Goal: Task Accomplishment & Management: Complete application form

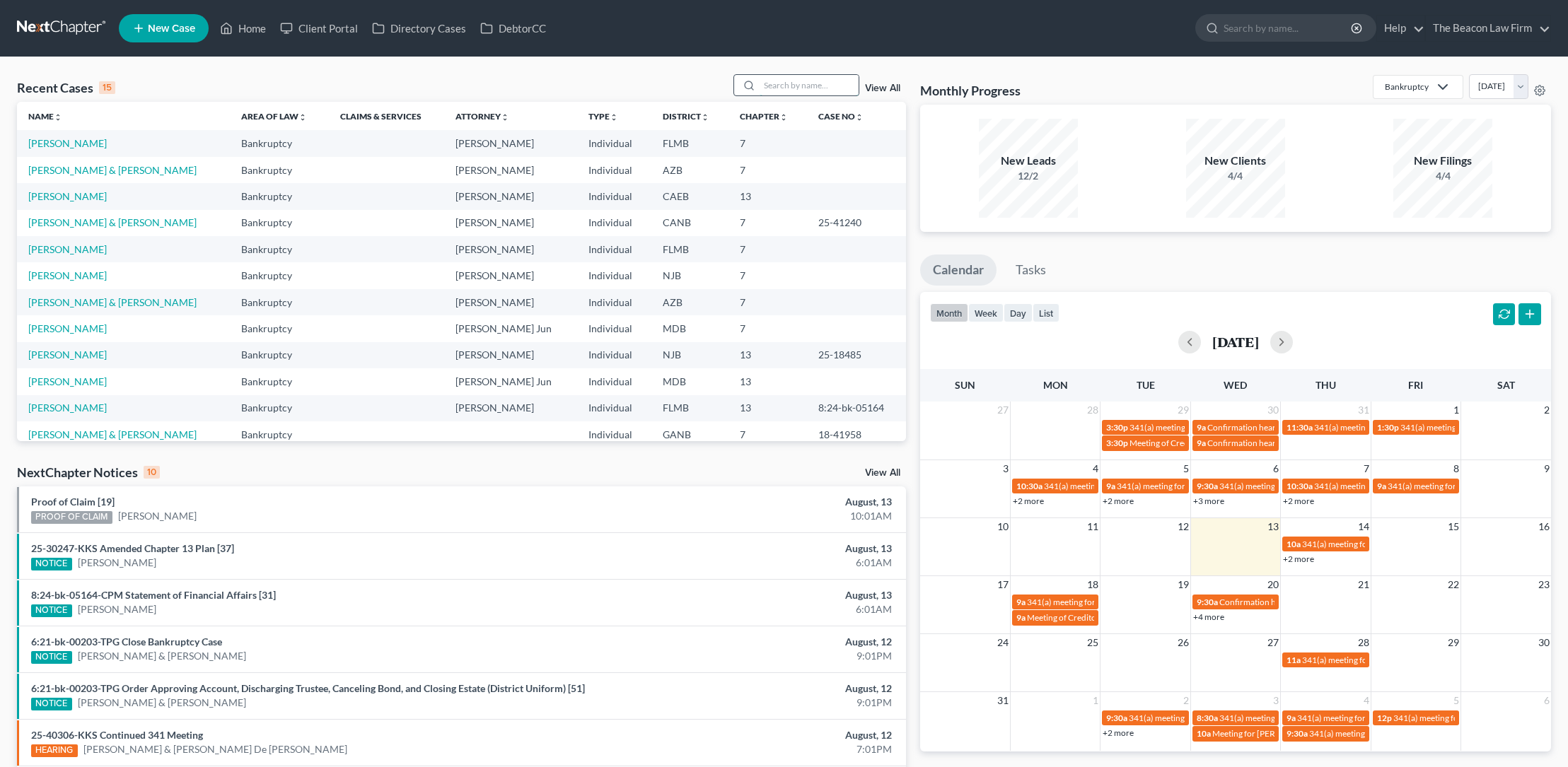
click at [780, 87] on input "search" at bounding box center [808, 85] width 99 height 20
type input "[PERSON_NAME]"
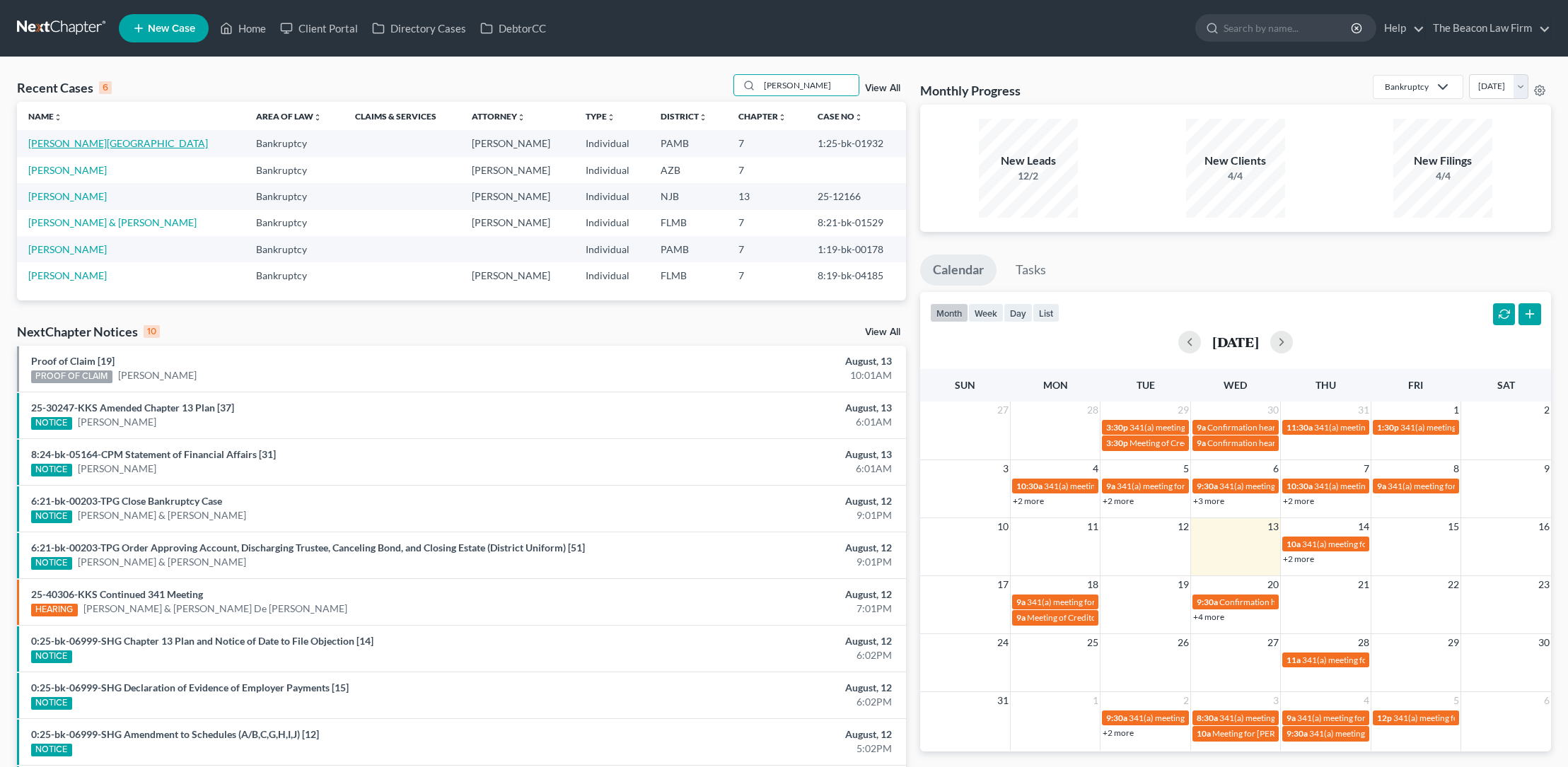
click at [65, 141] on link "[PERSON_NAME][GEOGRAPHIC_DATA]" at bounding box center [119, 143] width 180 height 12
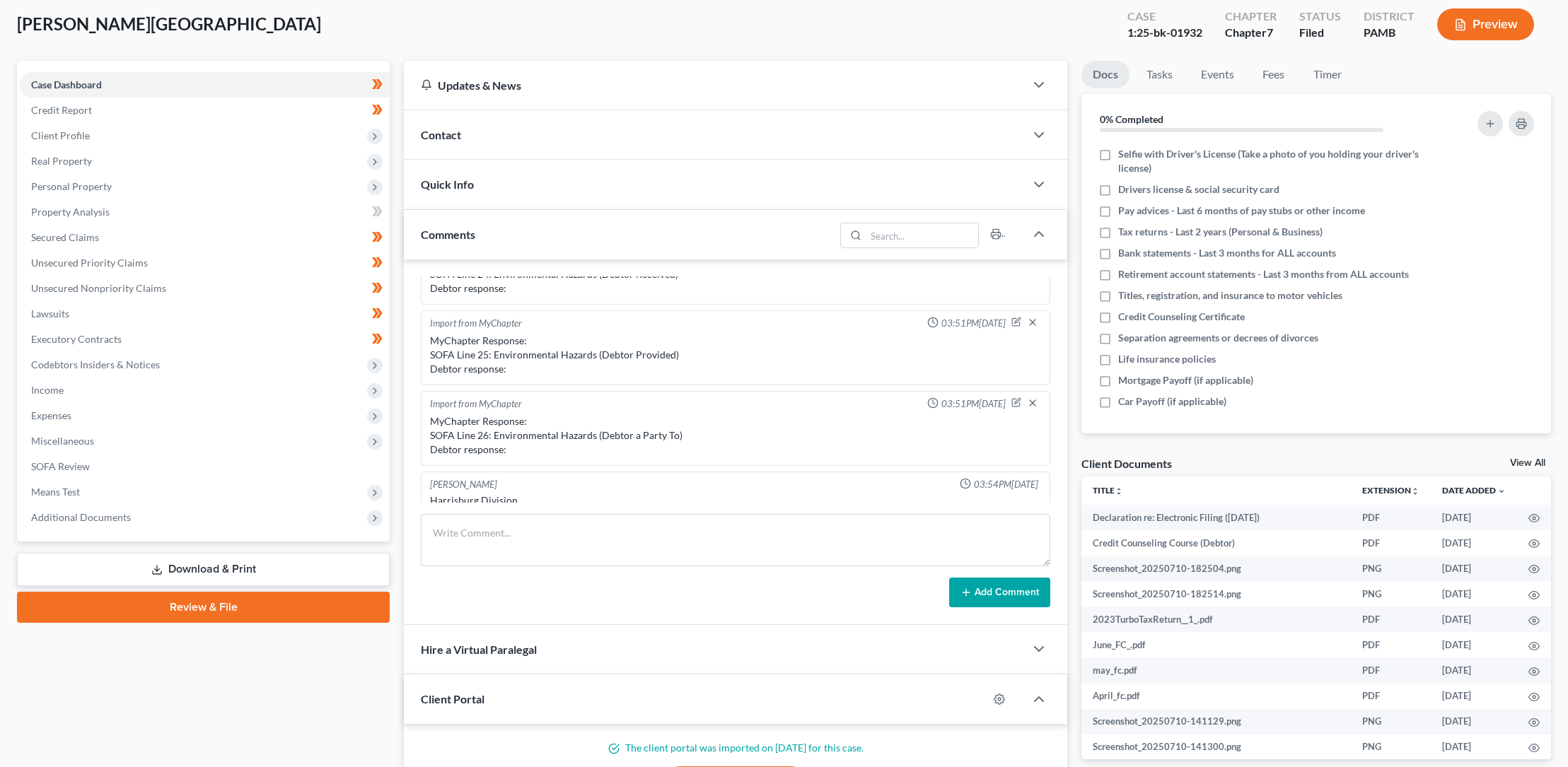
scroll to position [58, 0]
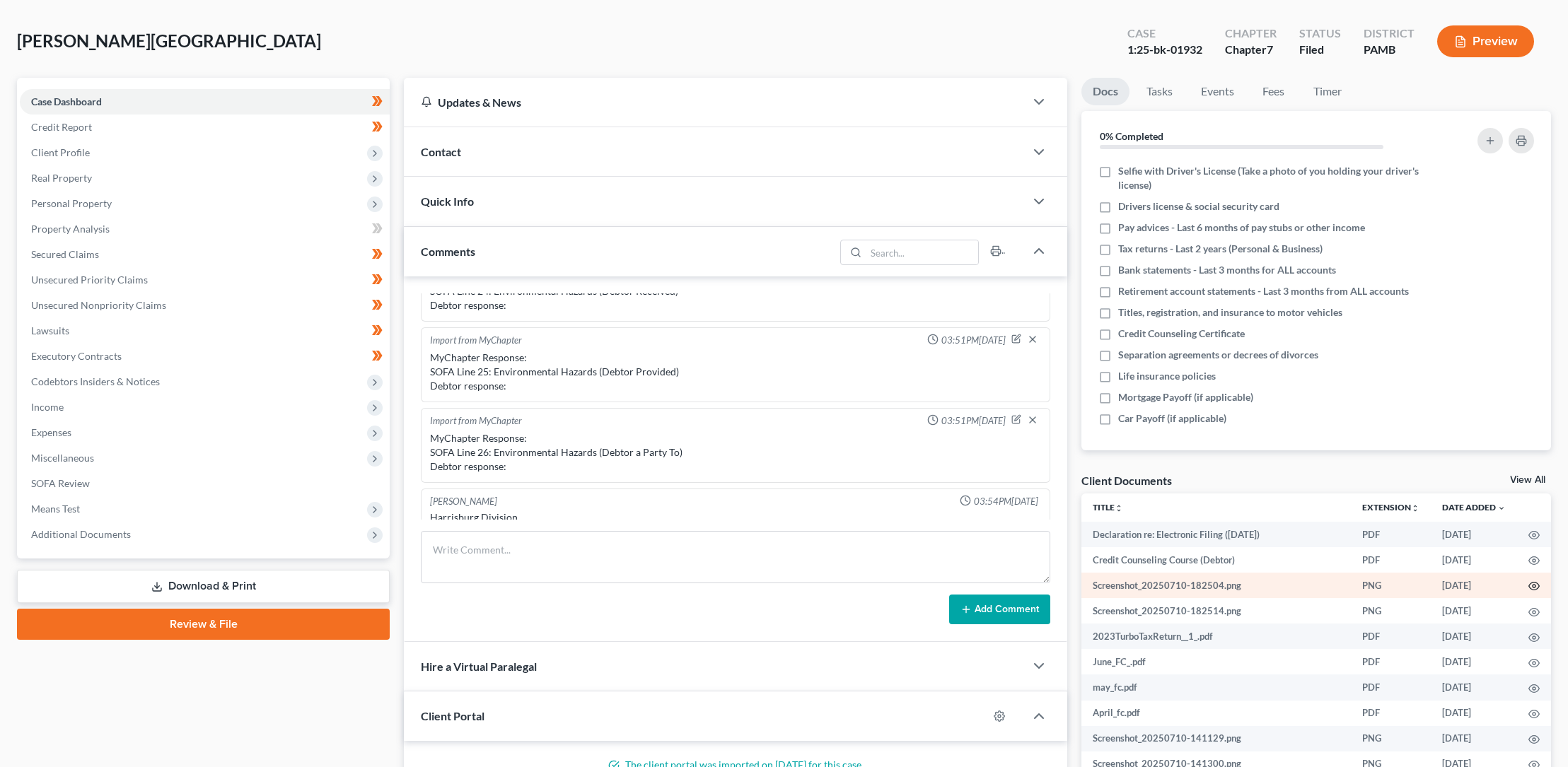
click at [1532, 585] on circle "button" at bounding box center [1533, 585] width 2 height 2
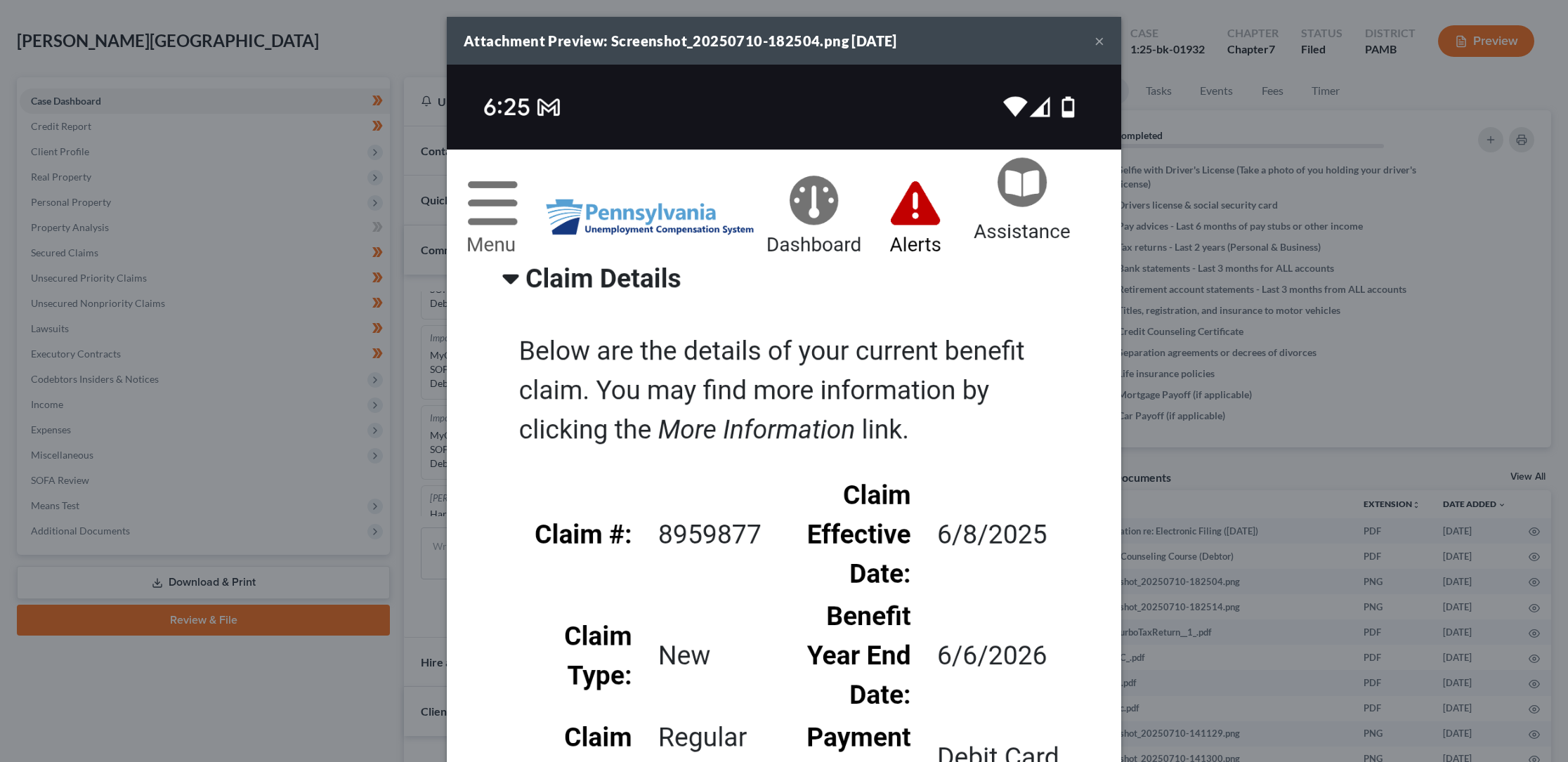
click at [1095, 41] on button "×" at bounding box center [1100, 41] width 10 height 17
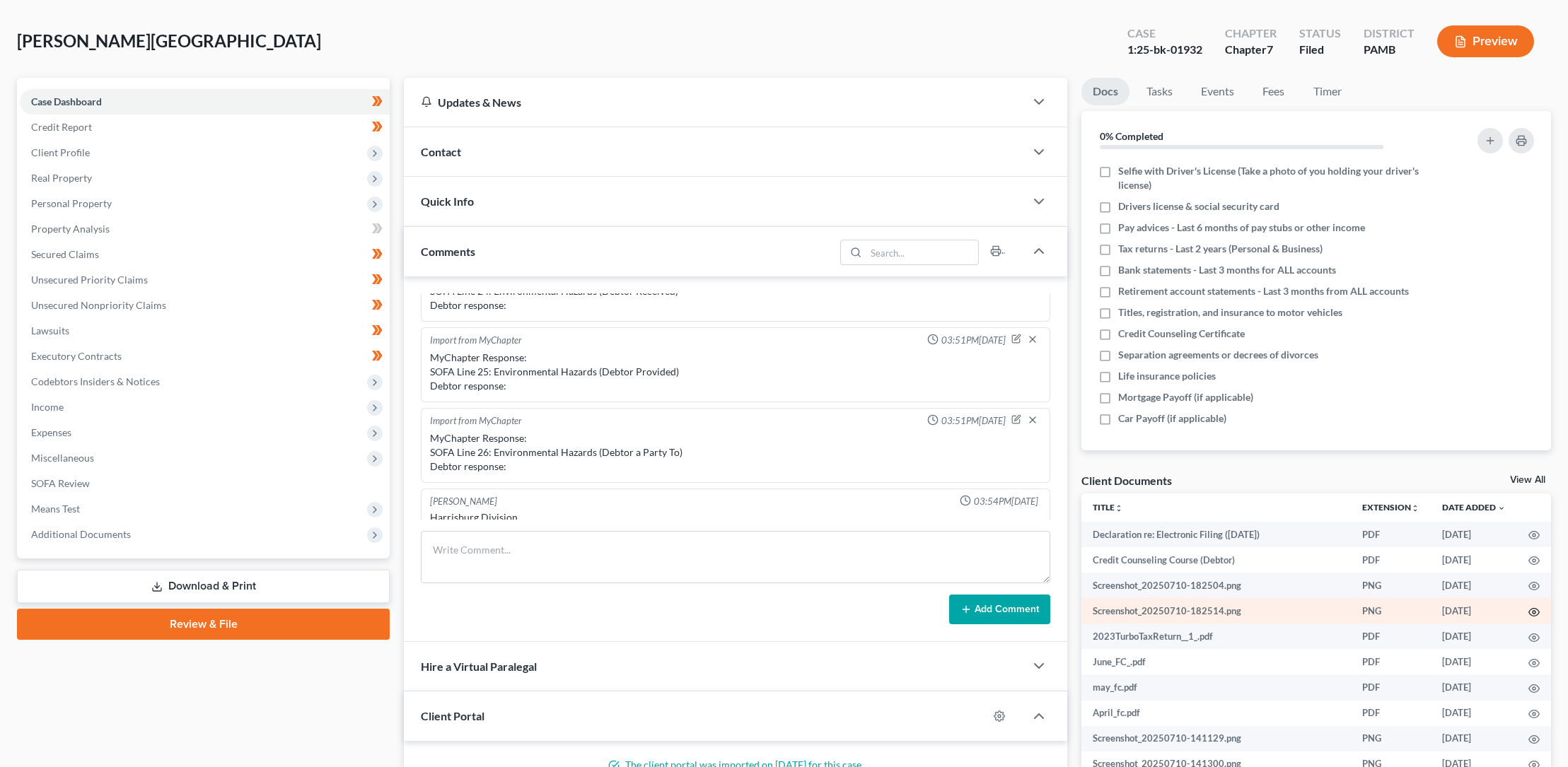
click at [1528, 608] on icon "button" at bounding box center [1534, 612] width 11 height 11
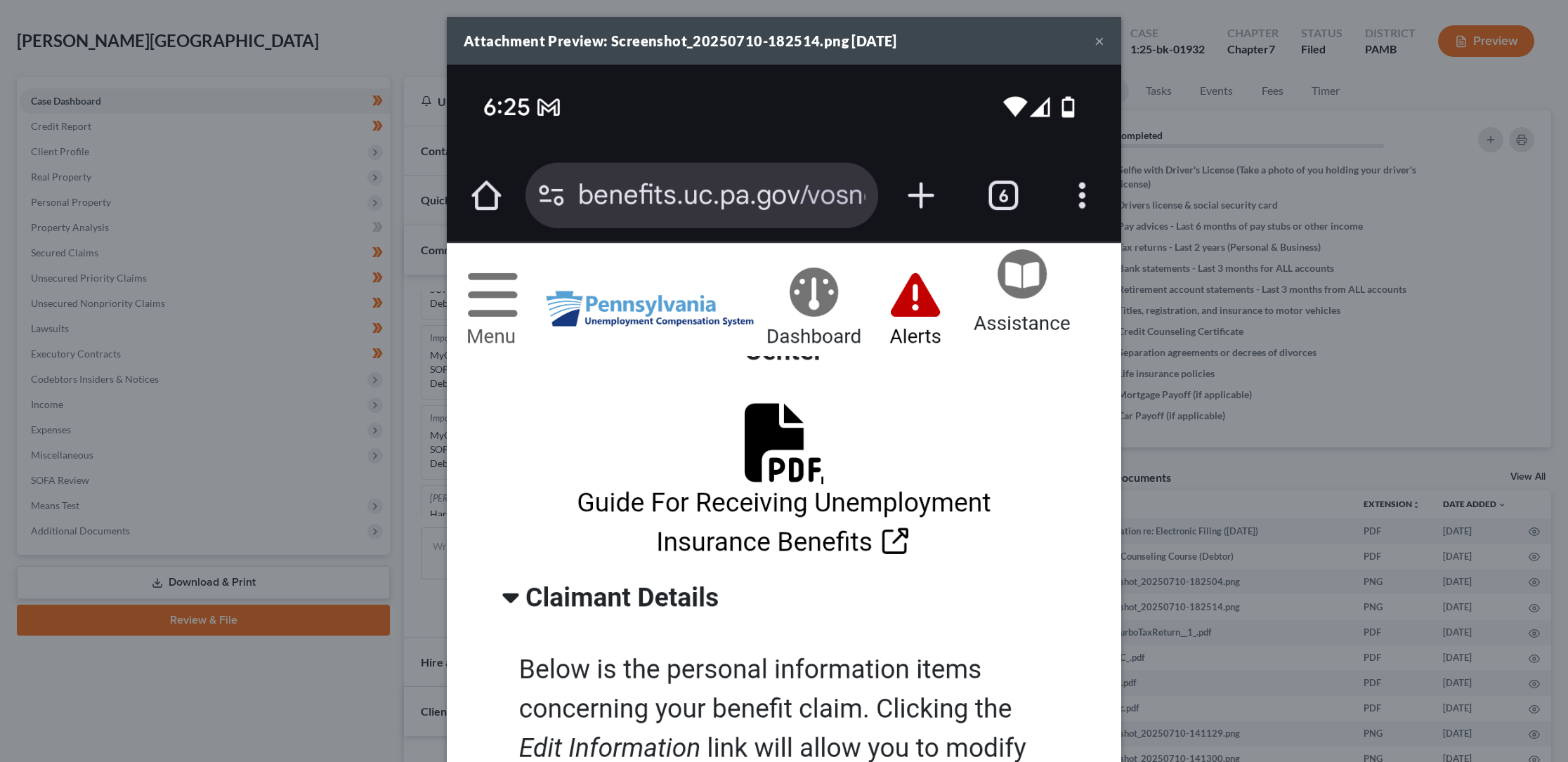
click at [1095, 41] on button "×" at bounding box center [1100, 41] width 10 height 17
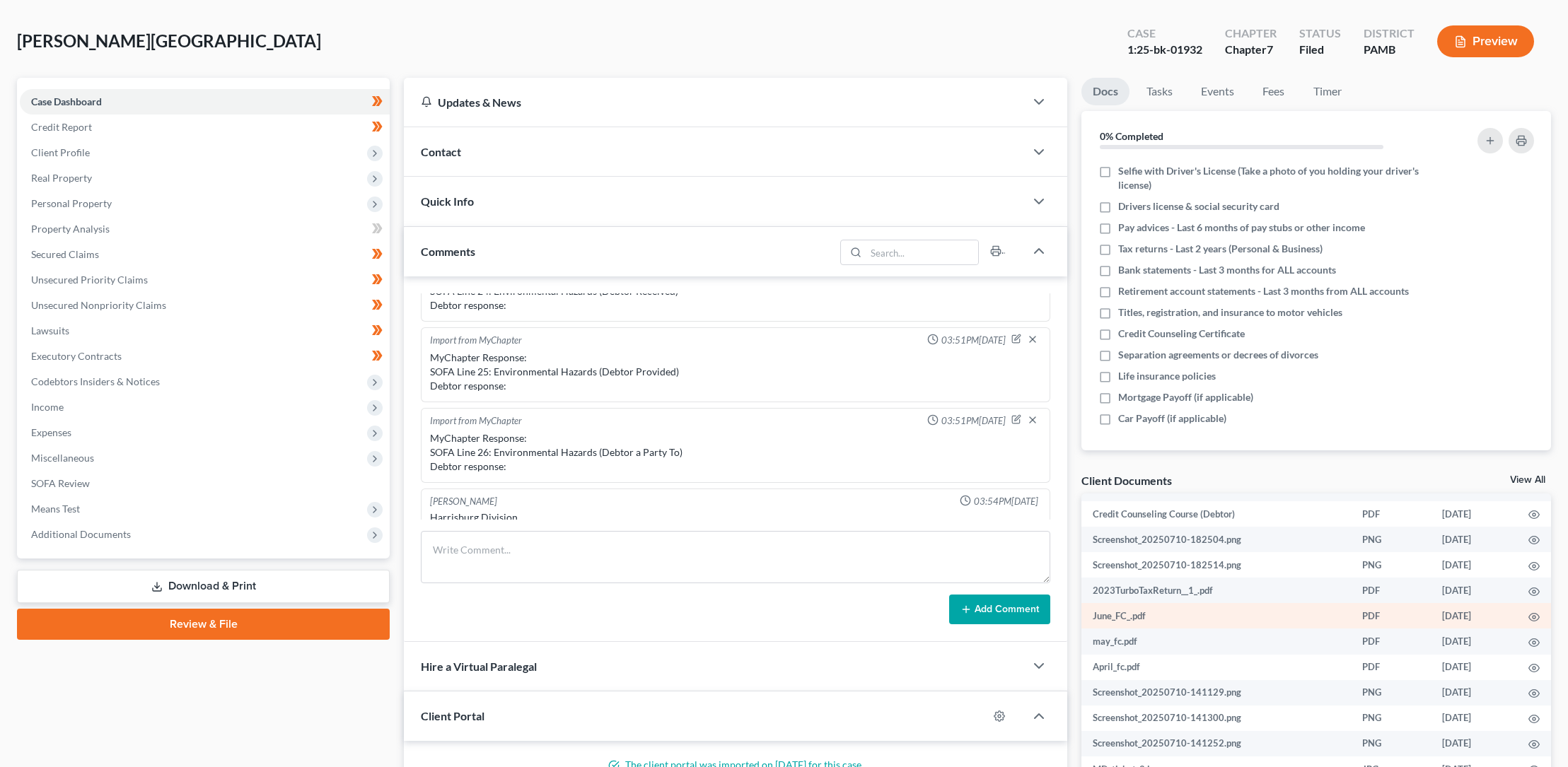
scroll to position [56, 0]
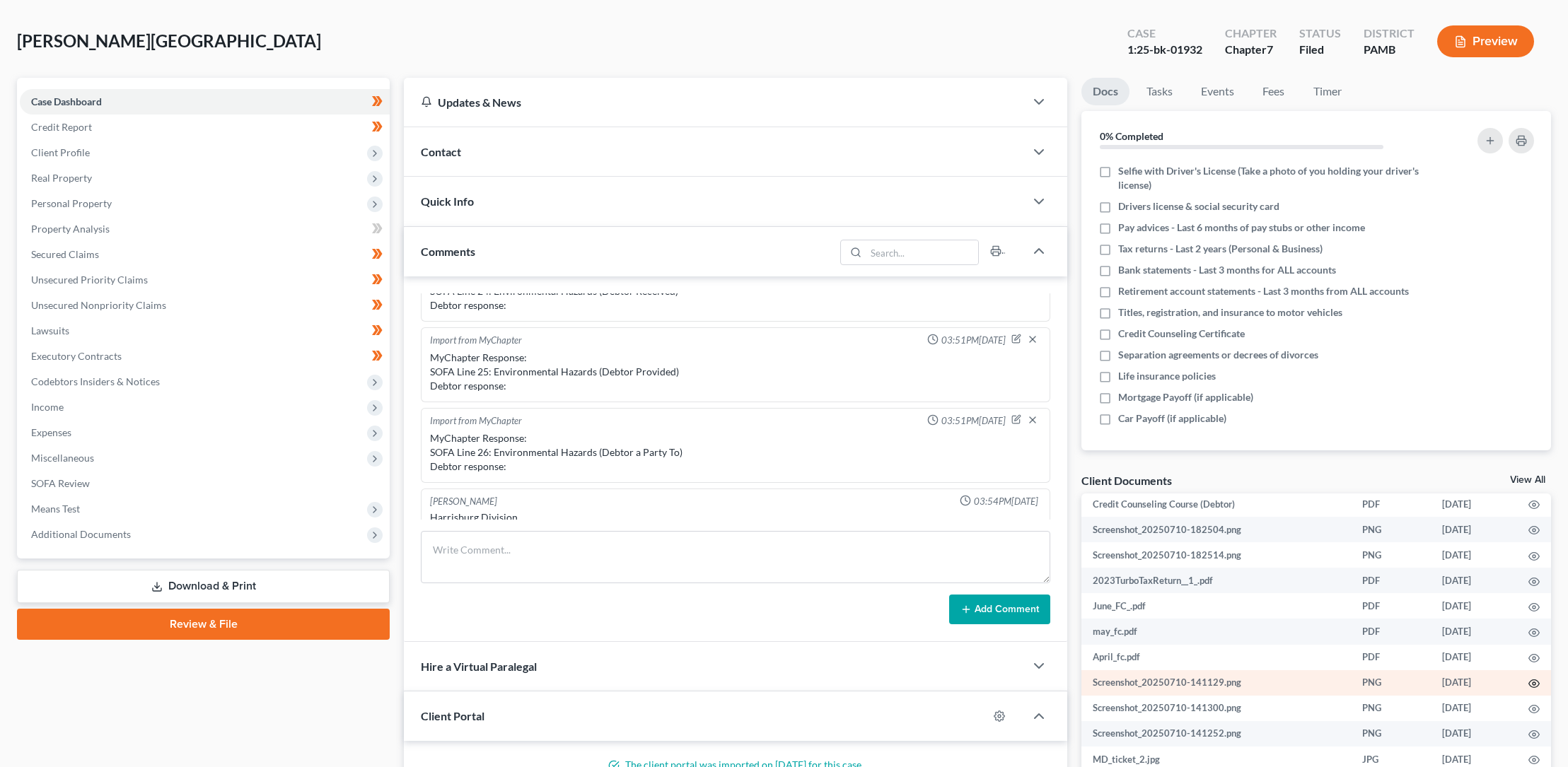
click at [1532, 682] on circle "button" at bounding box center [1533, 683] width 2 height 2
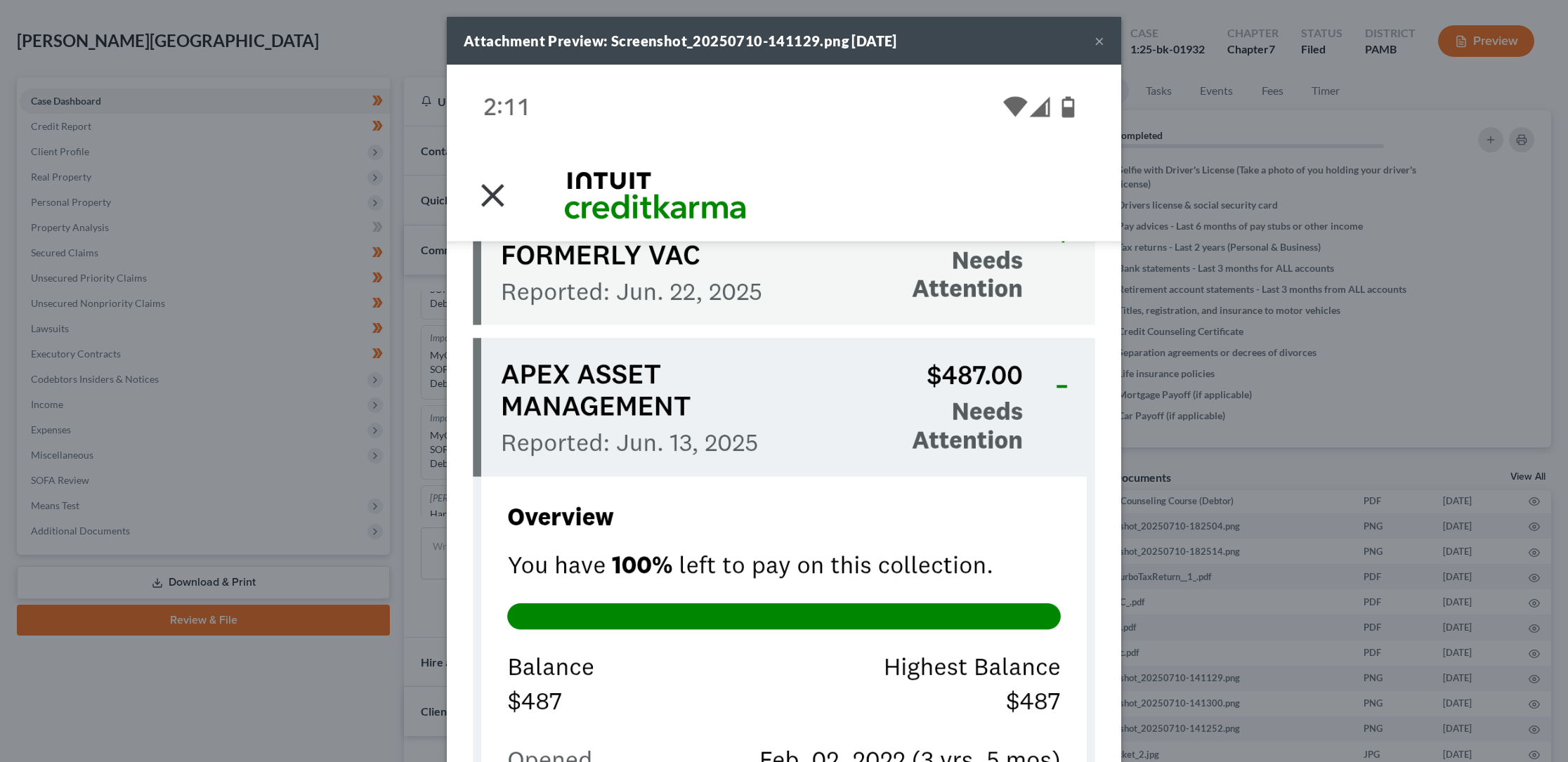
click at [1095, 40] on button "×" at bounding box center [1100, 41] width 10 height 17
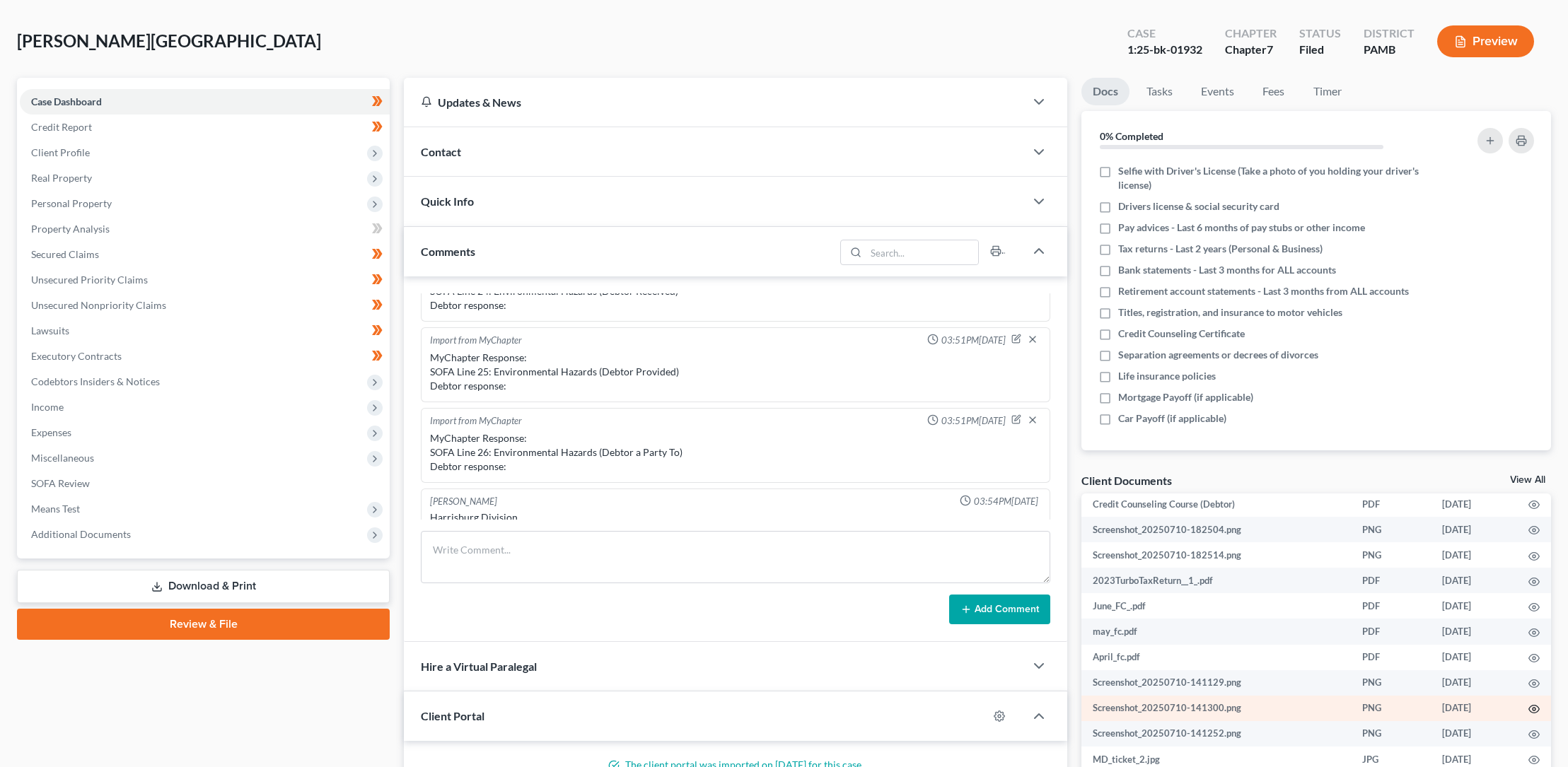
click at [1532, 707] on circle "button" at bounding box center [1533, 708] width 2 height 2
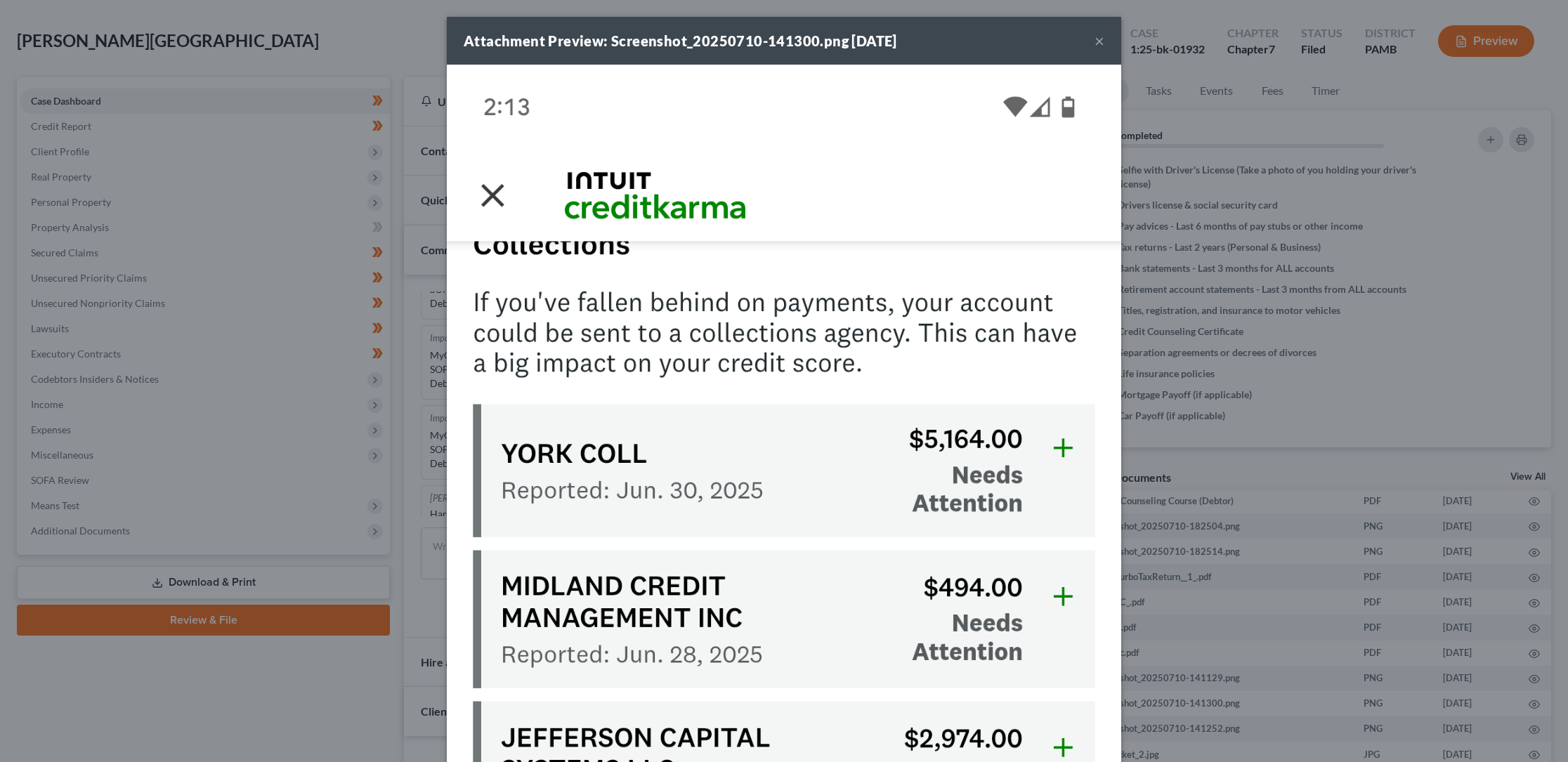
click at [1095, 39] on button "×" at bounding box center [1100, 41] width 10 height 17
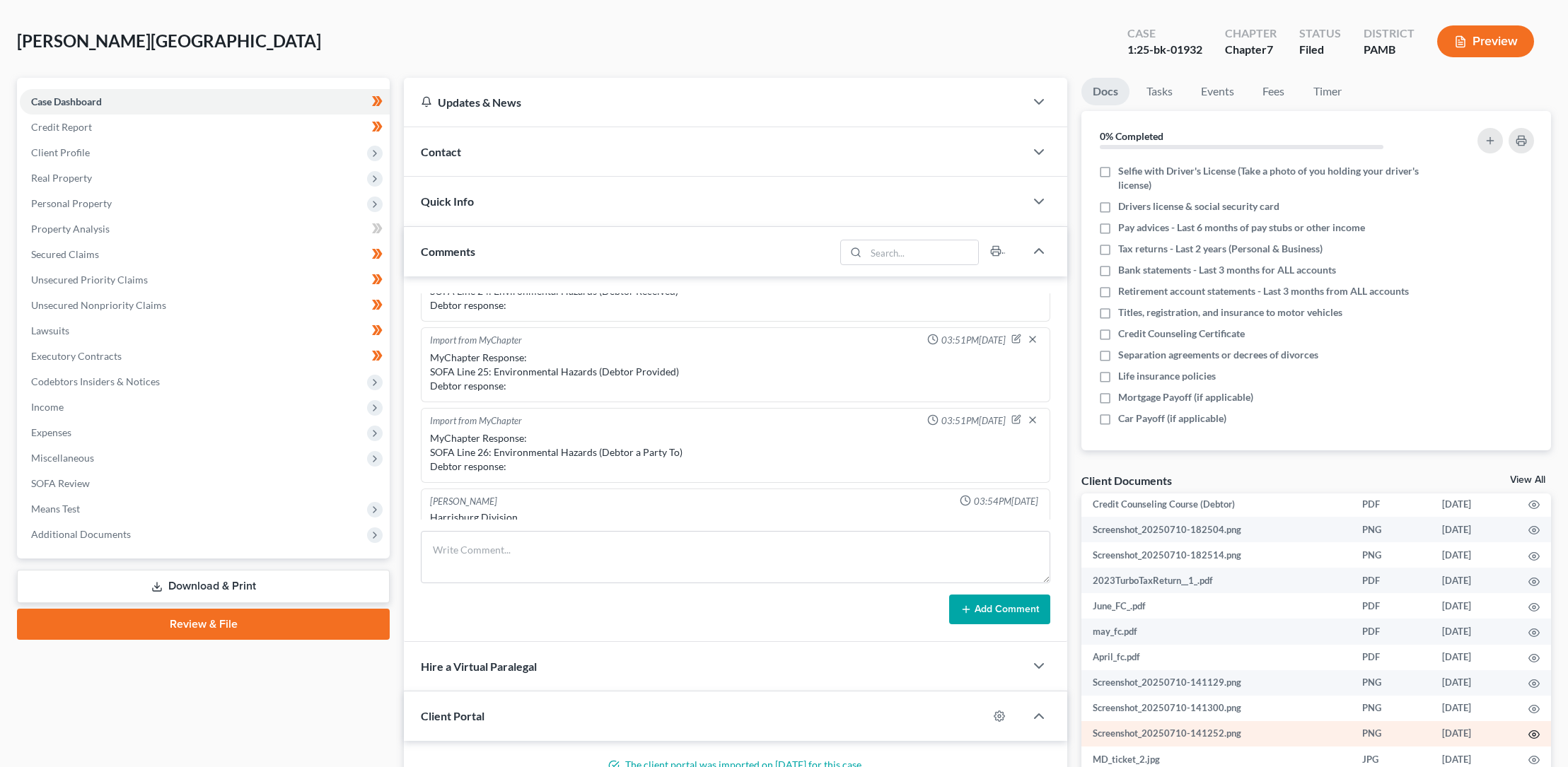
click at [1528, 733] on icon "button" at bounding box center [1534, 734] width 11 height 11
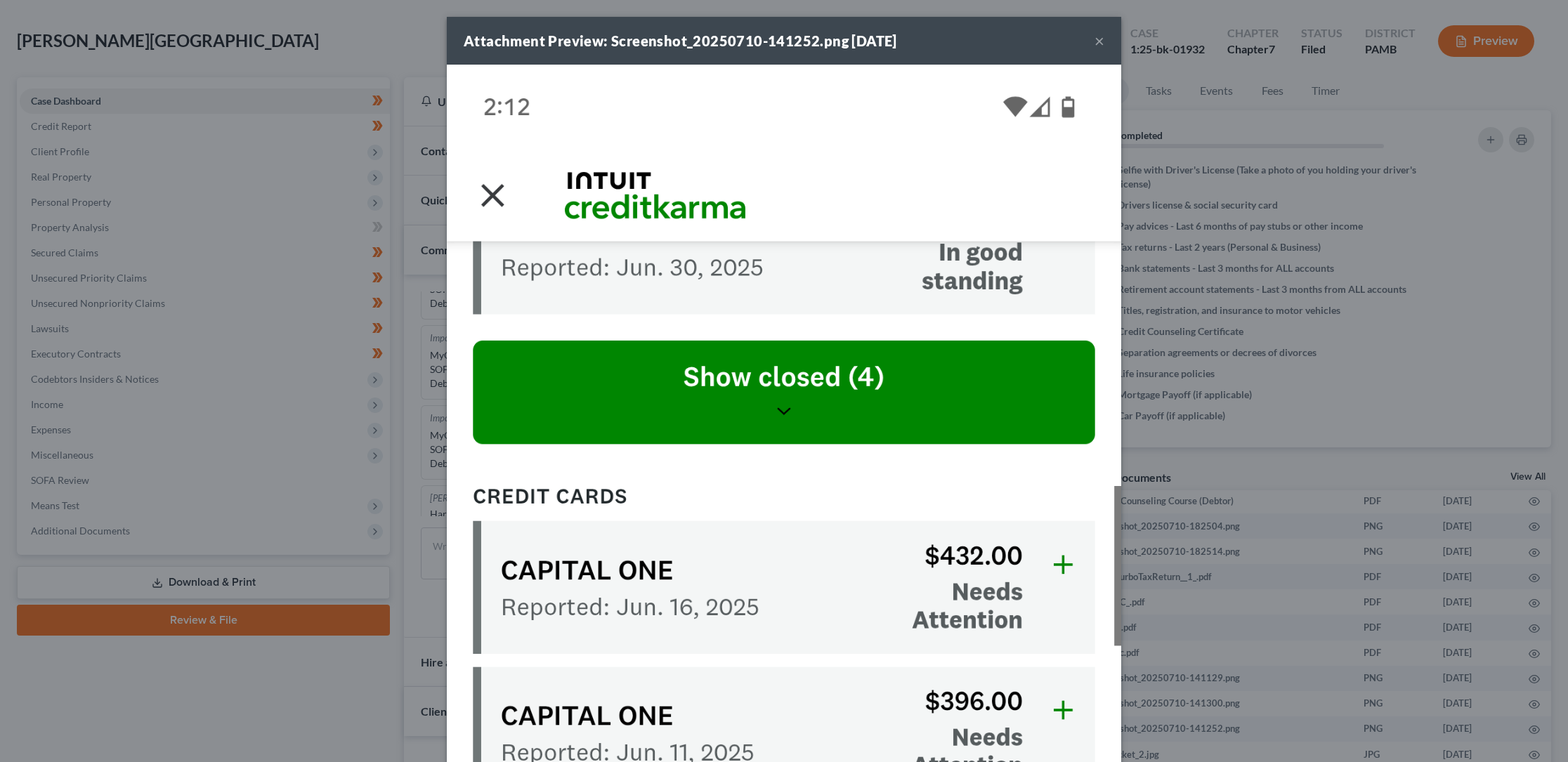
click at [1095, 41] on button "×" at bounding box center [1100, 41] width 10 height 17
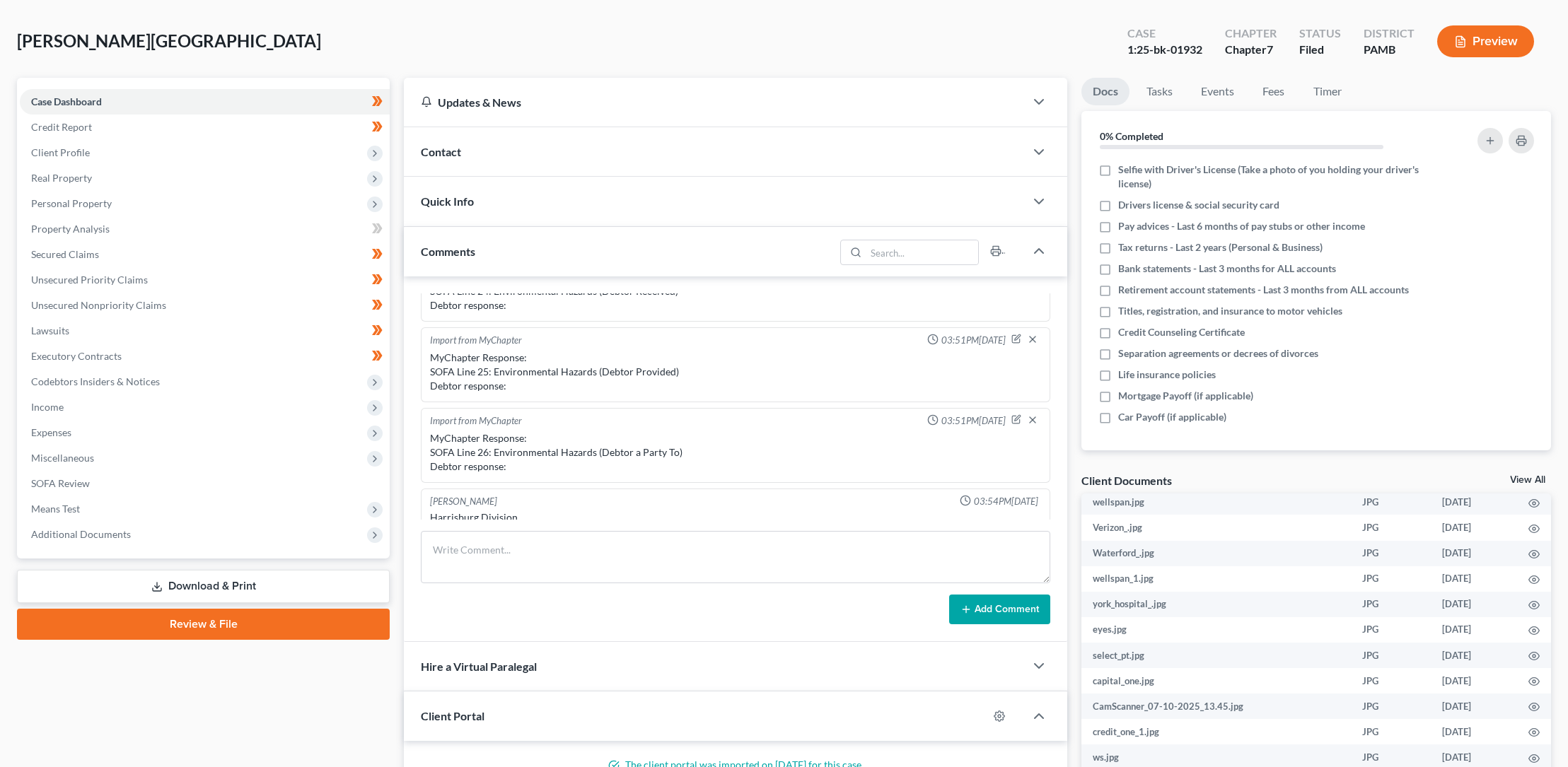
scroll to position [501, 0]
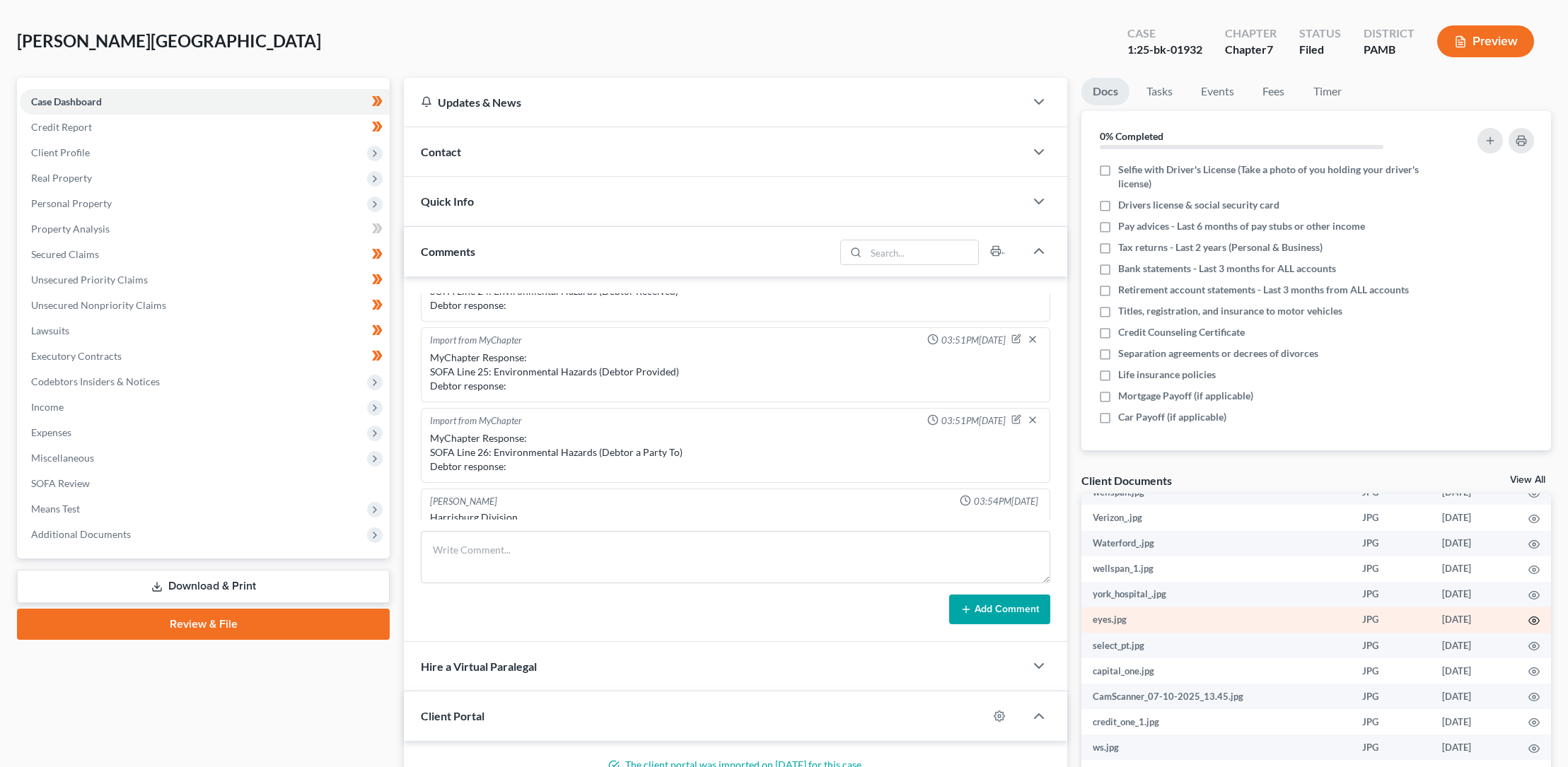
click at [1532, 619] on circle "button" at bounding box center [1533, 620] width 2 height 2
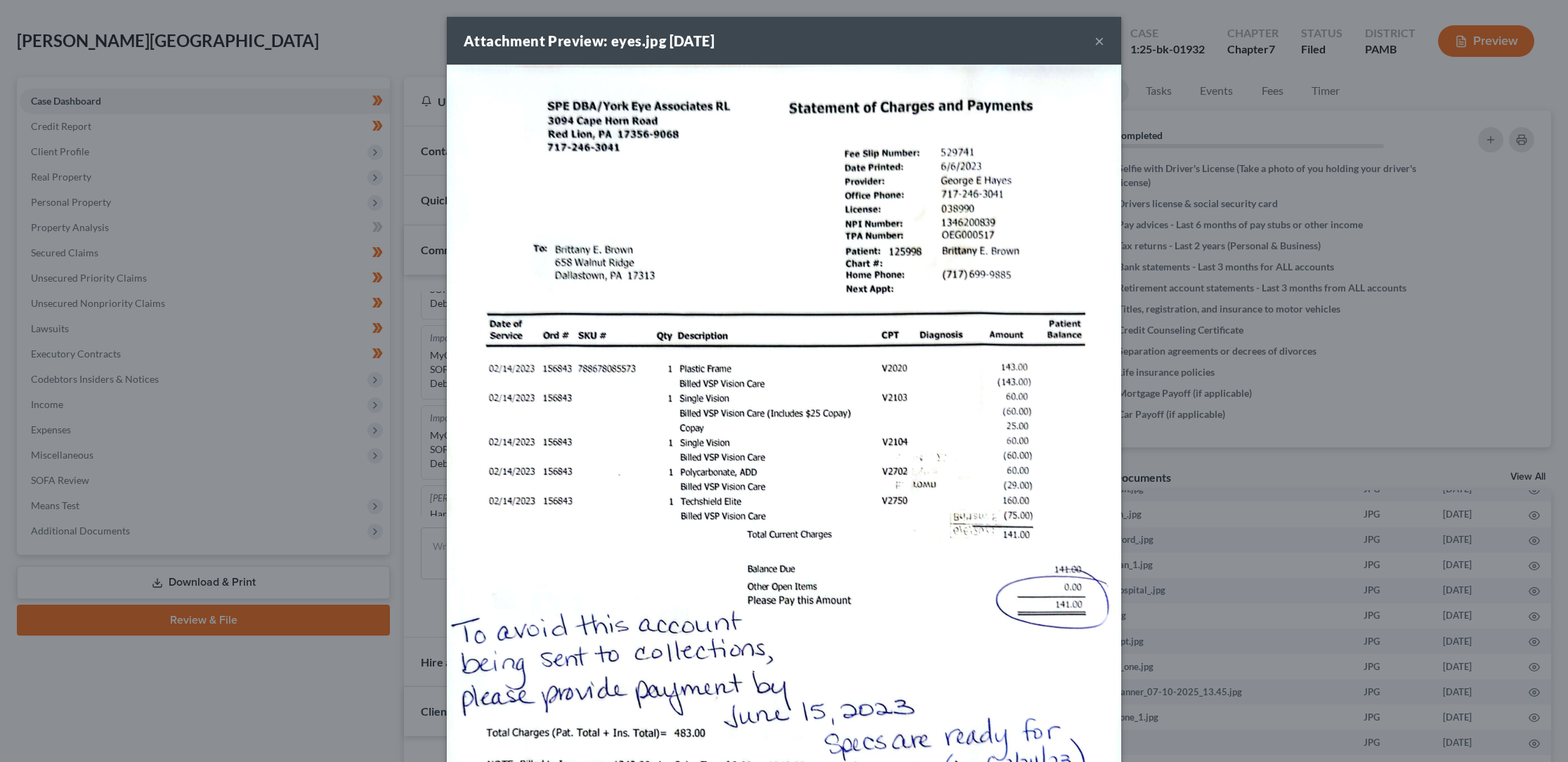
click at [1095, 41] on button "×" at bounding box center [1100, 41] width 10 height 17
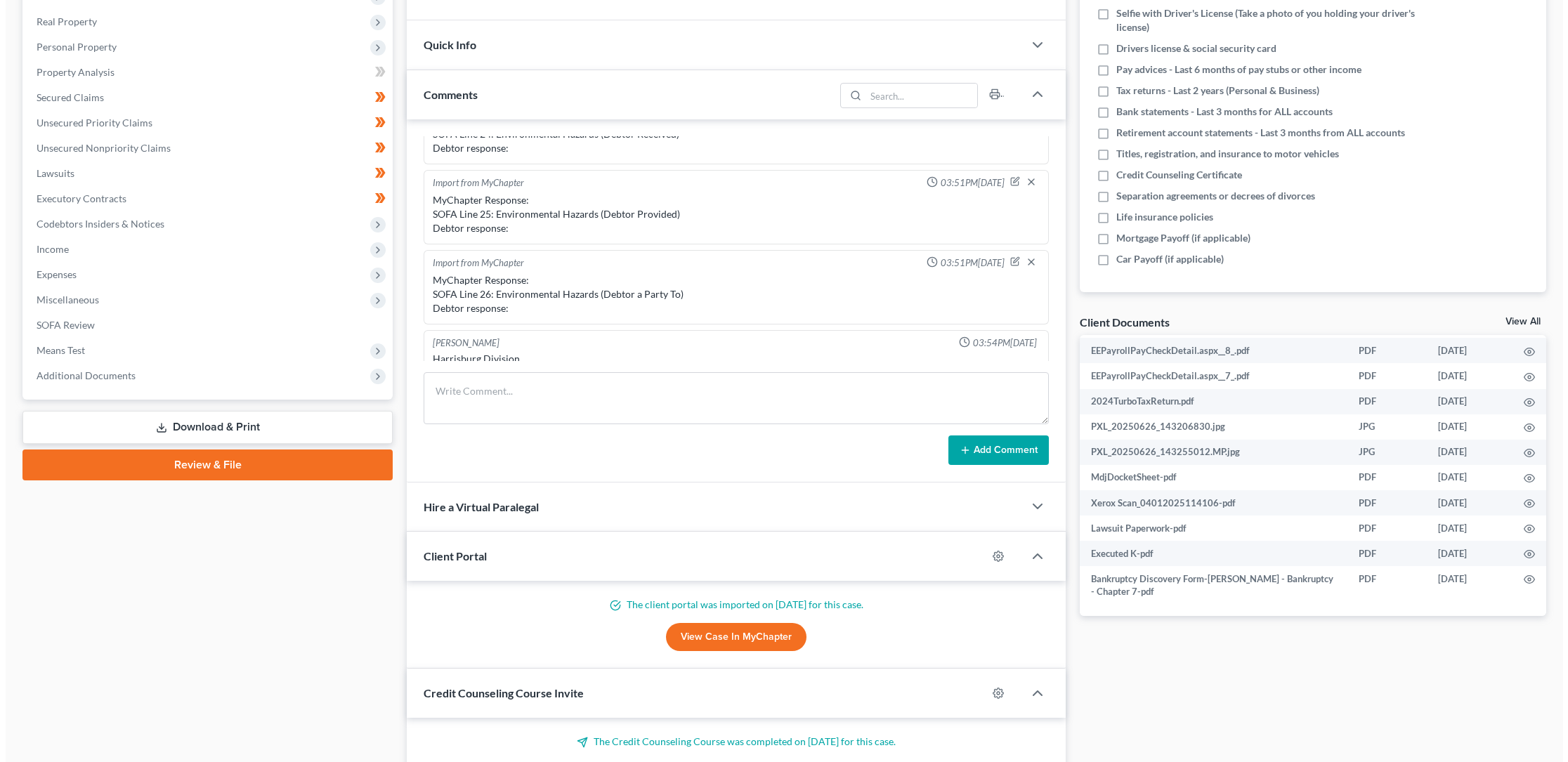
scroll to position [257, 0]
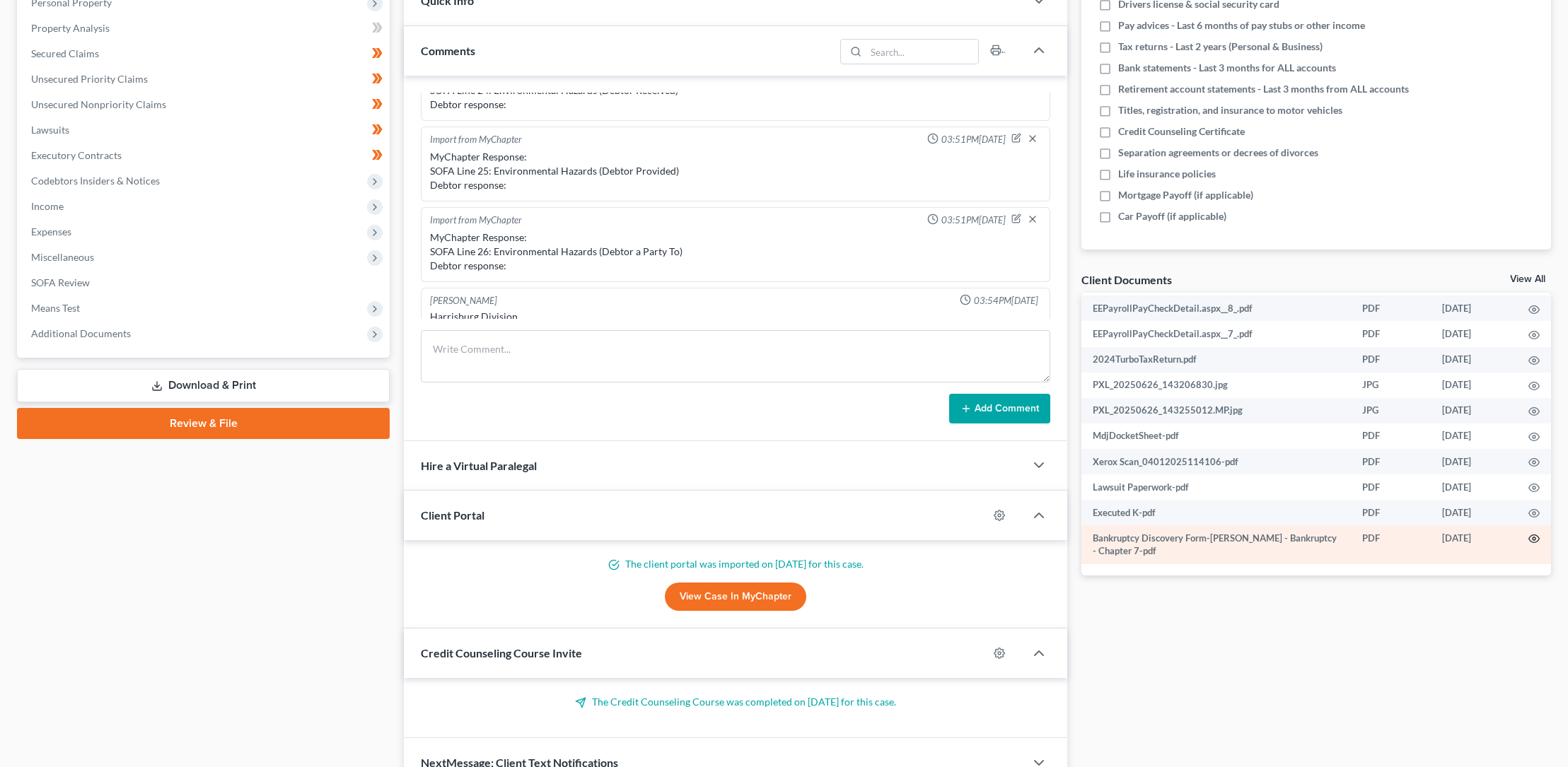
click at [1529, 535] on icon "button" at bounding box center [1534, 539] width 11 height 8
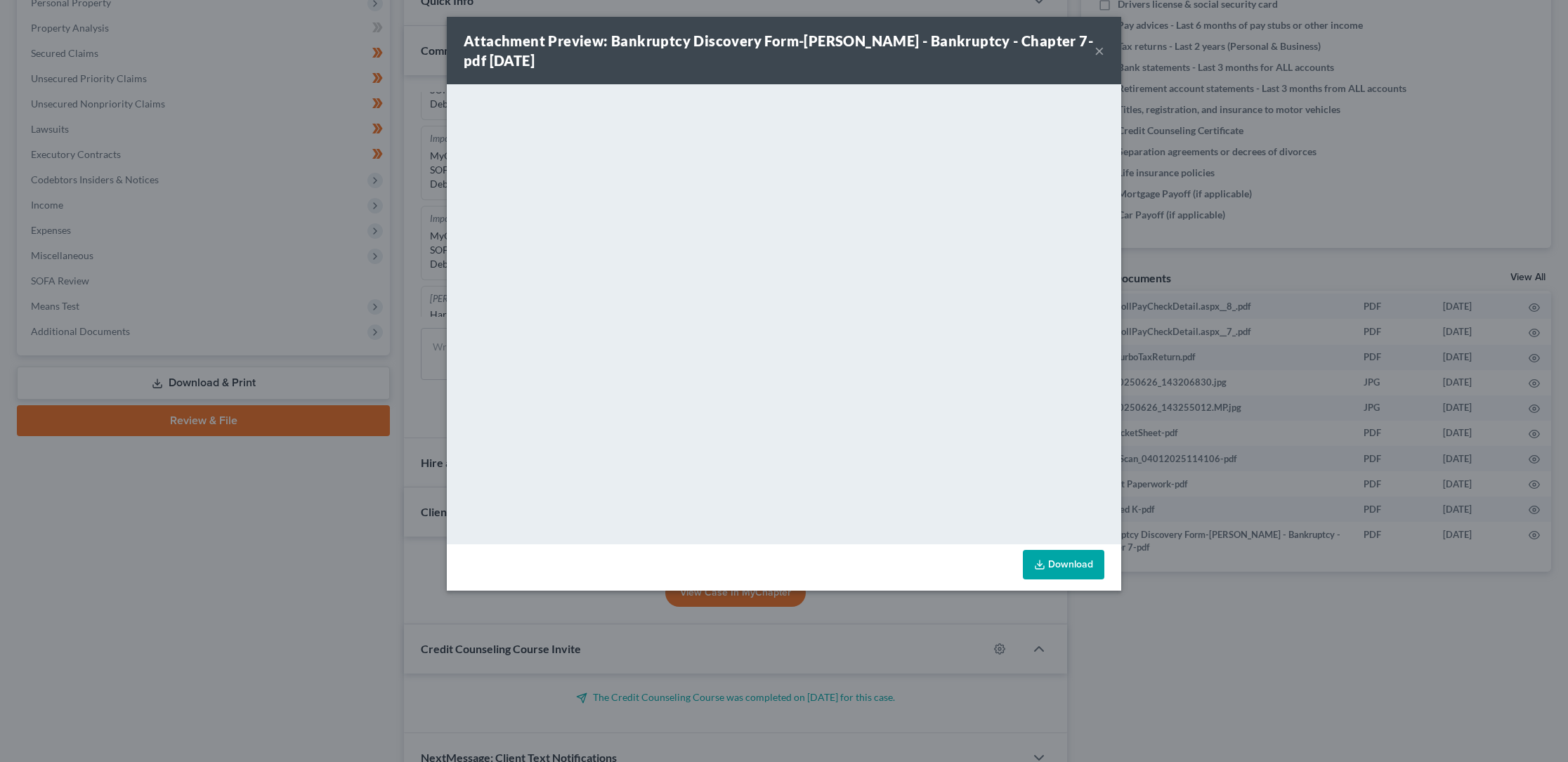
click at [1101, 48] on button "×" at bounding box center [1100, 50] width 10 height 17
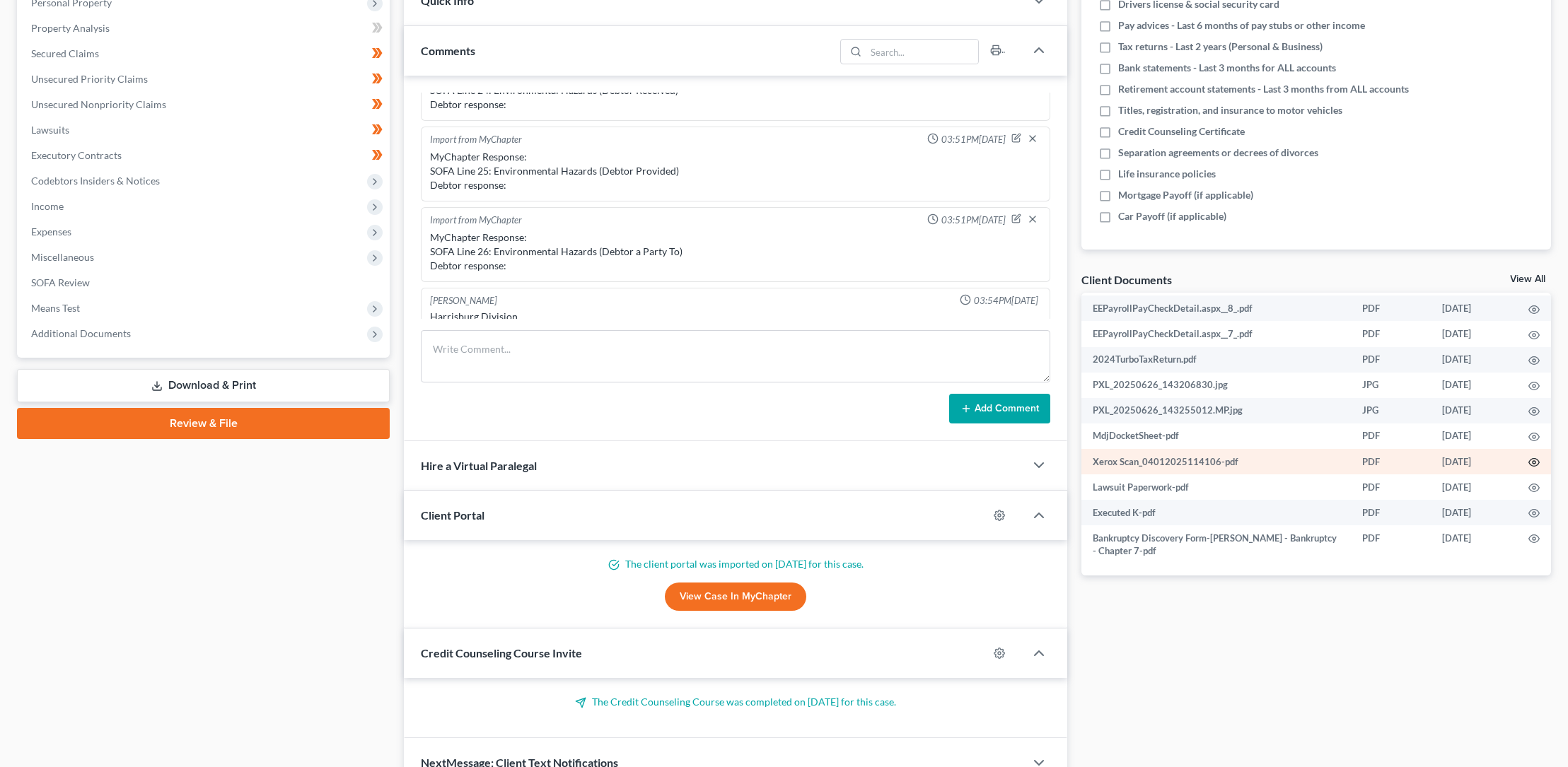
click at [1528, 460] on icon "button" at bounding box center [1534, 462] width 11 height 11
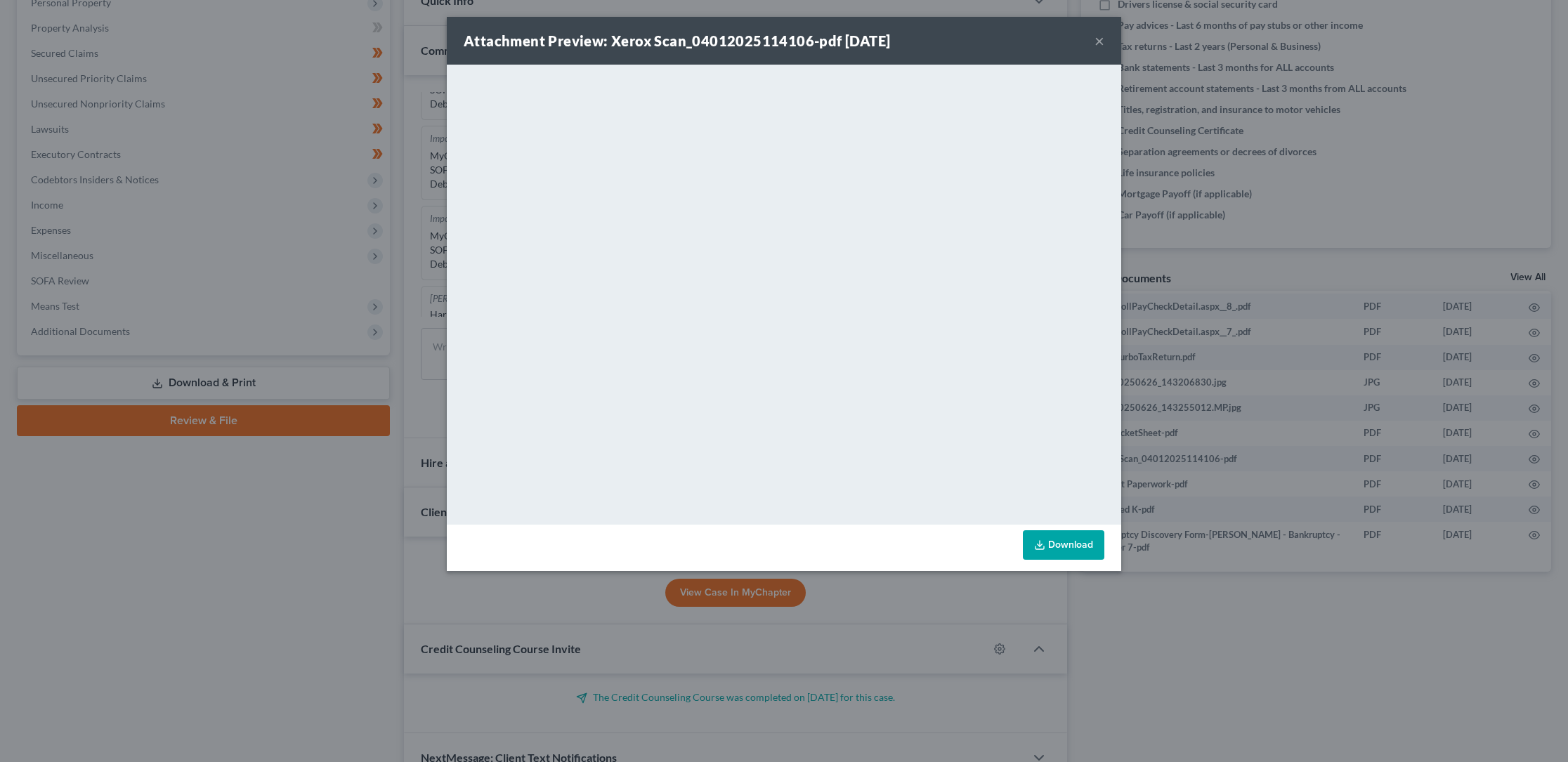
click at [1102, 41] on button "×" at bounding box center [1100, 41] width 10 height 17
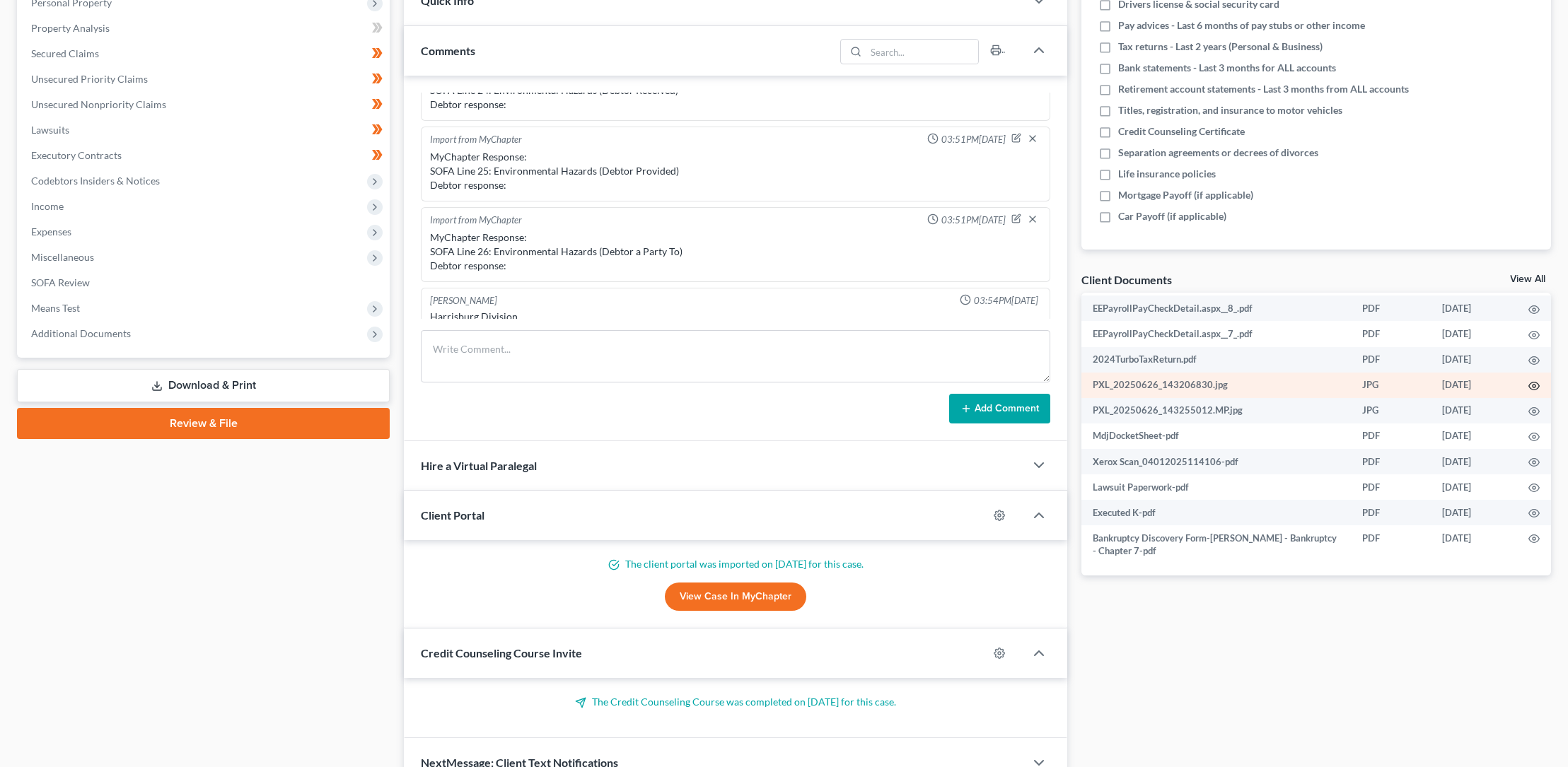
click at [1532, 384] on circle "button" at bounding box center [1533, 385] width 2 height 2
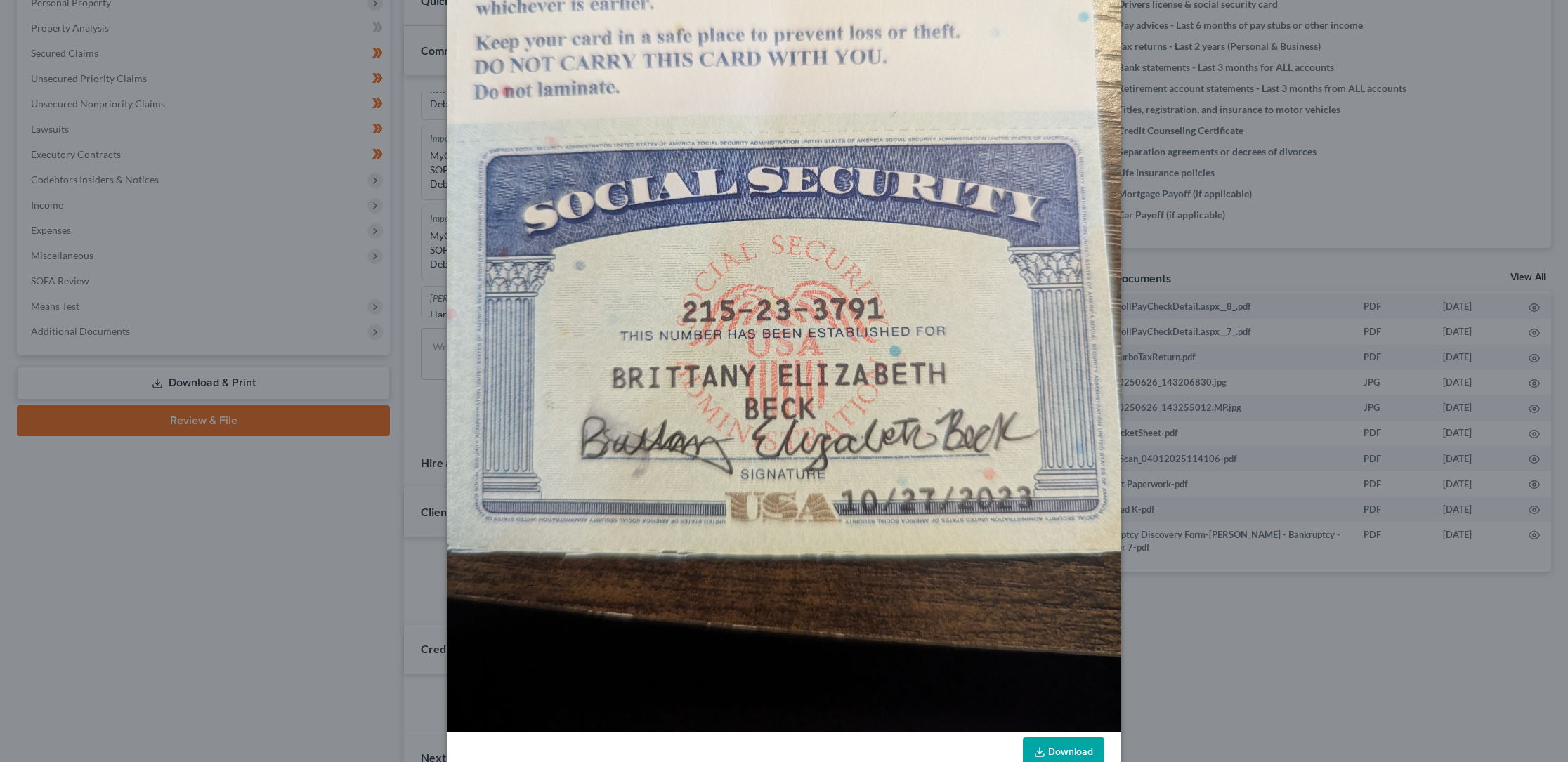
scroll to position [0, 0]
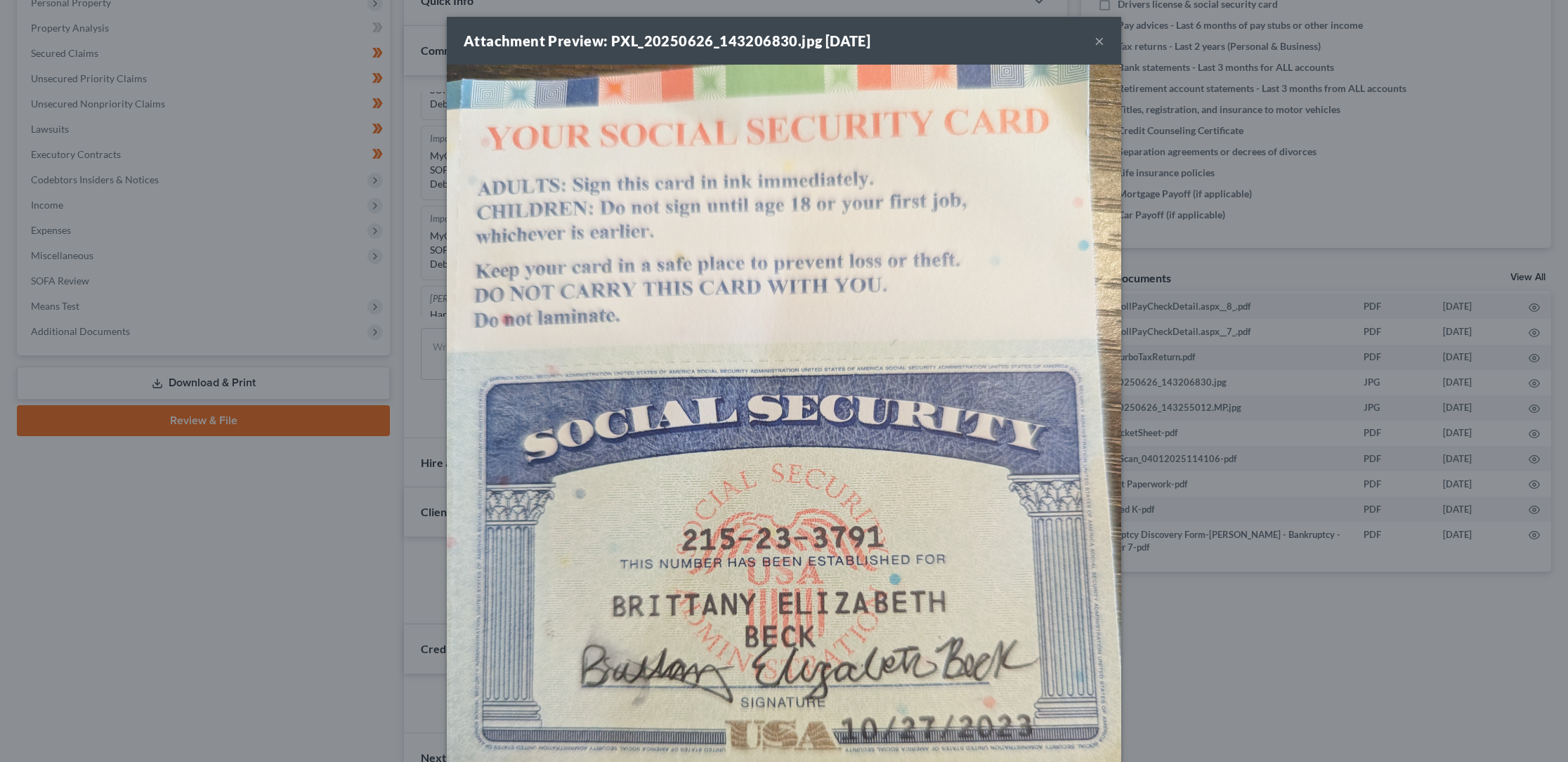
click at [1095, 38] on button "×" at bounding box center [1100, 41] width 10 height 17
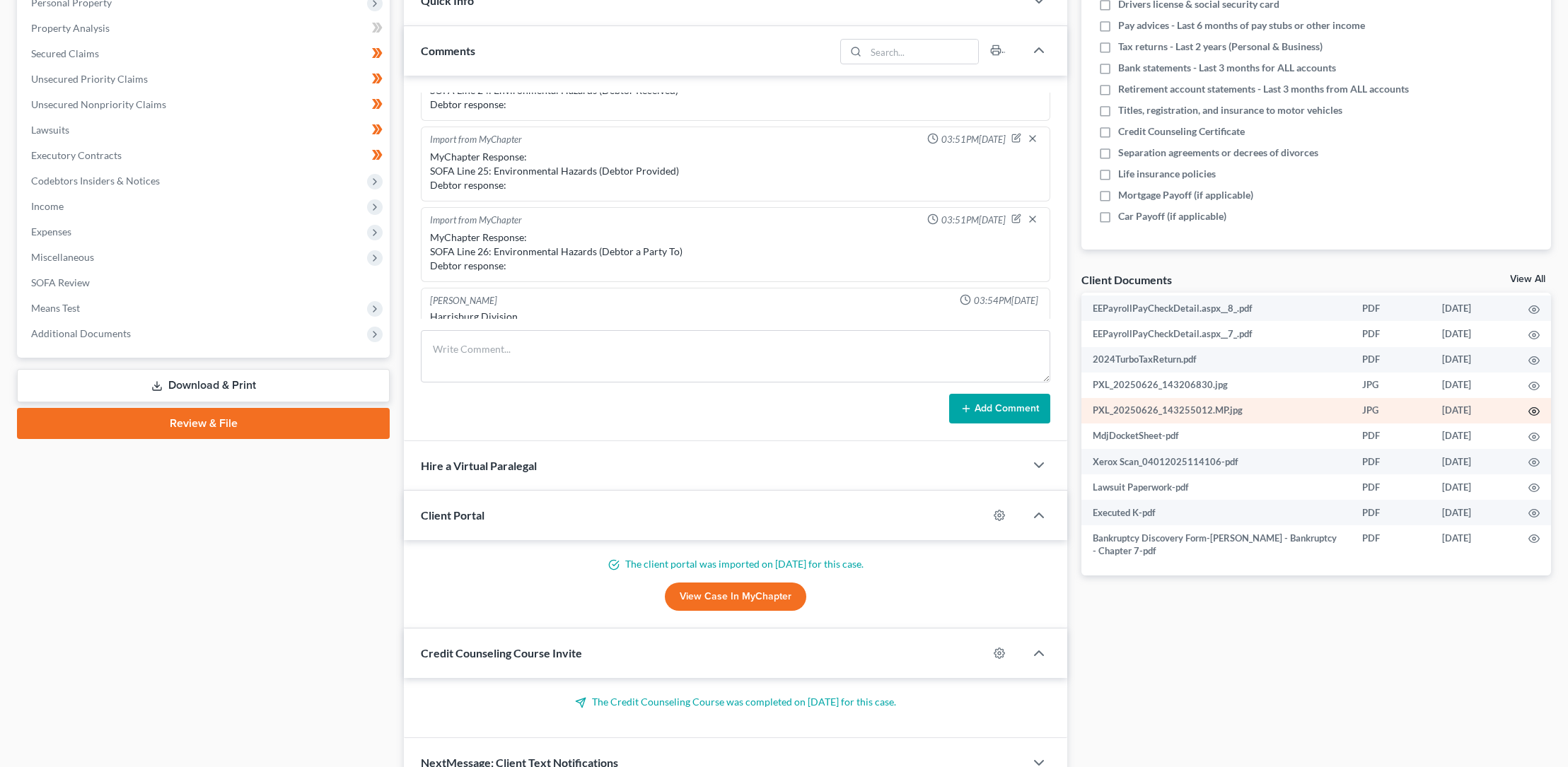
click at [1528, 406] on icon "button" at bounding box center [1534, 411] width 11 height 11
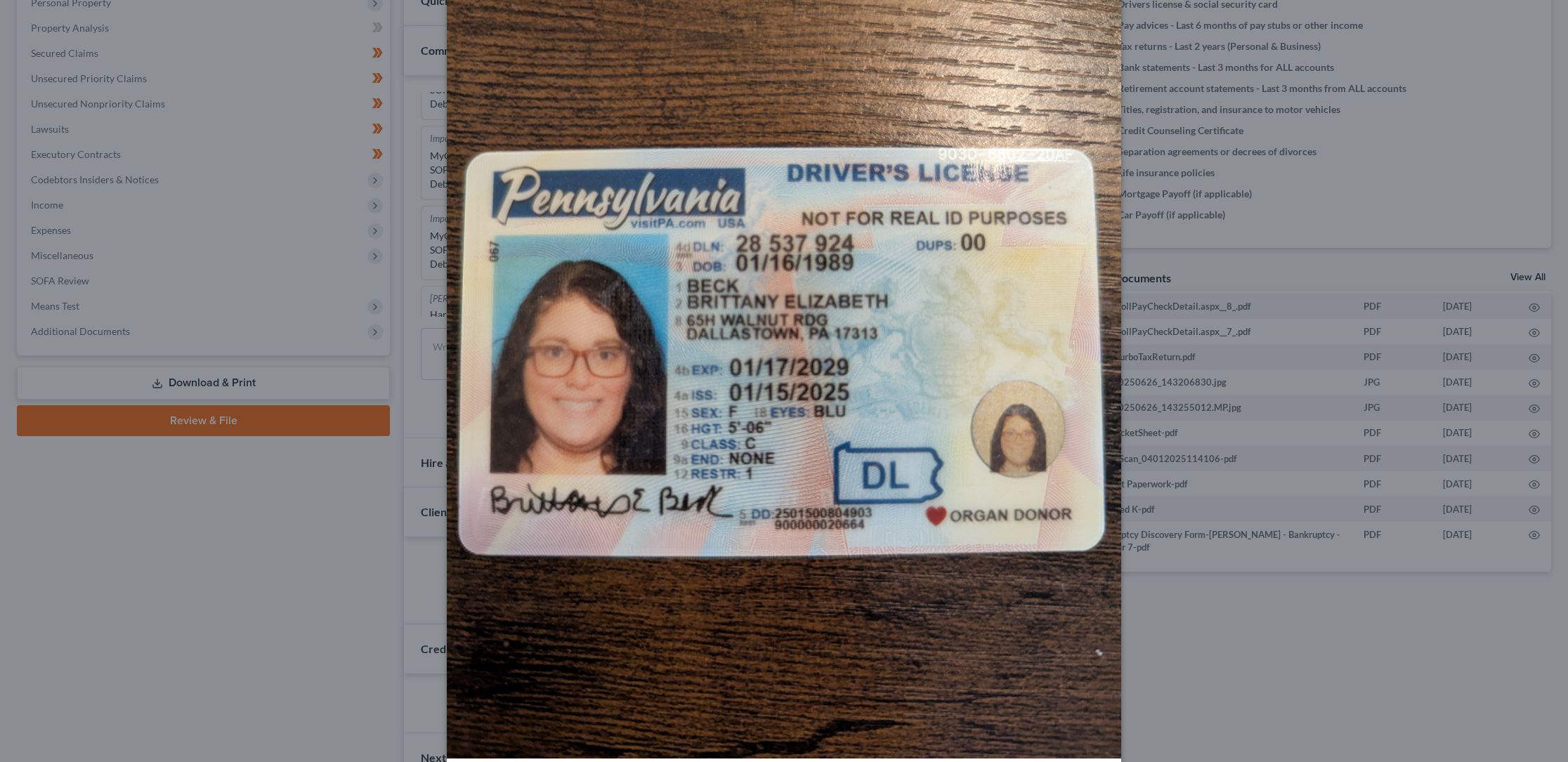
scroll to position [199, 0]
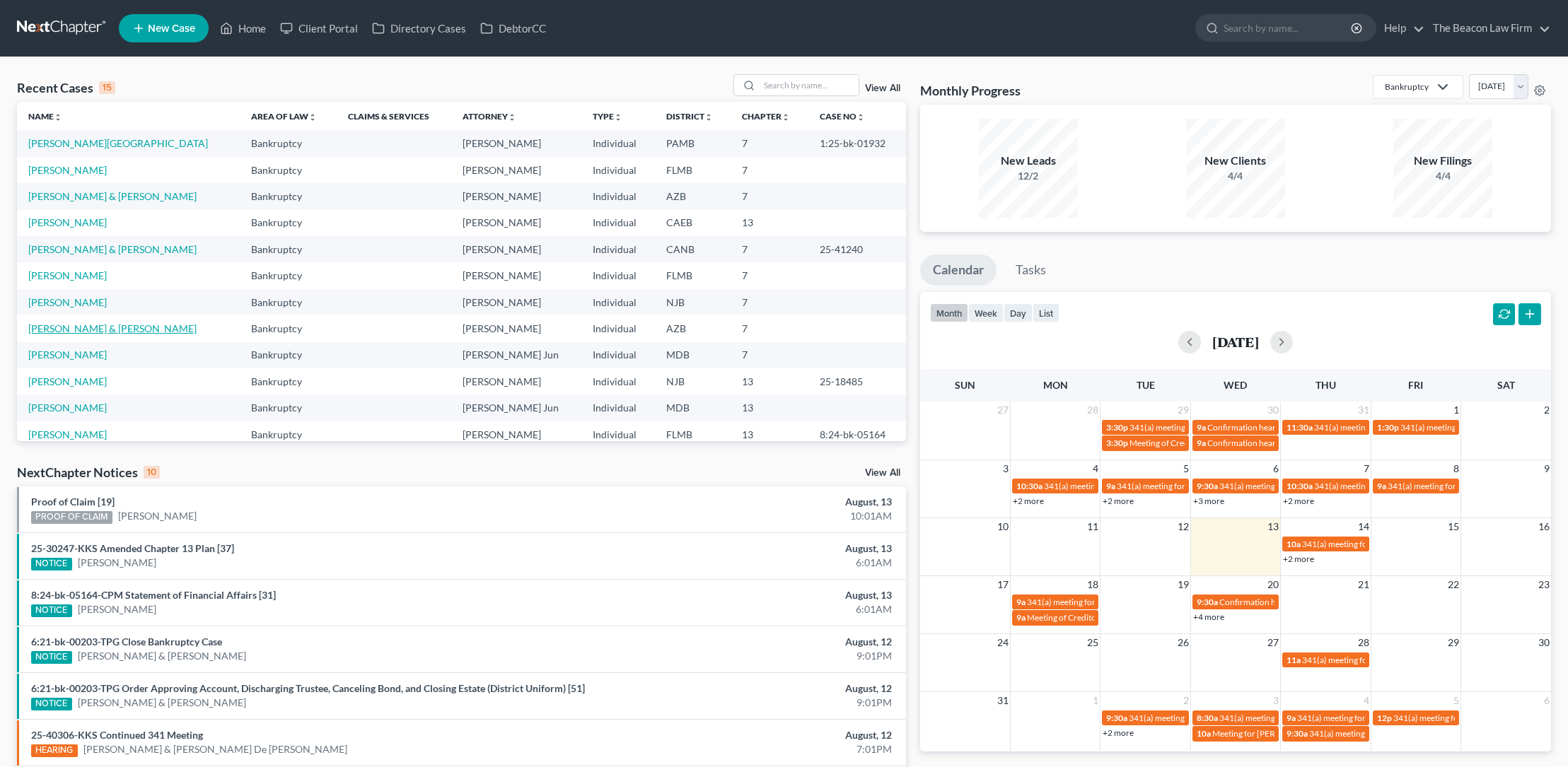
click at [104, 327] on link "[PERSON_NAME] & [PERSON_NAME]" at bounding box center [113, 328] width 168 height 12
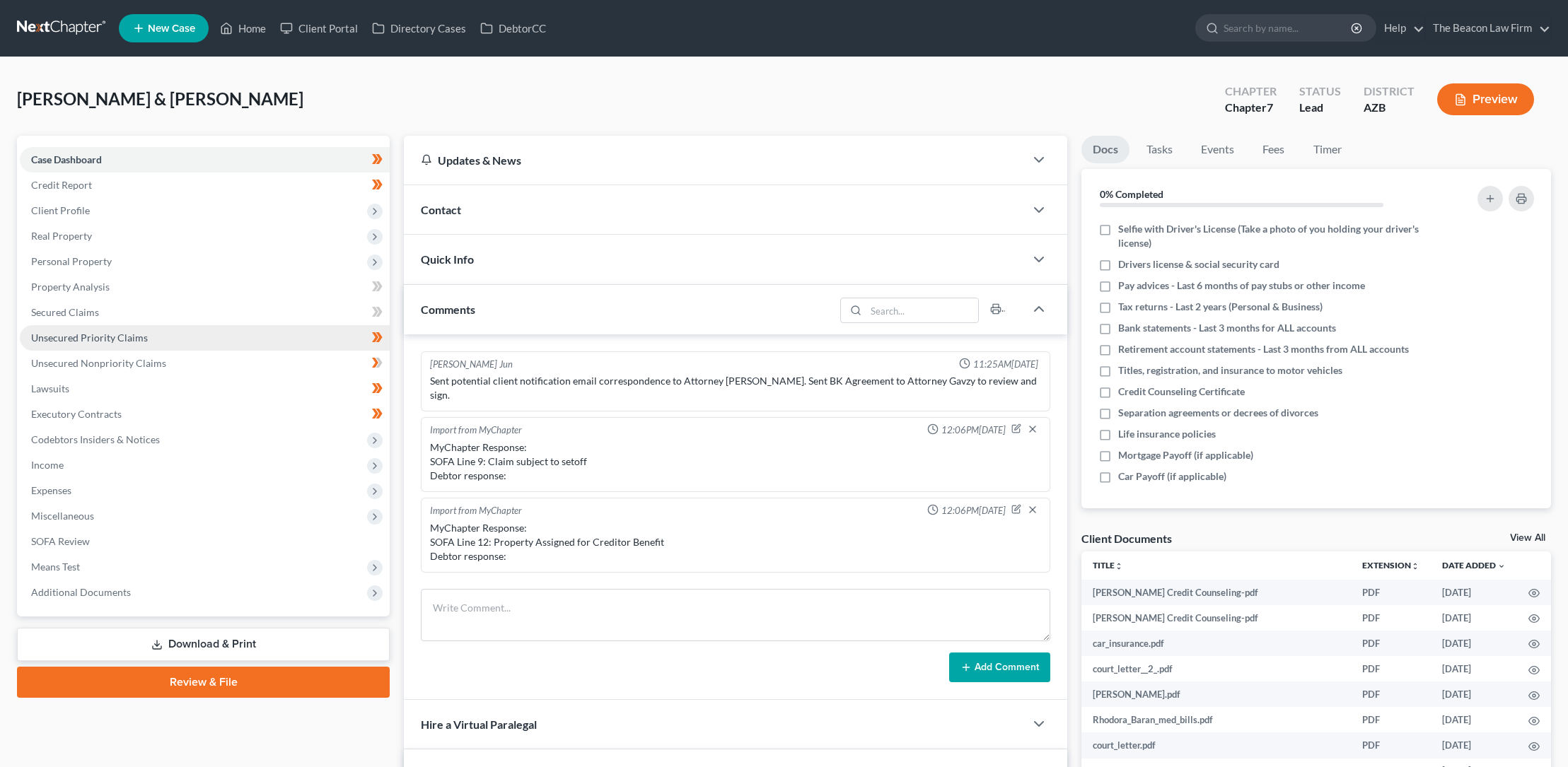
scroll to position [354, 0]
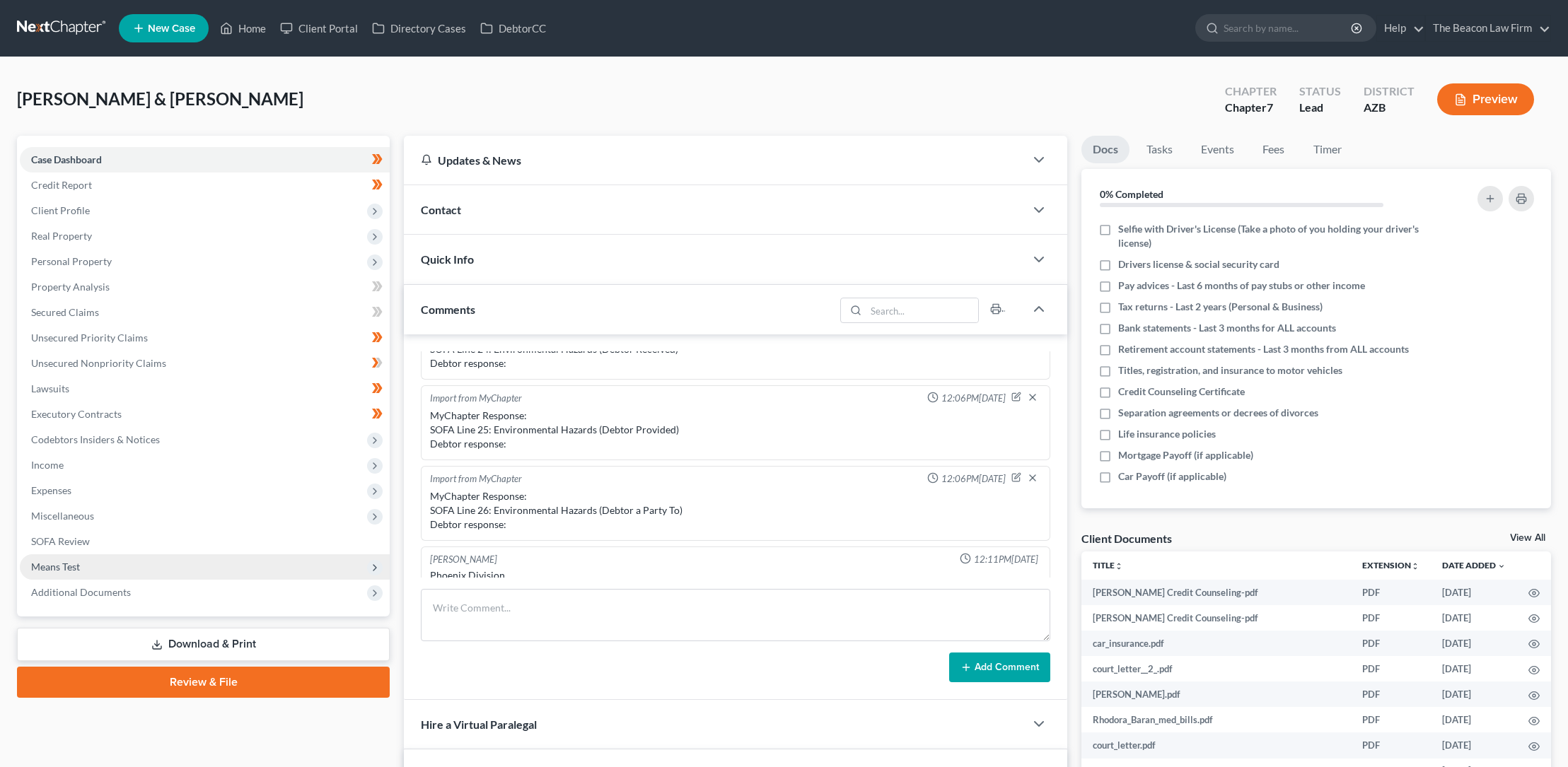
click at [64, 567] on span "Means Test" at bounding box center [56, 567] width 49 height 12
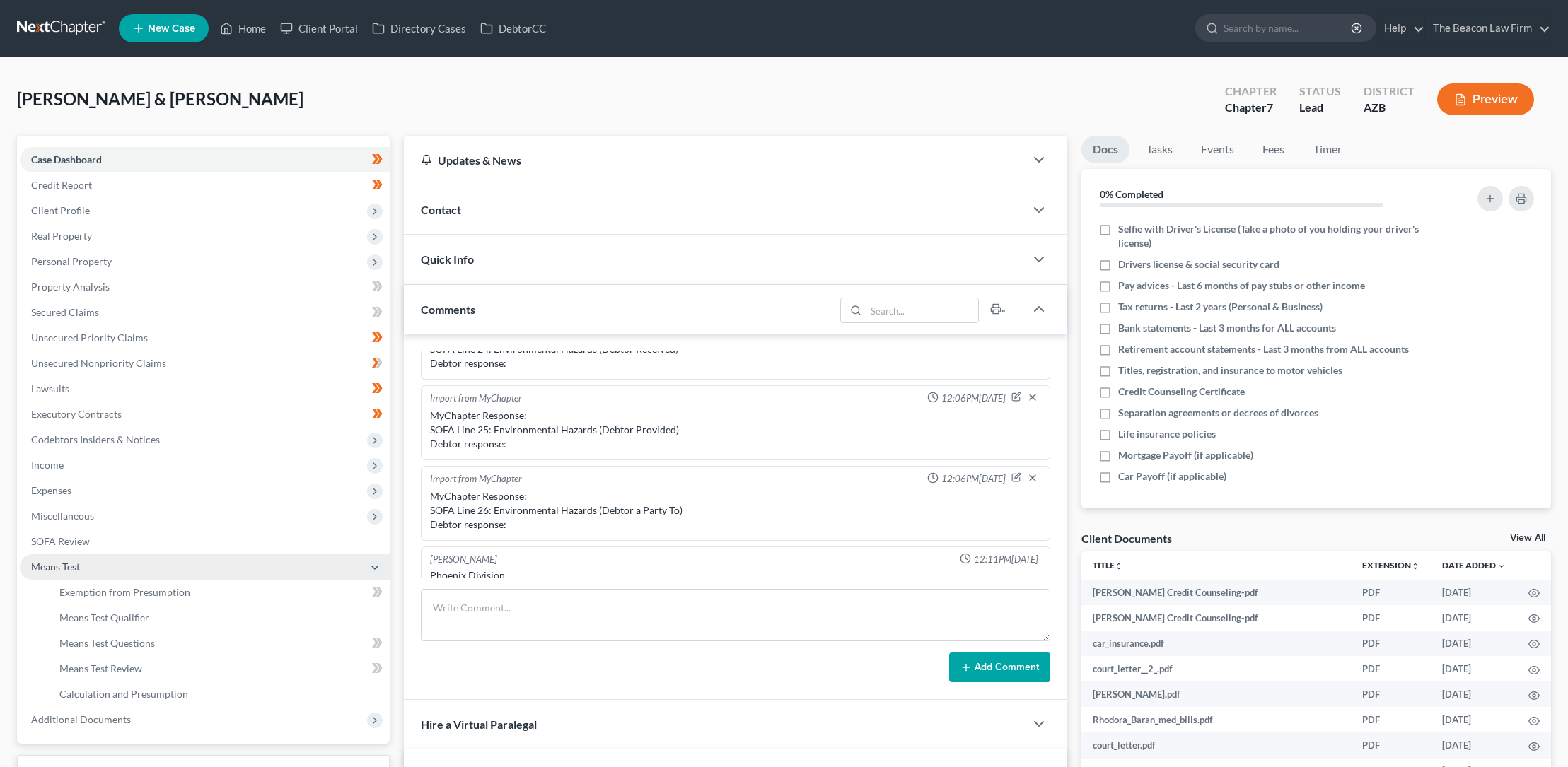
click at [70, 565] on span "Means Test" at bounding box center [56, 567] width 49 height 12
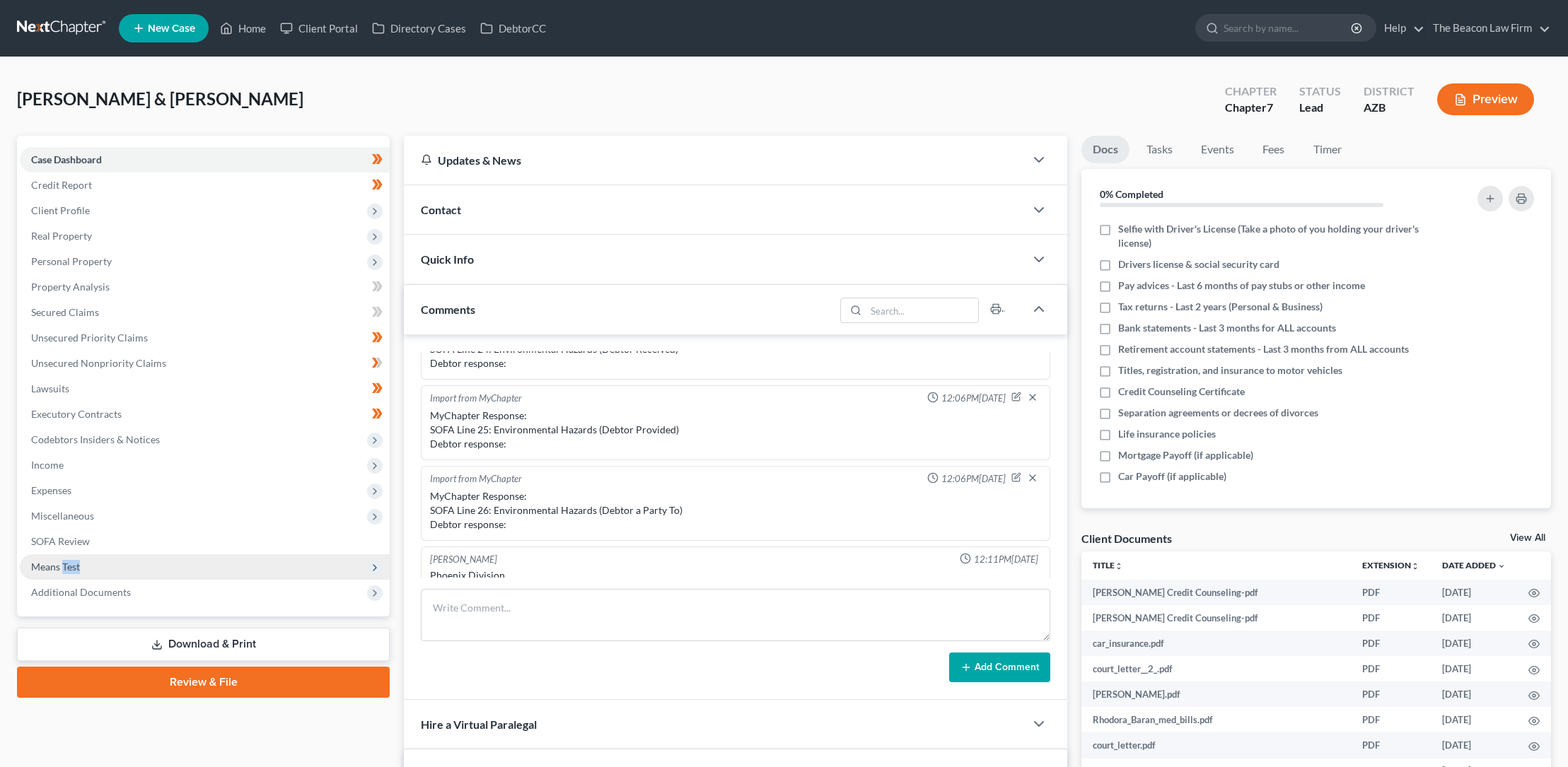
click at [70, 565] on span "Means Test" at bounding box center [56, 567] width 49 height 12
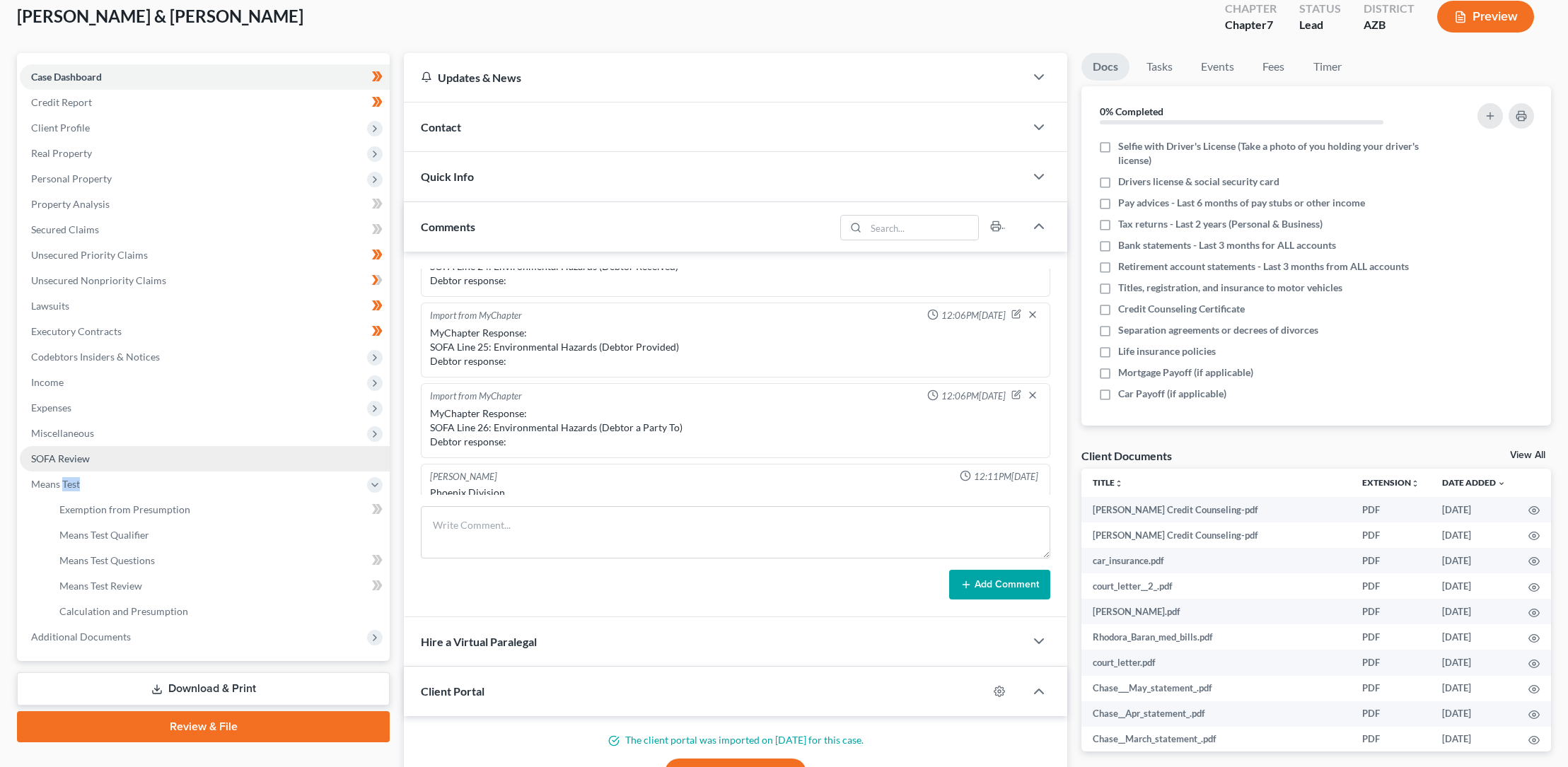
scroll to position [105, 0]
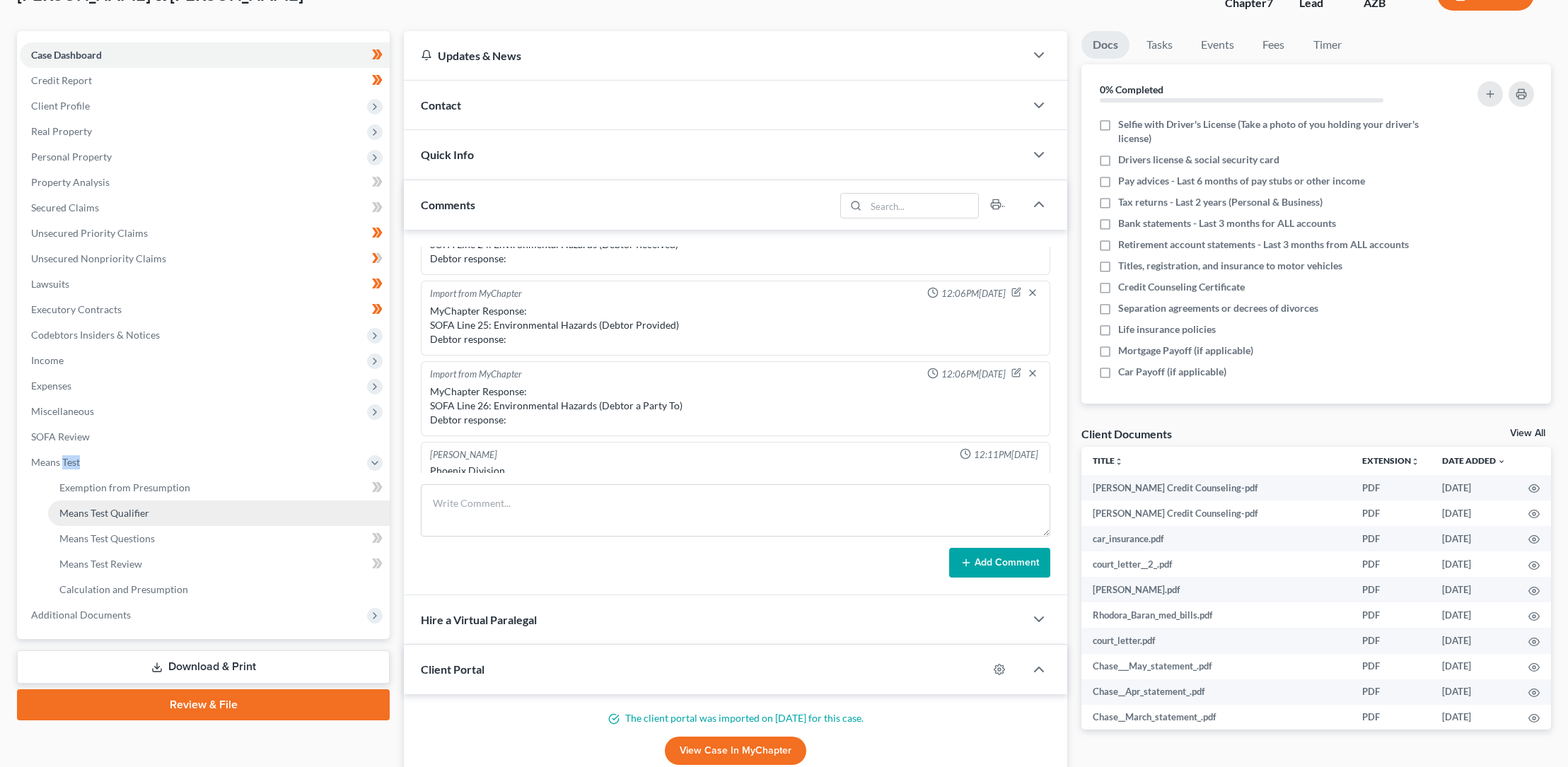
click at [137, 511] on span "Means Test Qualifier" at bounding box center [105, 513] width 90 height 12
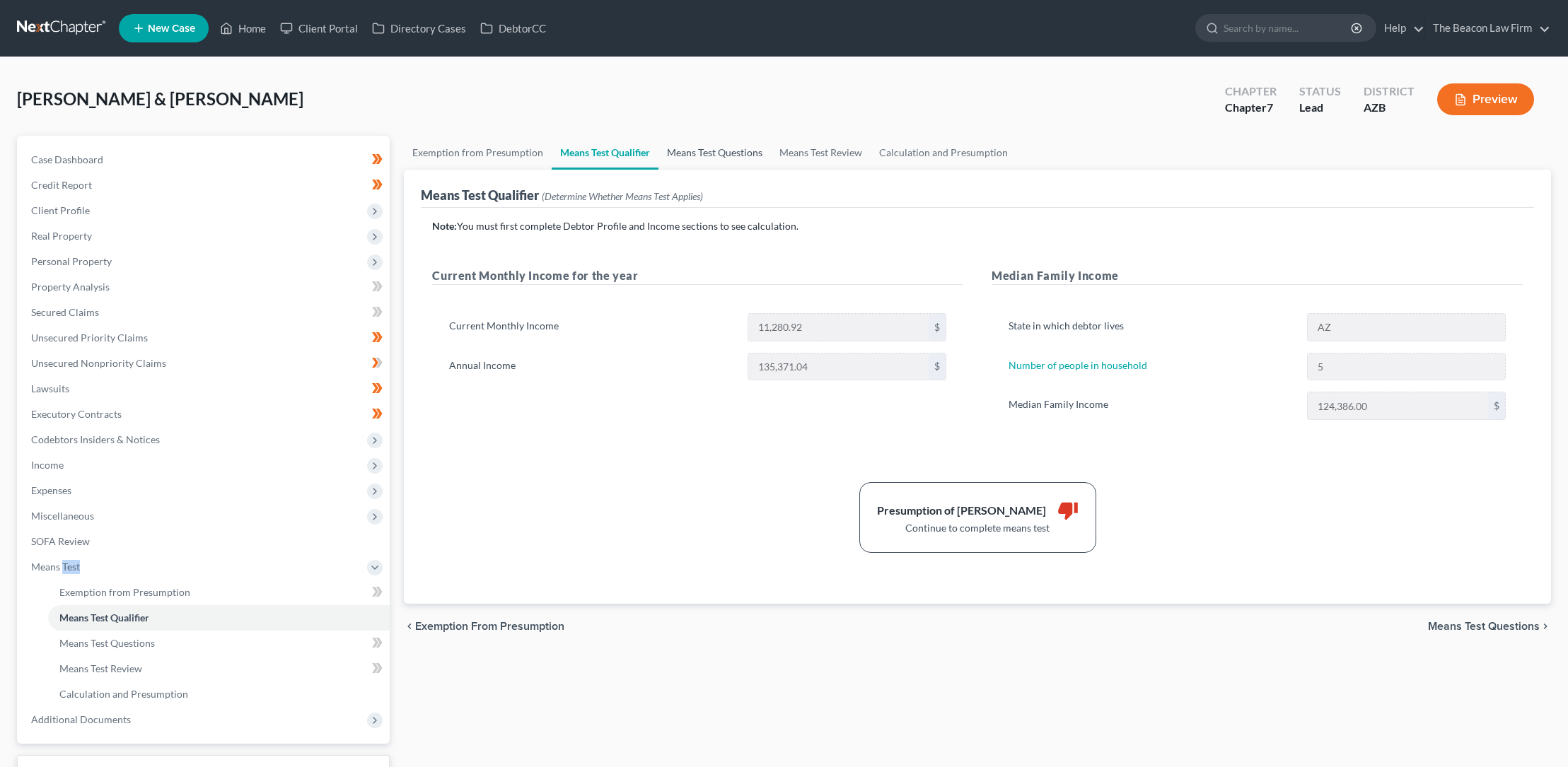
click at [684, 150] on link "Means Test Questions" at bounding box center [714, 152] width 112 height 34
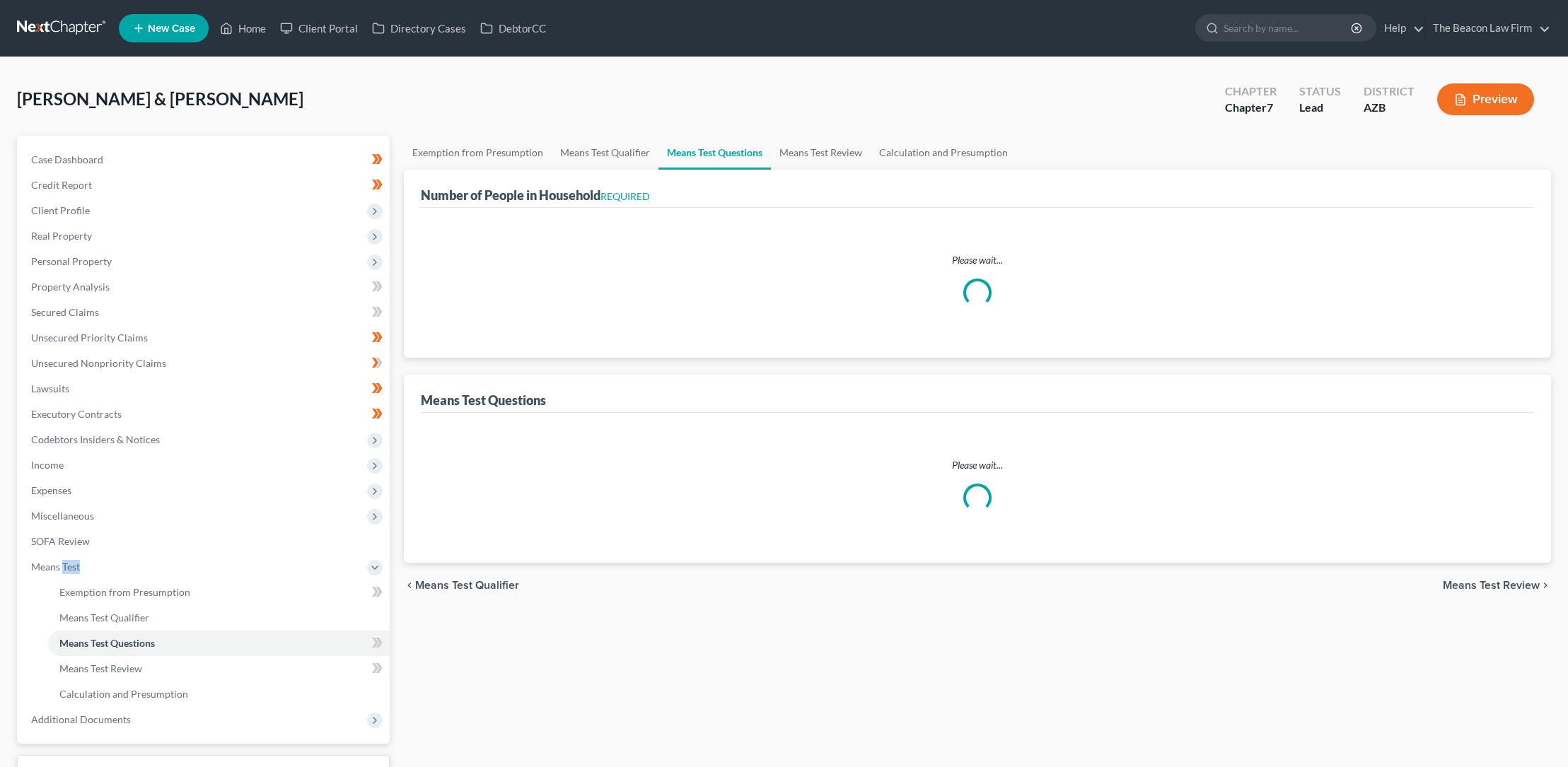
select select "0"
select select "60"
select select "1"
select select "60"
select select "1"
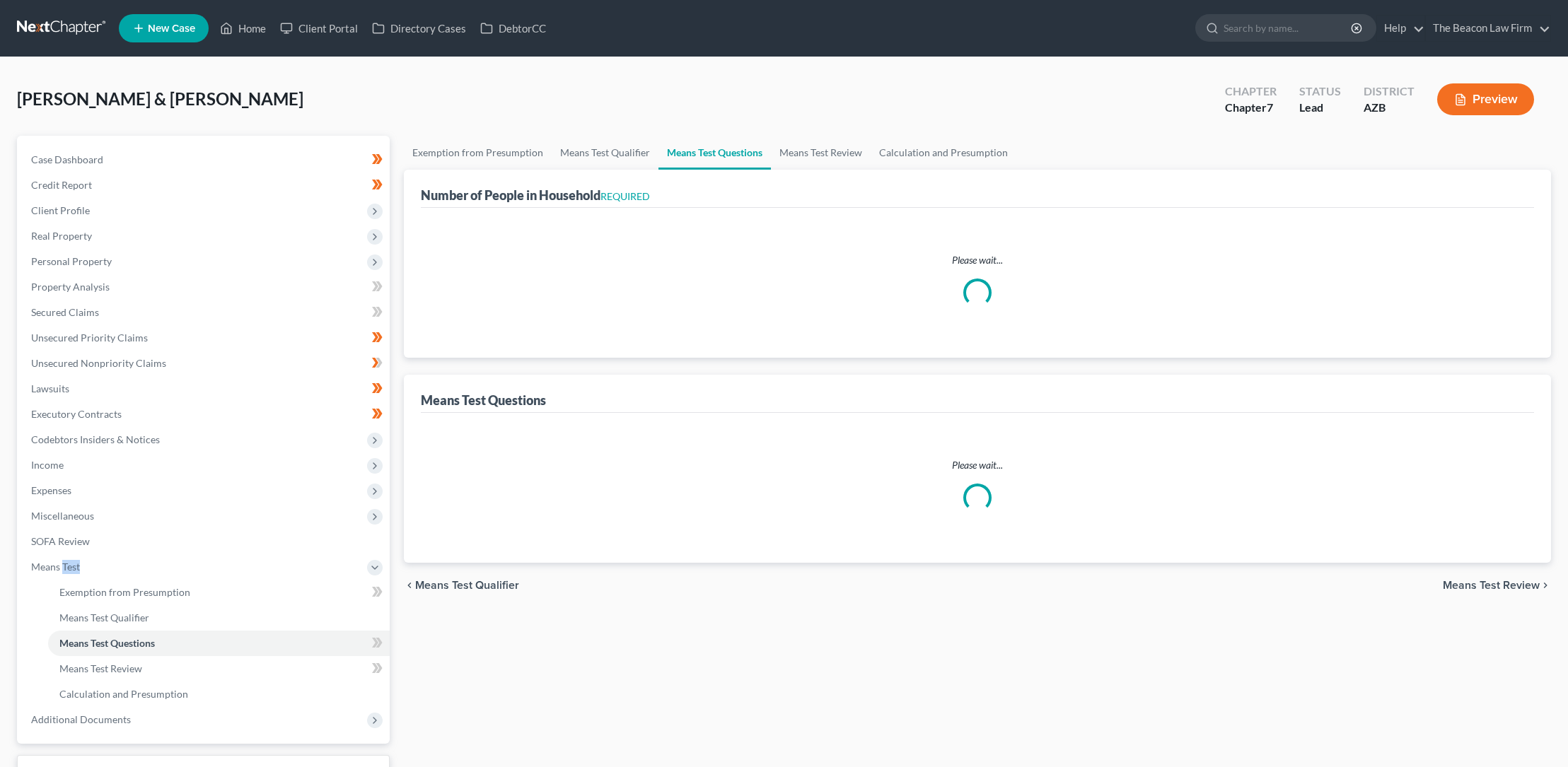
select select "1"
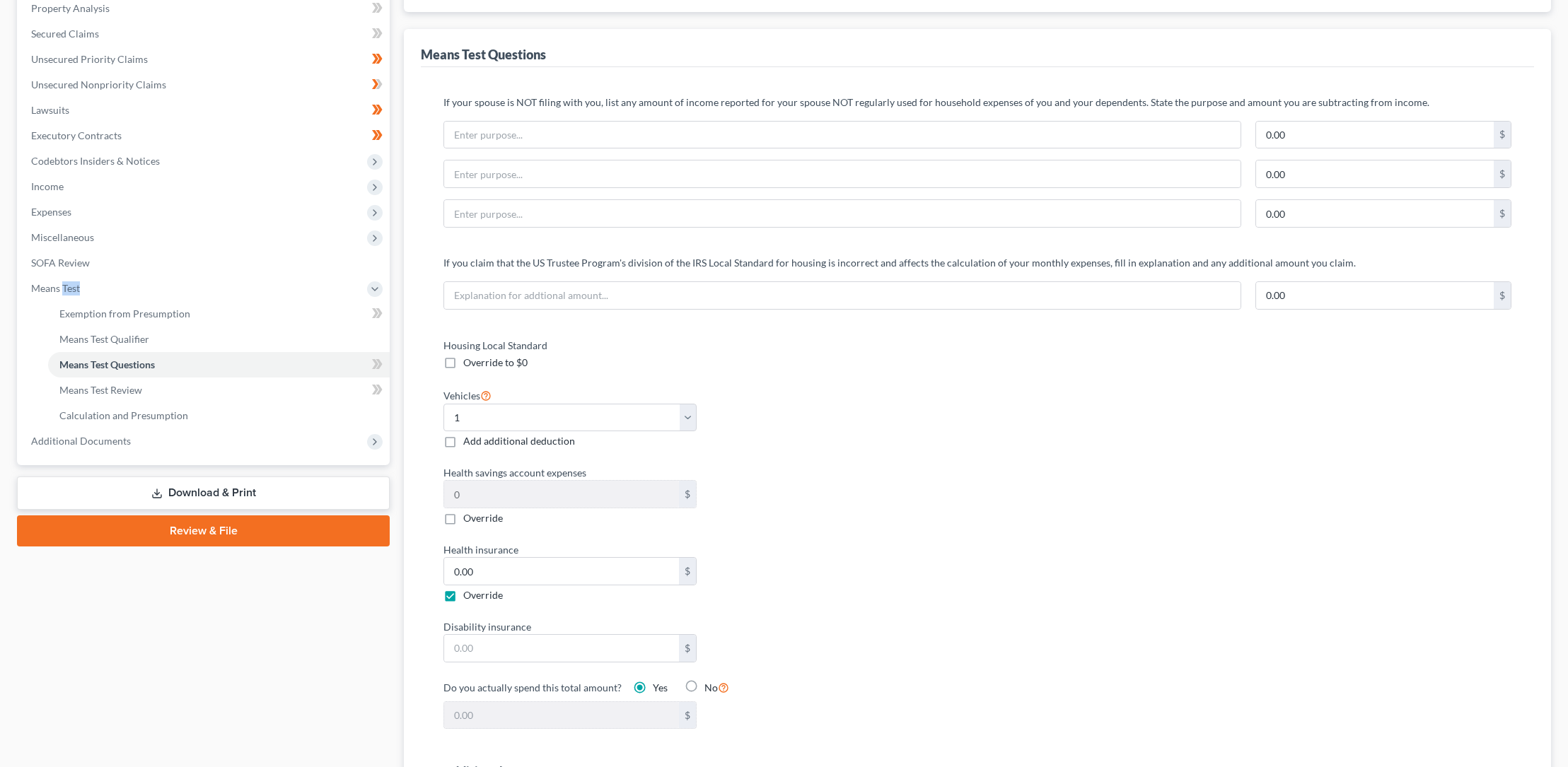
scroll to position [305, 0]
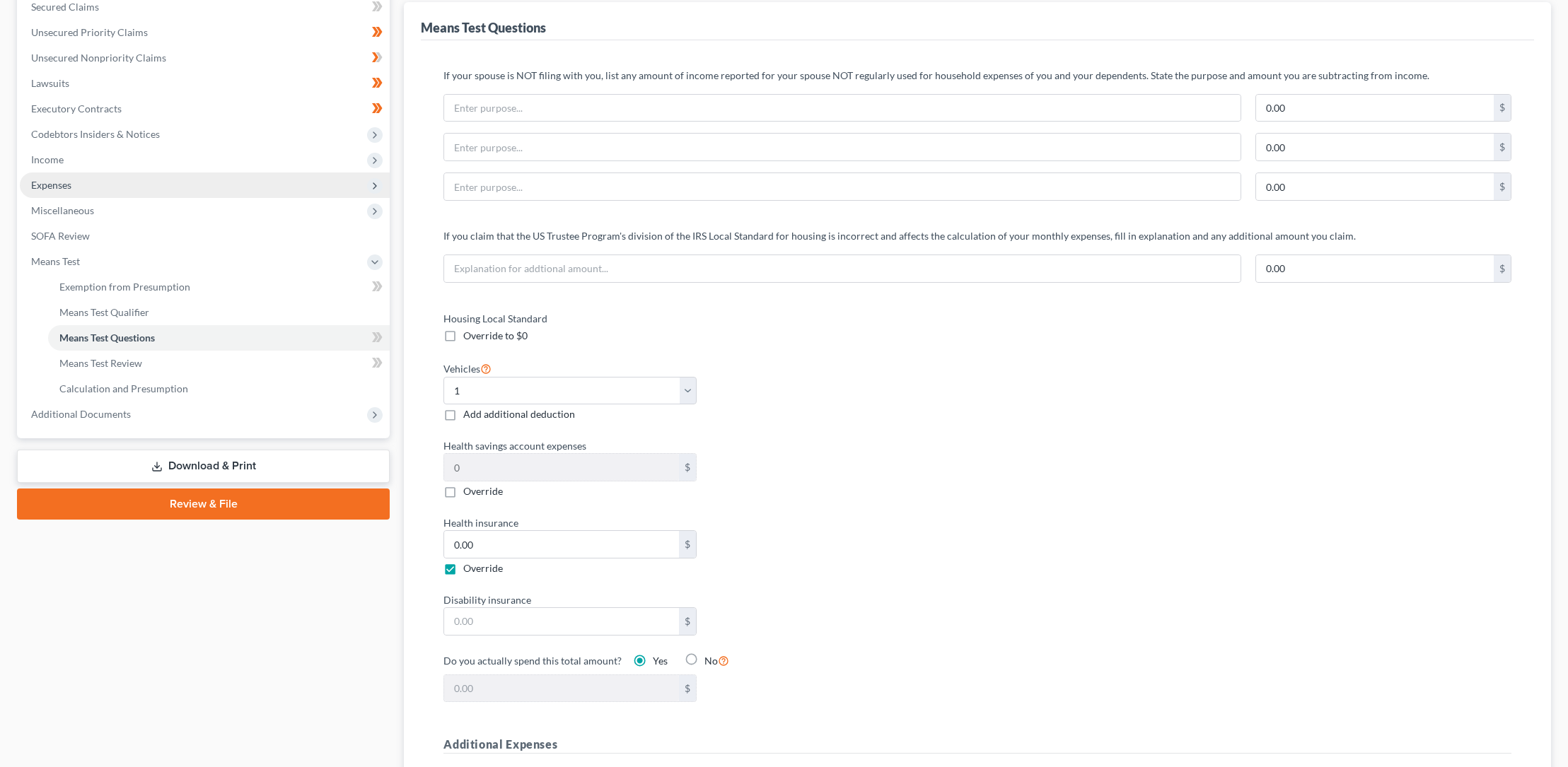
click at [58, 180] on span "Expenses" at bounding box center [51, 185] width 40 height 12
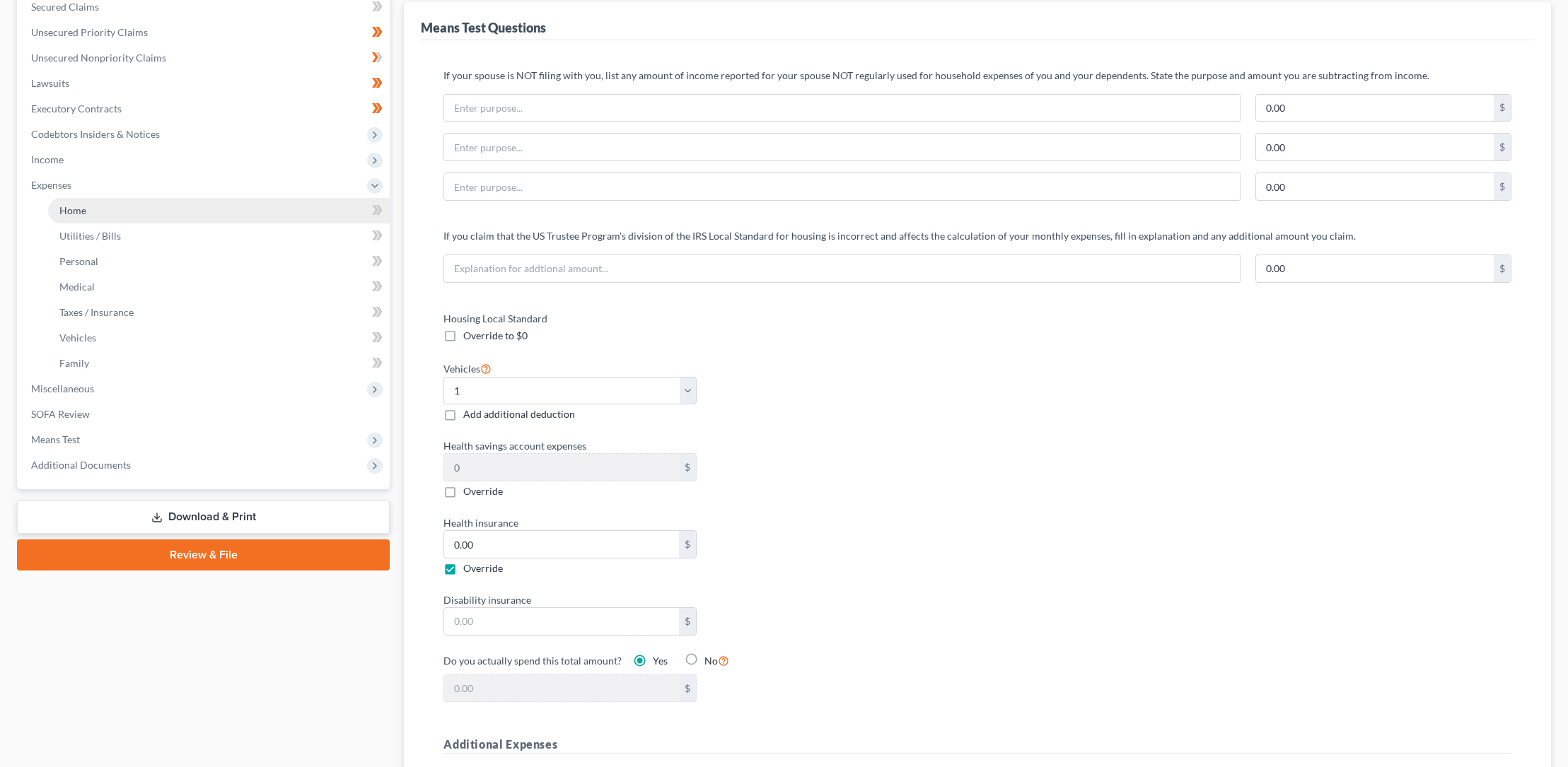
click at [75, 210] on span "Home" at bounding box center [73, 210] width 27 height 12
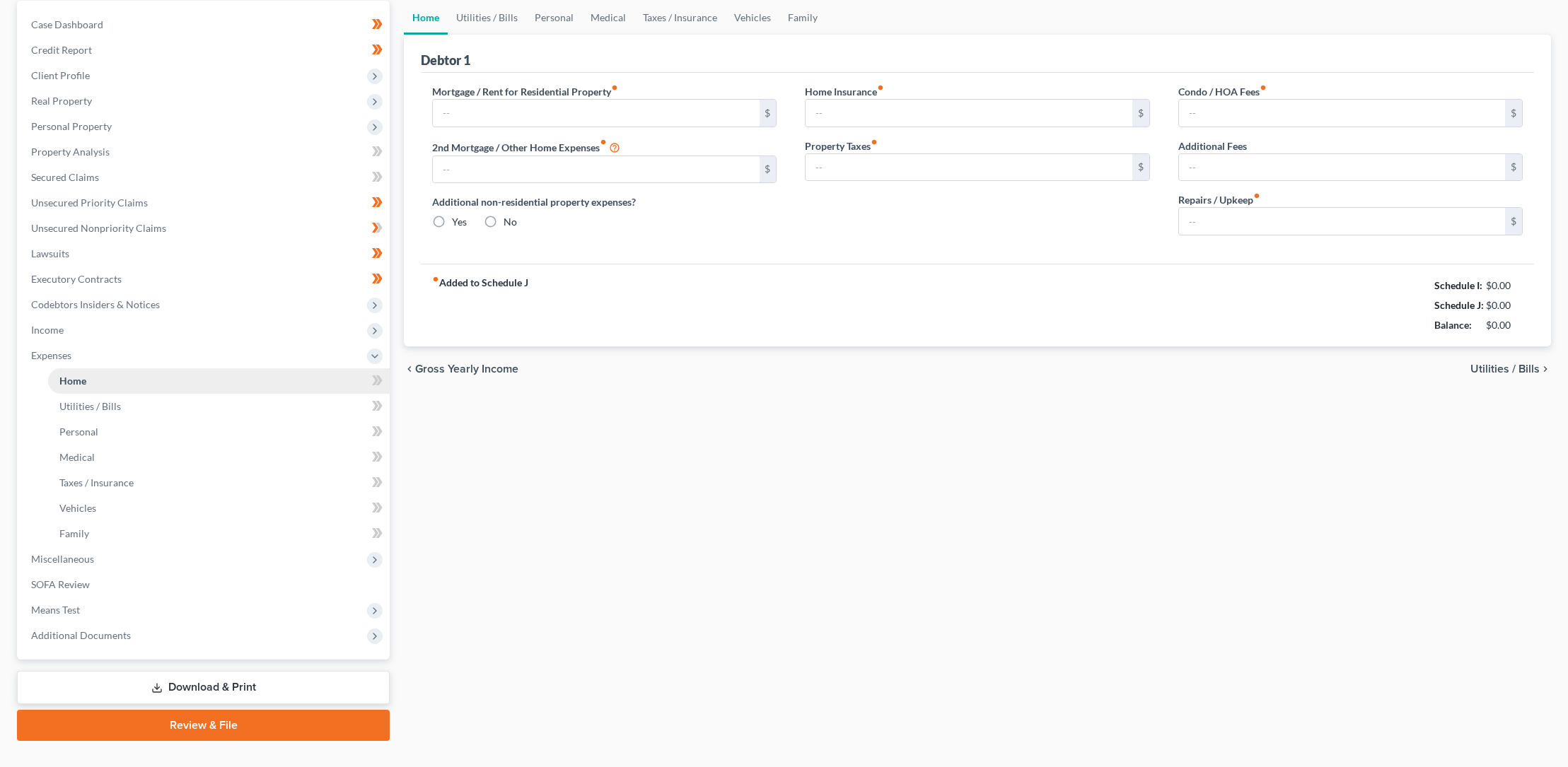
type input "2,506.00"
type input "0.00"
radio input "true"
type input "66.00"
type input "300.00"
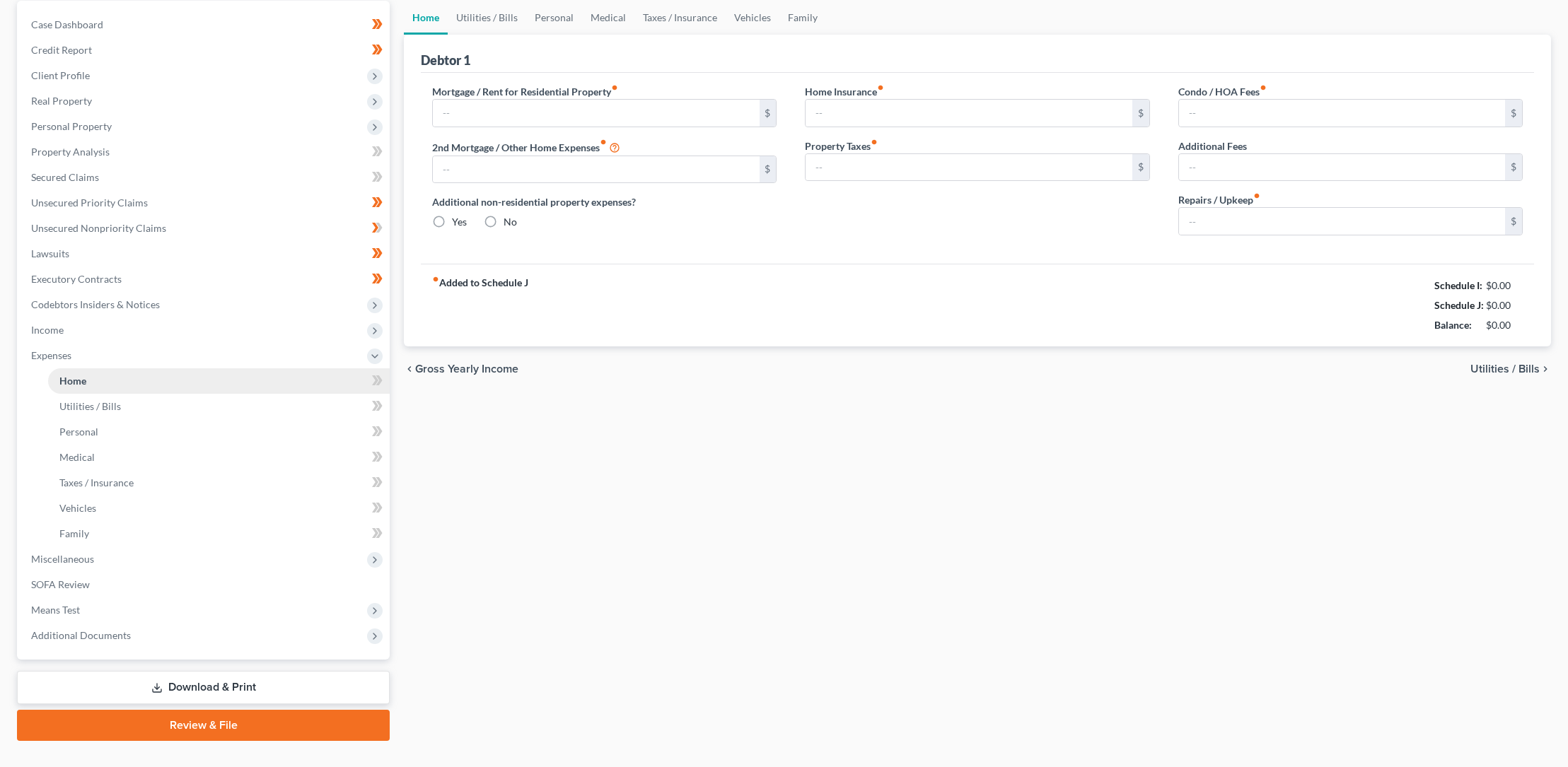
type input "489.45"
type input "0.00"
type input "125.00"
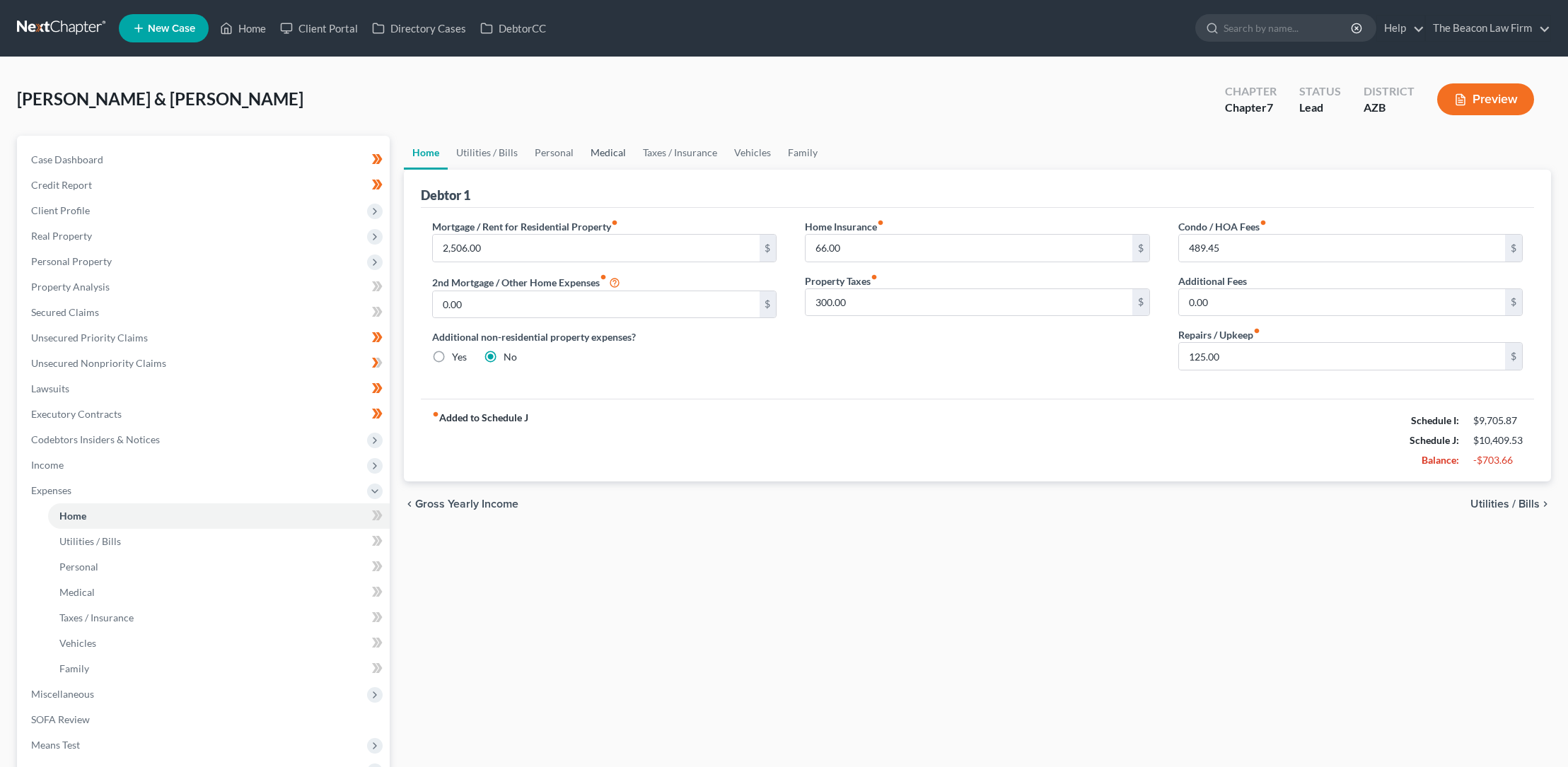
click at [604, 155] on link "Medical" at bounding box center [608, 152] width 52 height 34
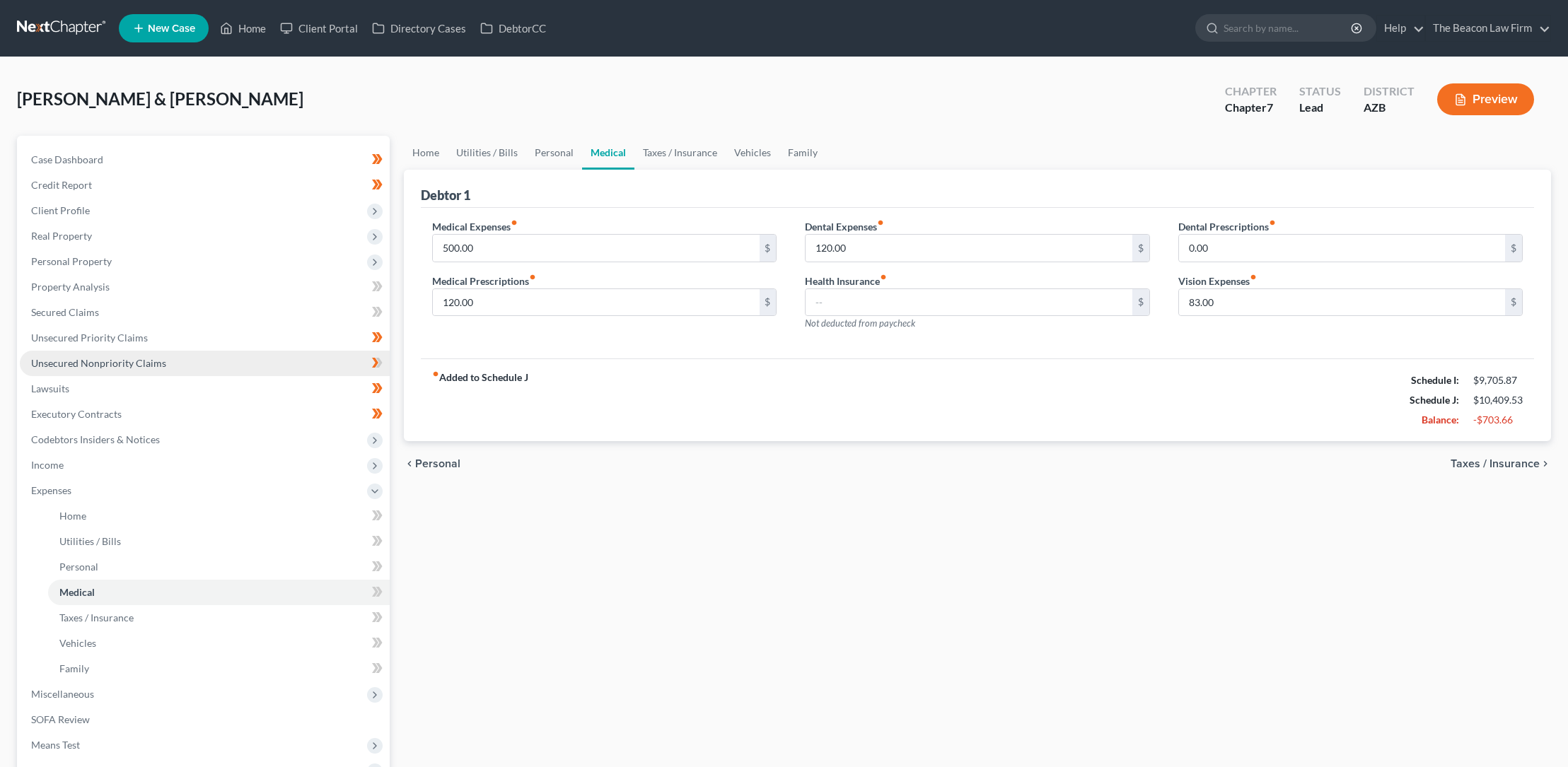
click at [93, 362] on span "Unsecured Nonpriority Claims" at bounding box center [98, 363] width 135 height 12
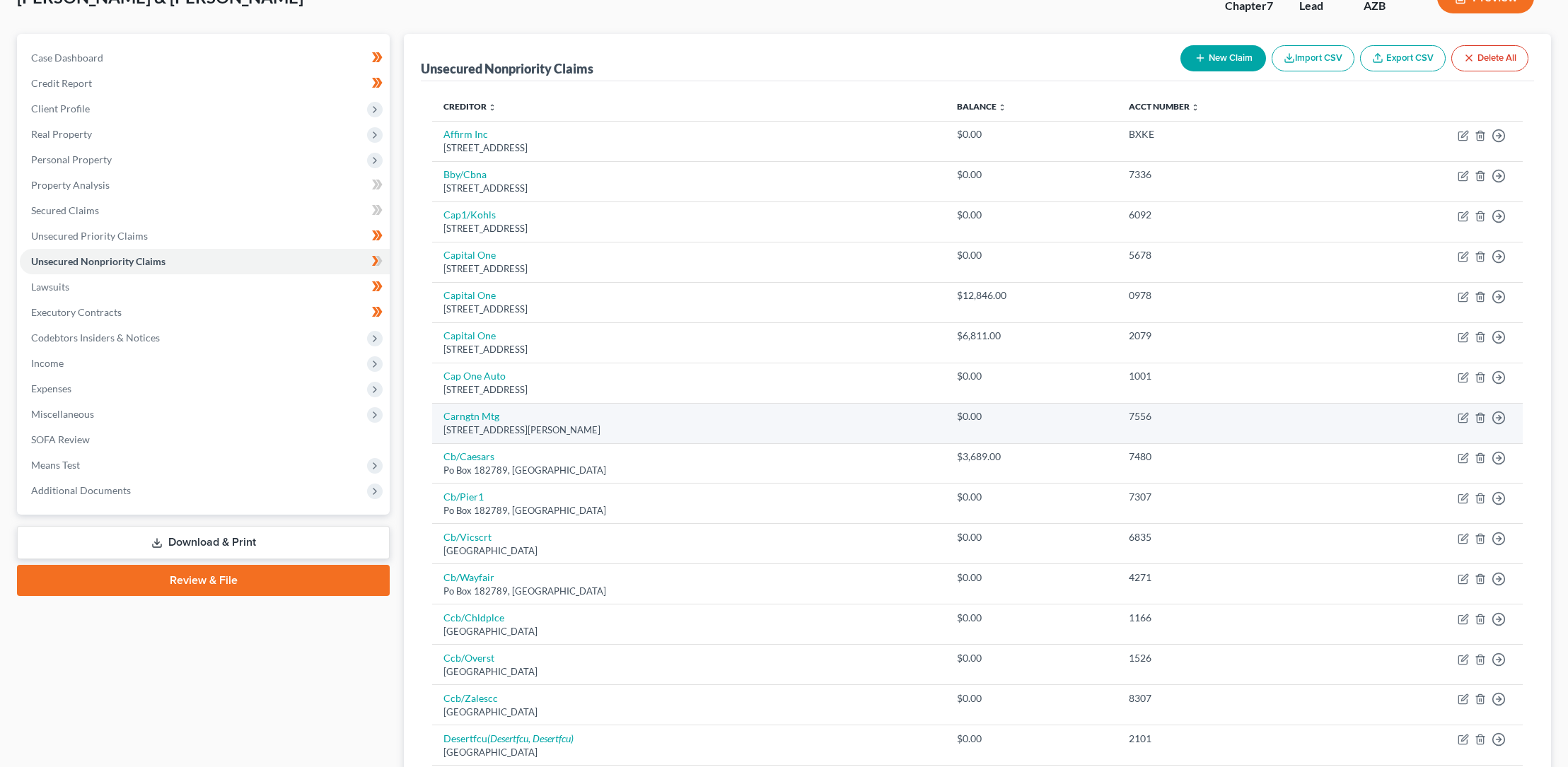
scroll to position [864, 0]
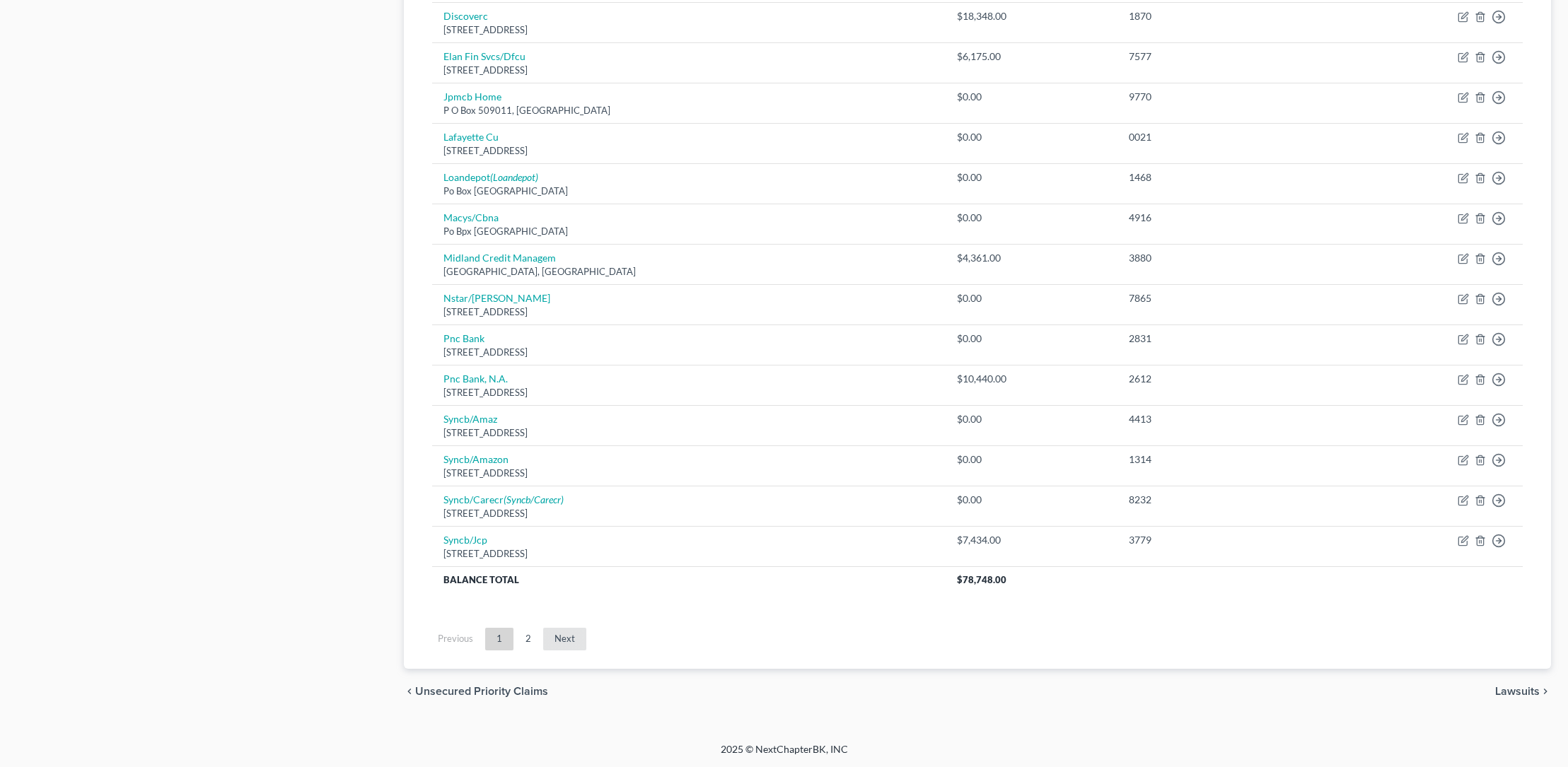
click at [566, 637] on link "Next" at bounding box center [564, 639] width 43 height 23
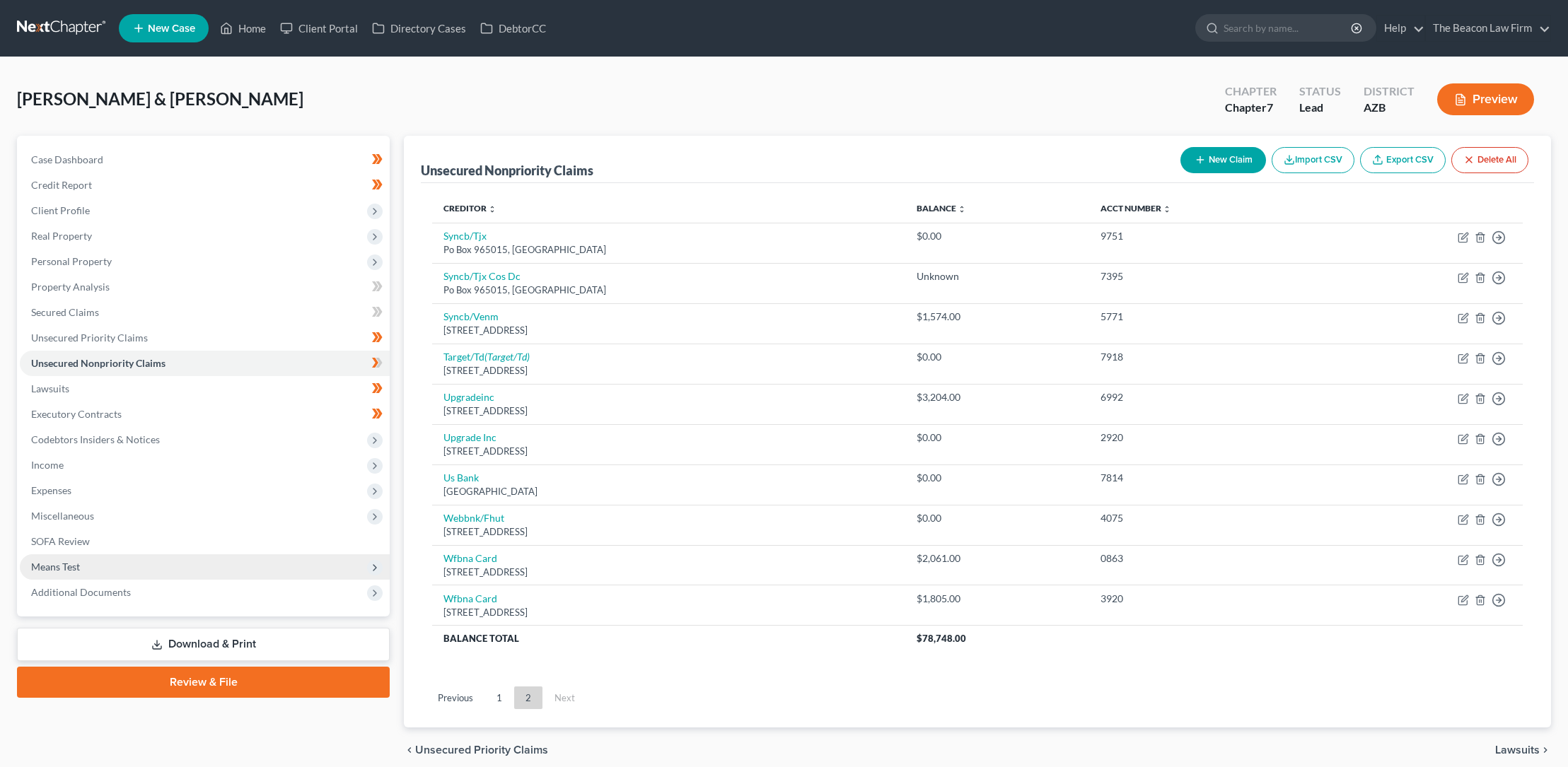
click at [74, 565] on span "Means Test" at bounding box center [56, 567] width 49 height 12
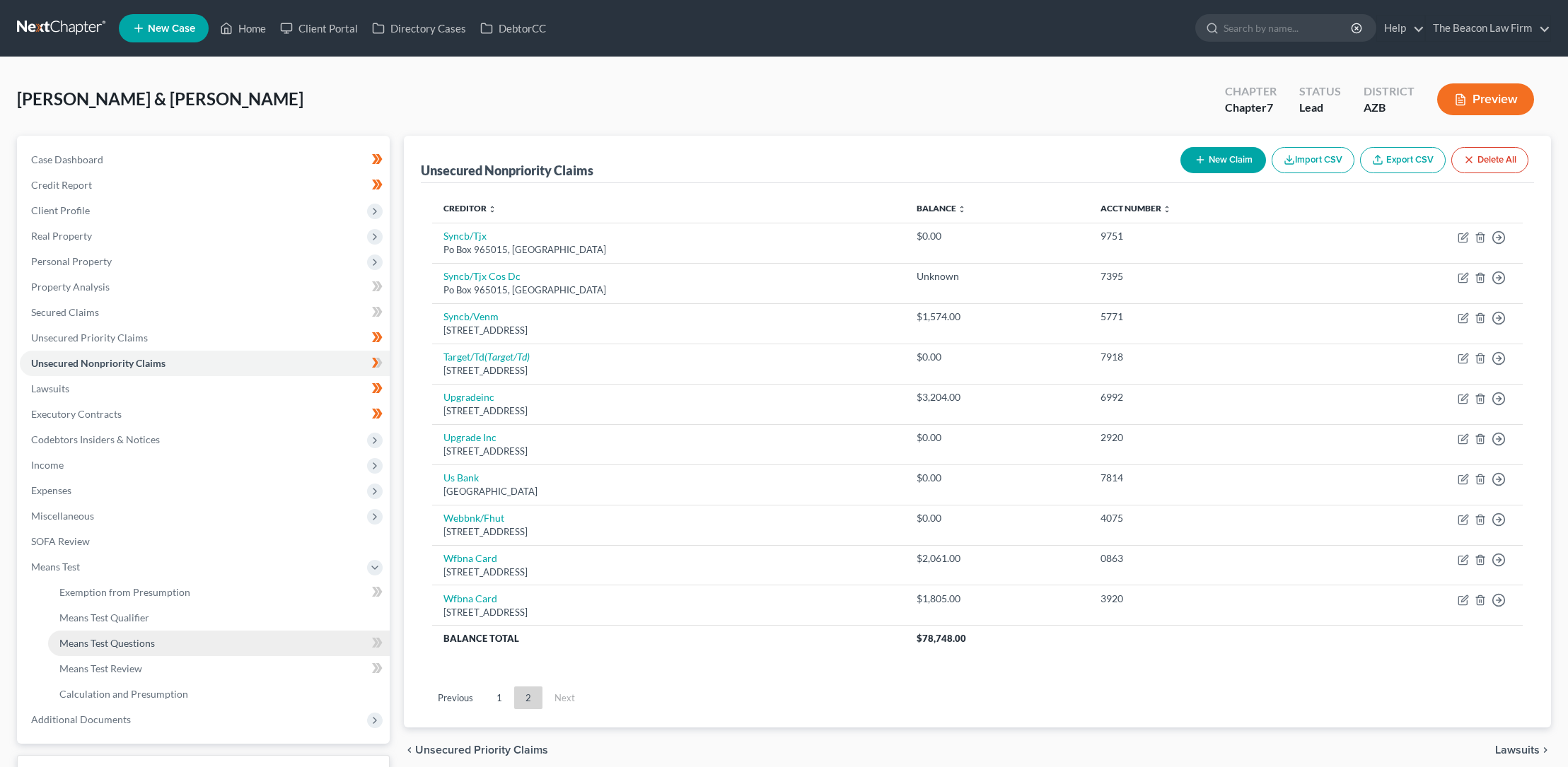
click at [144, 644] on span "Means Test Questions" at bounding box center [107, 643] width 96 height 12
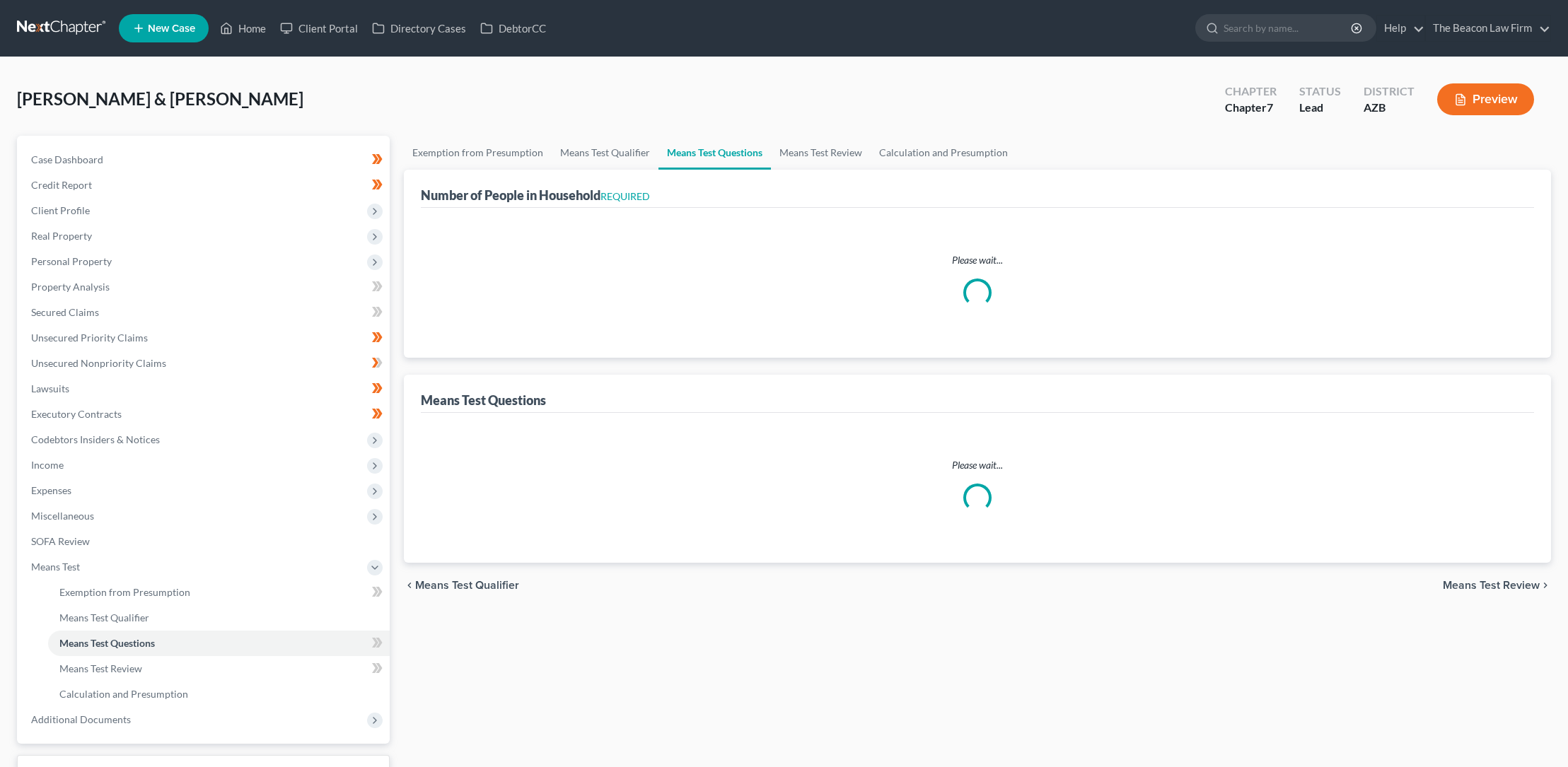
select select "0"
select select "60"
select select "1"
select select "60"
select select "1"
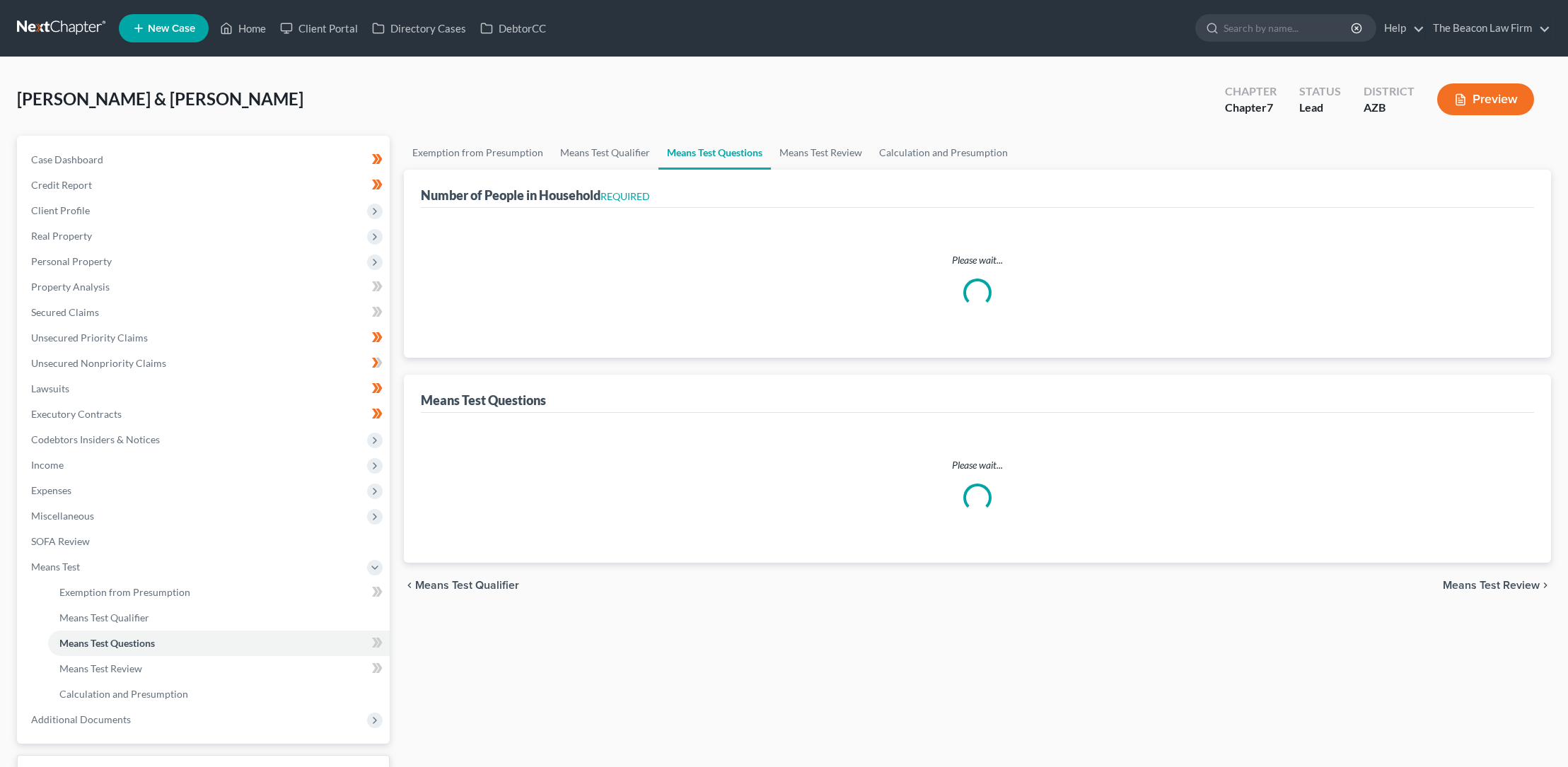
select select "1"
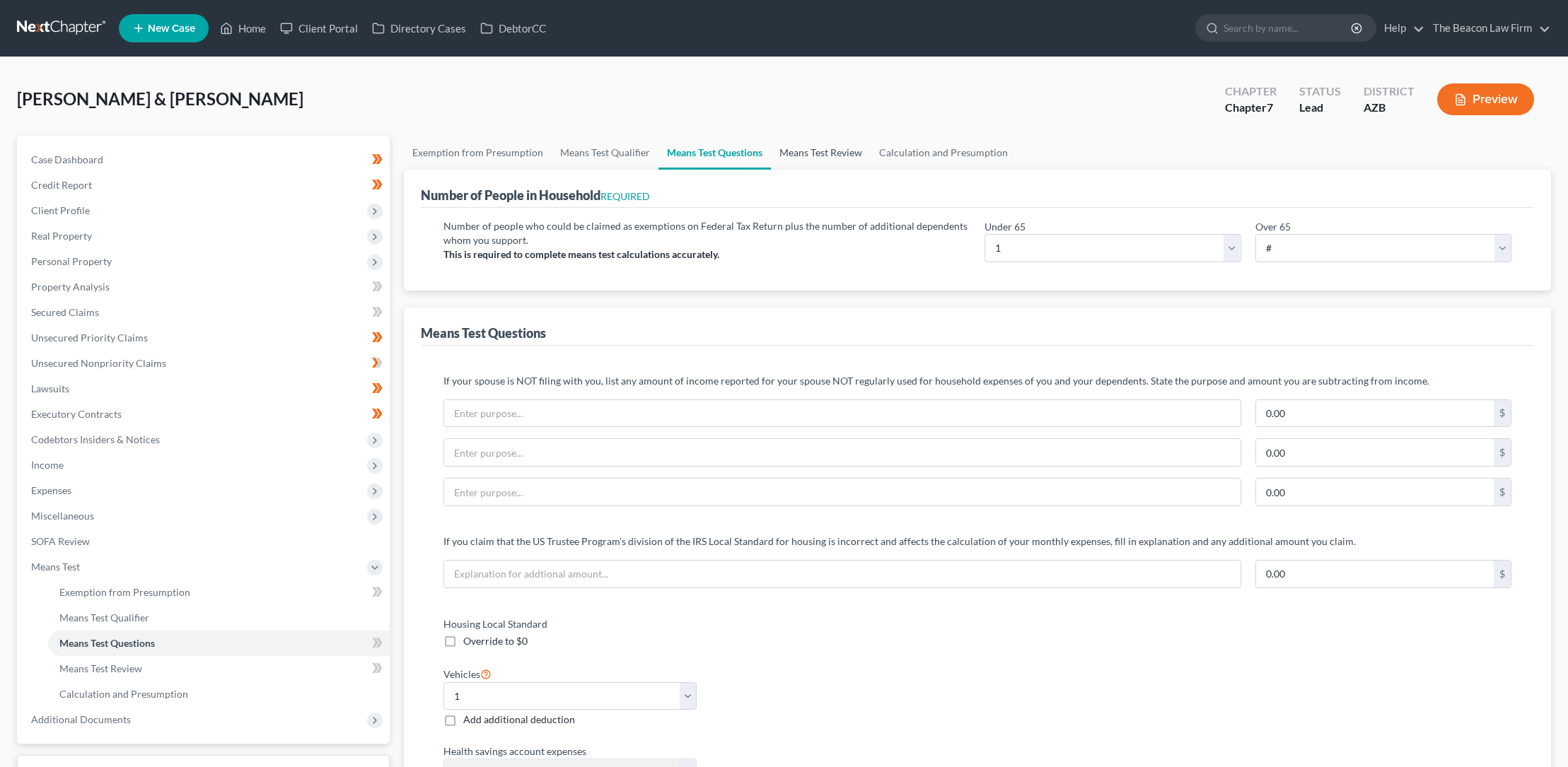
click at [809, 151] on link "Means Test Review" at bounding box center [820, 152] width 100 height 34
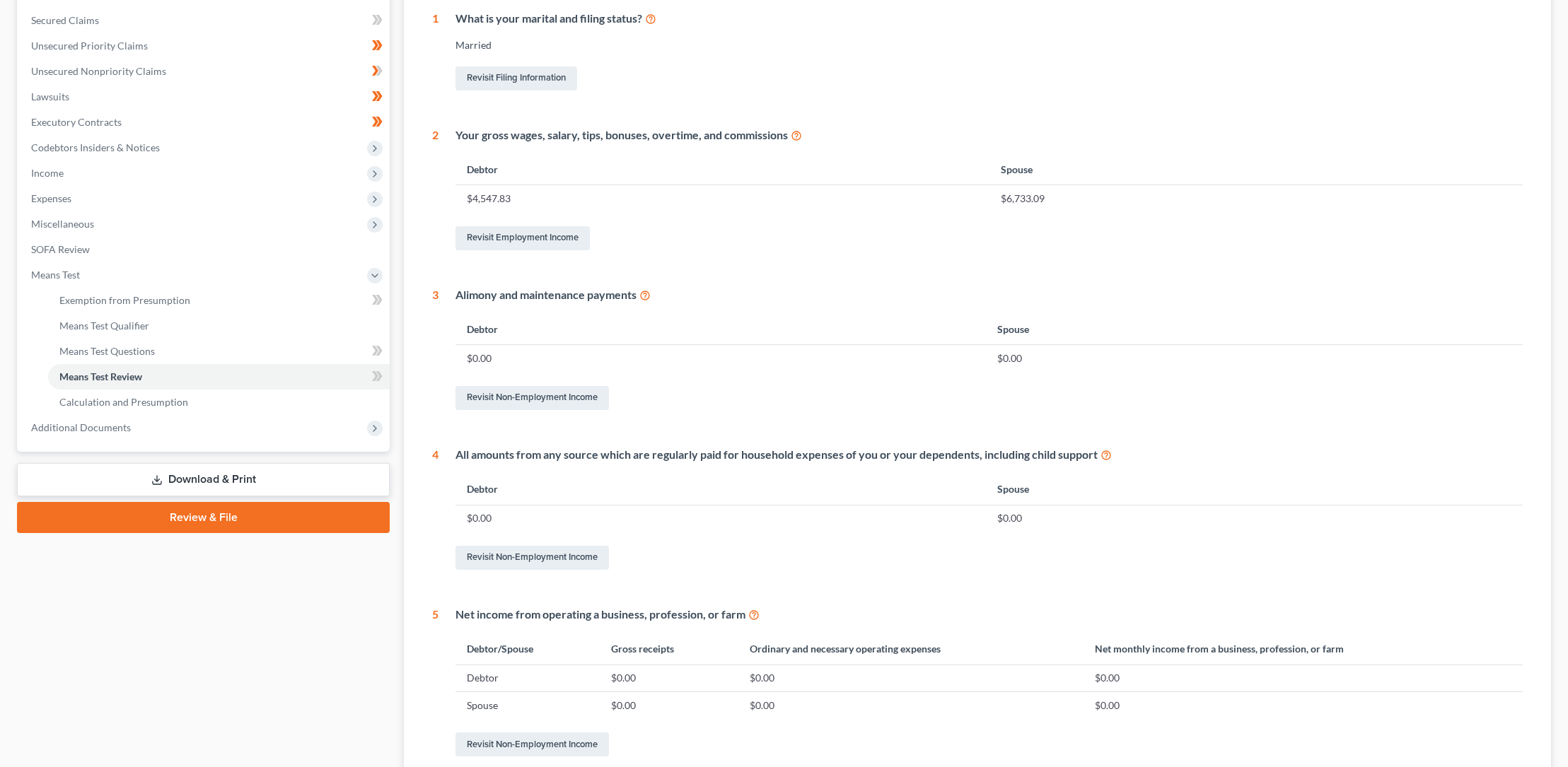
scroll to position [151, 0]
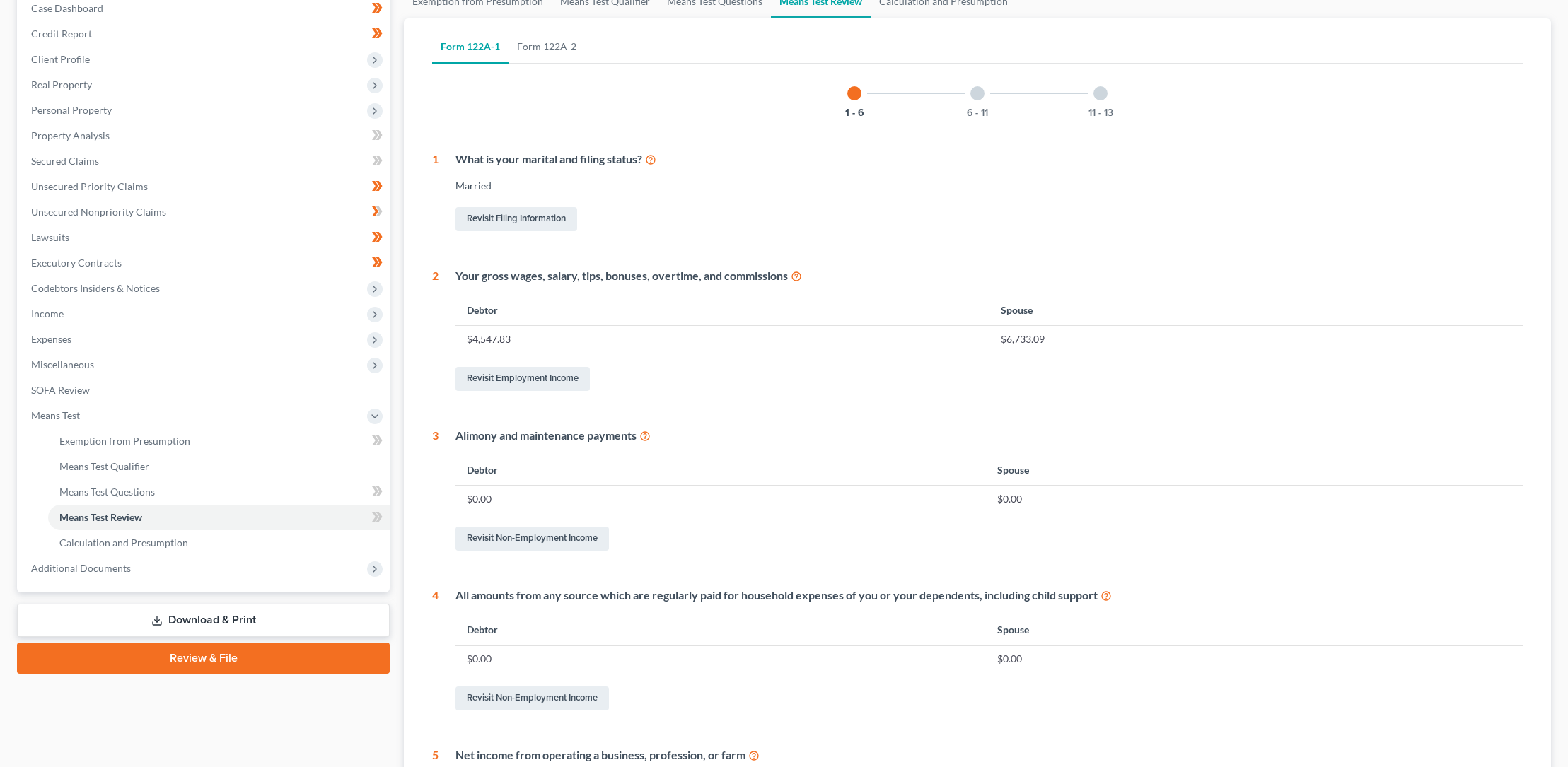
click at [978, 89] on div at bounding box center [977, 92] width 14 height 14
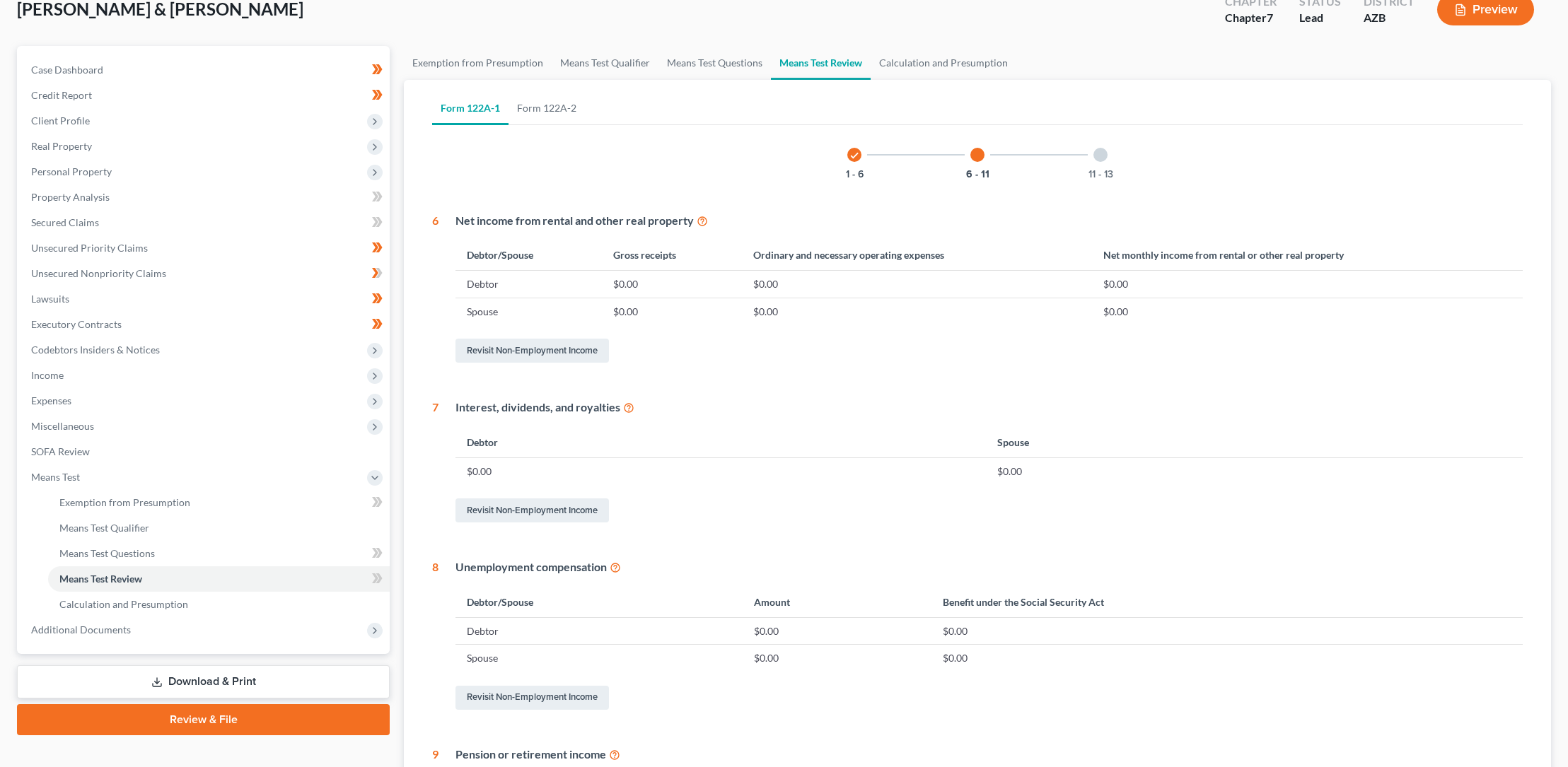
scroll to position [0, 0]
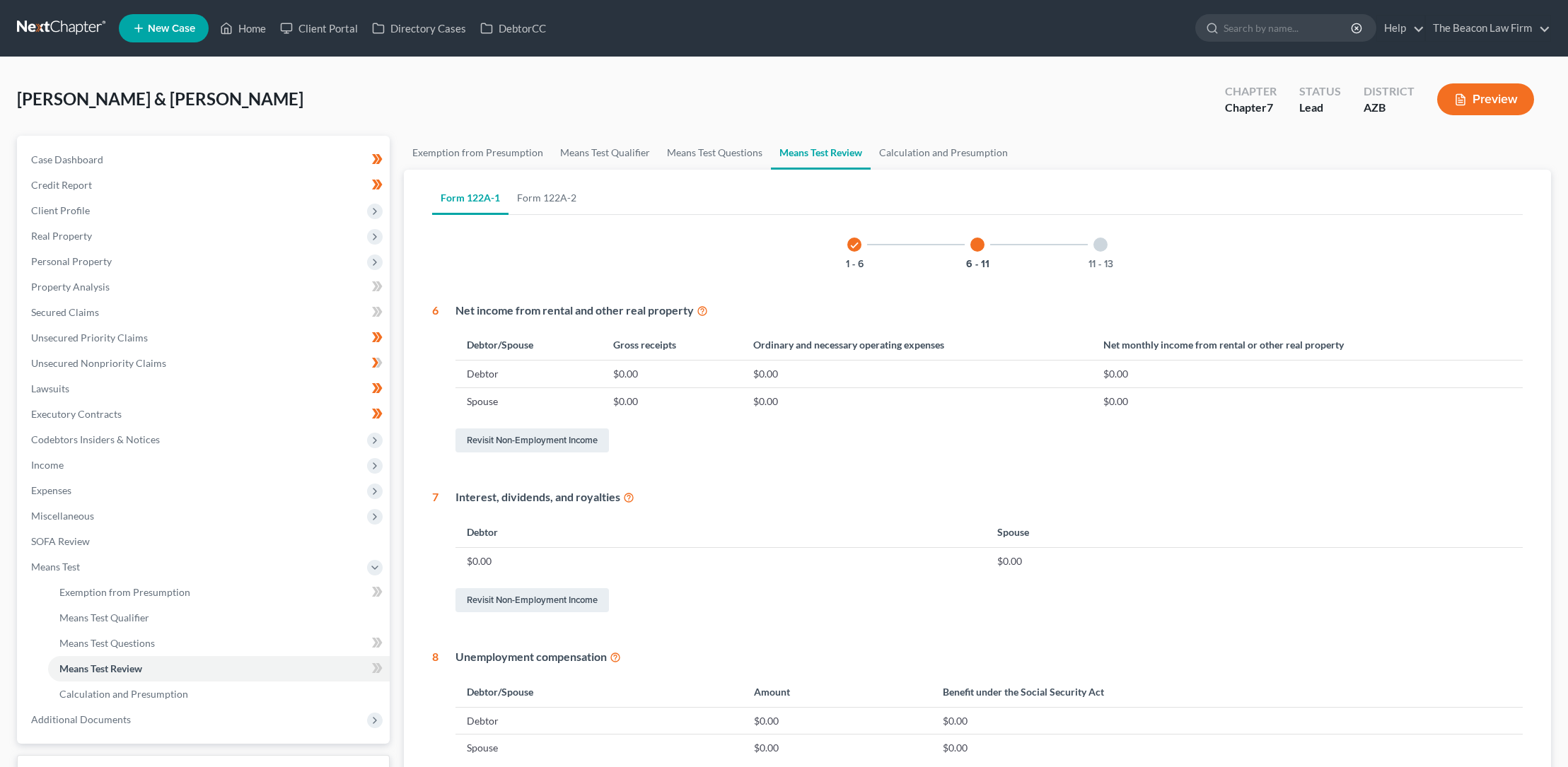
click at [1102, 244] on div at bounding box center [1099, 244] width 14 height 14
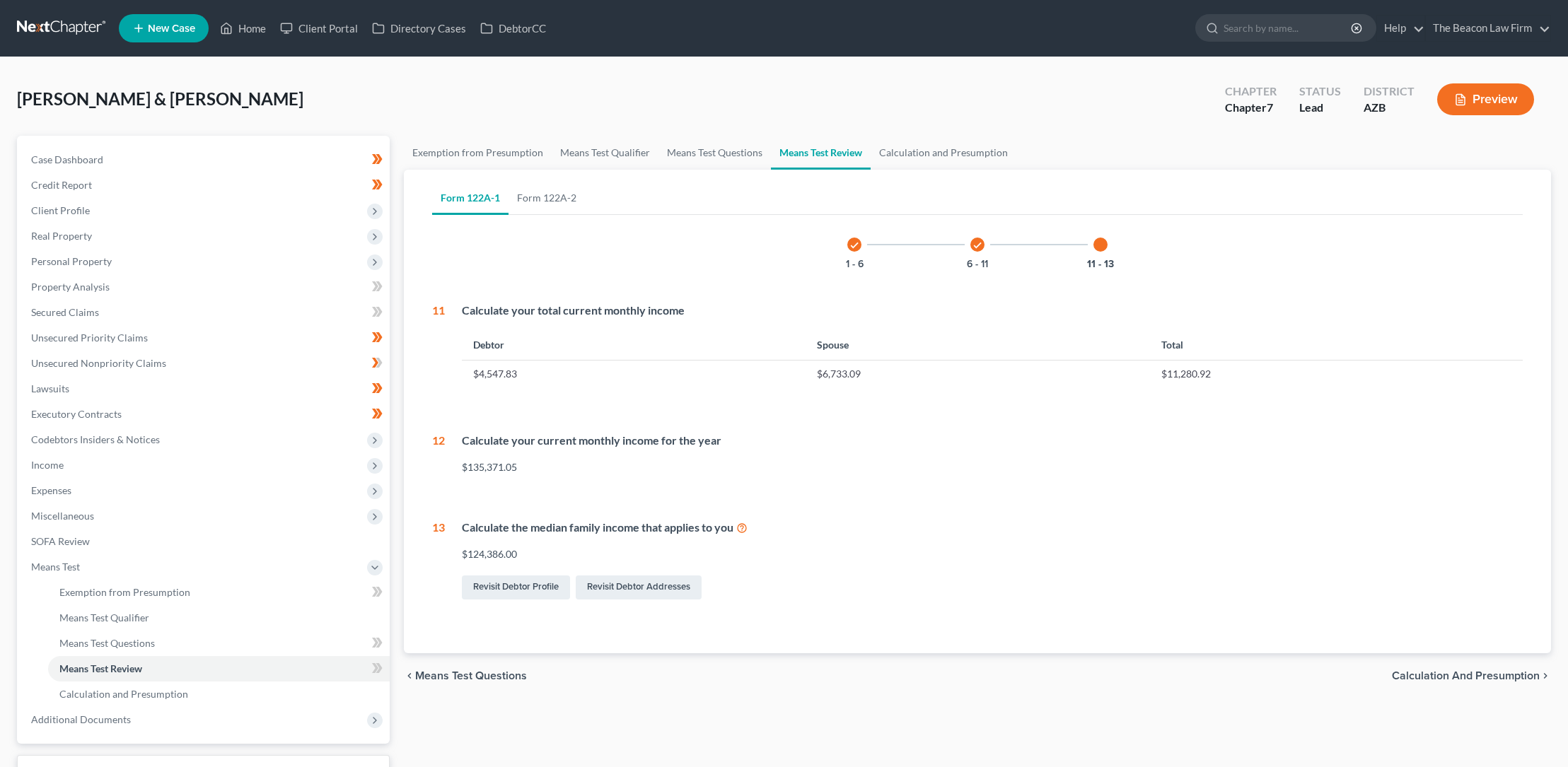
click at [1103, 244] on div at bounding box center [1099, 244] width 14 height 14
click at [549, 196] on link "Form 122A-2" at bounding box center [546, 197] width 76 height 34
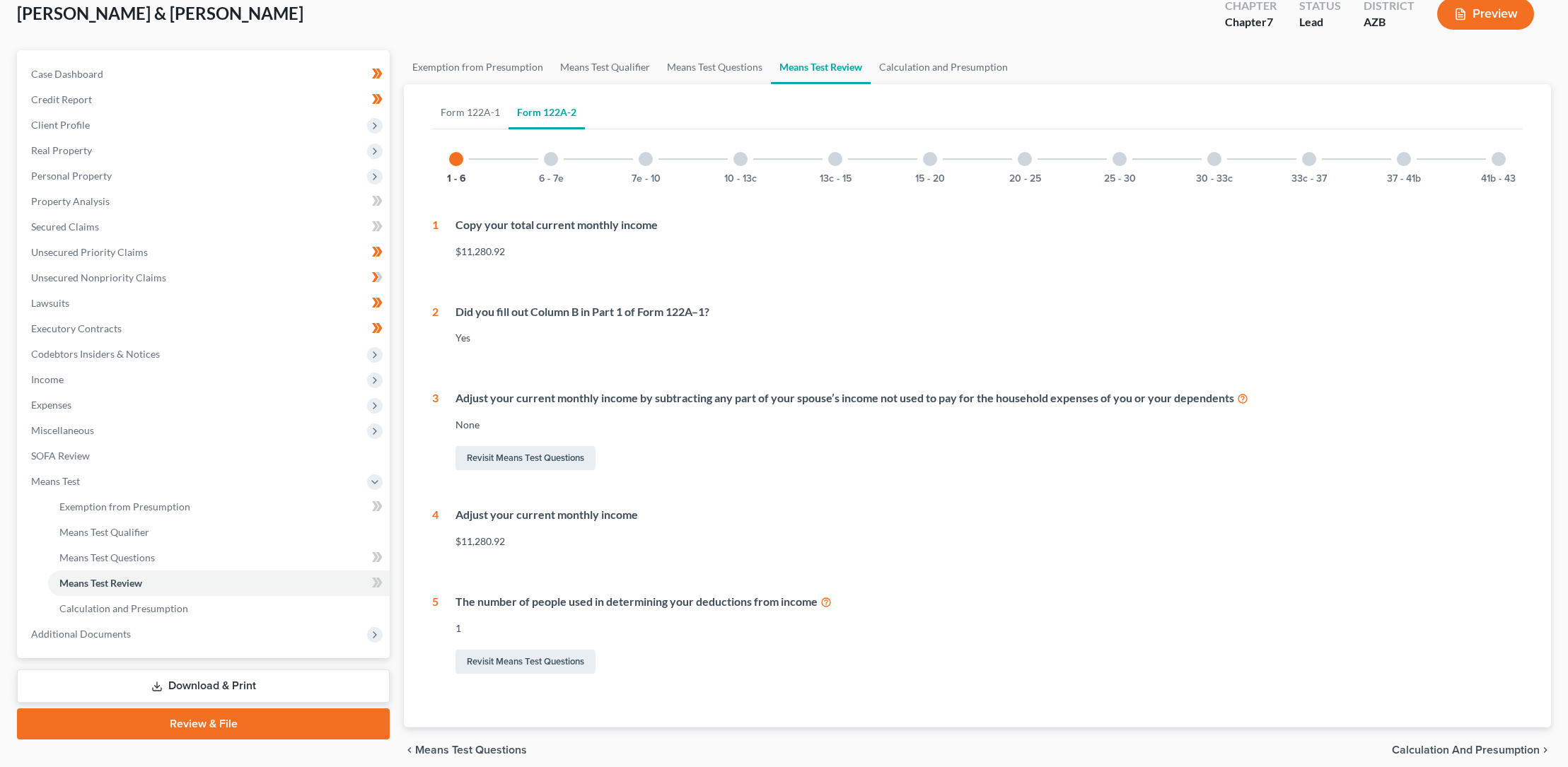
scroll to position [144, 0]
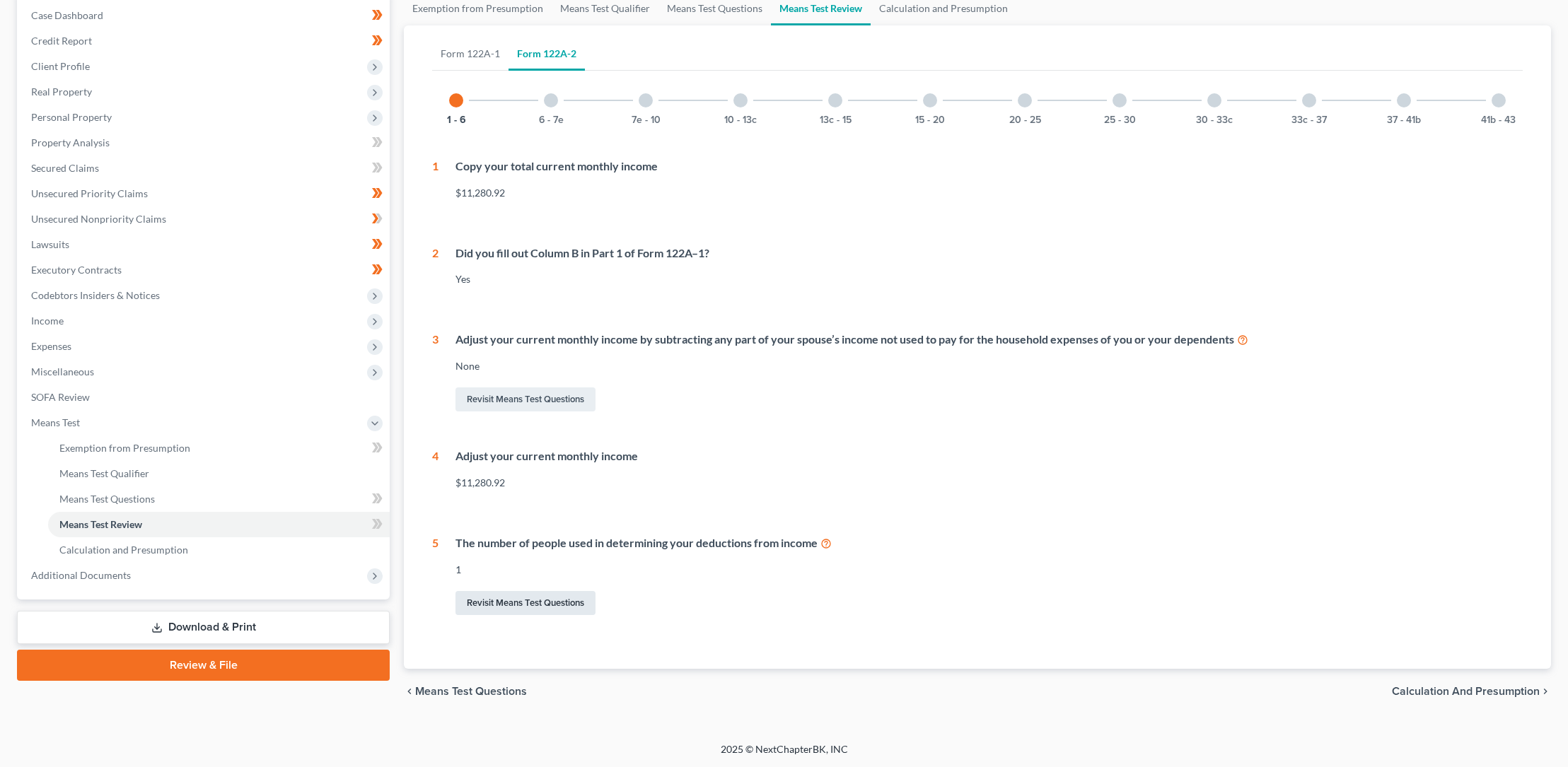
click at [530, 601] on link "Revisit Means Test Questions" at bounding box center [525, 603] width 140 height 24
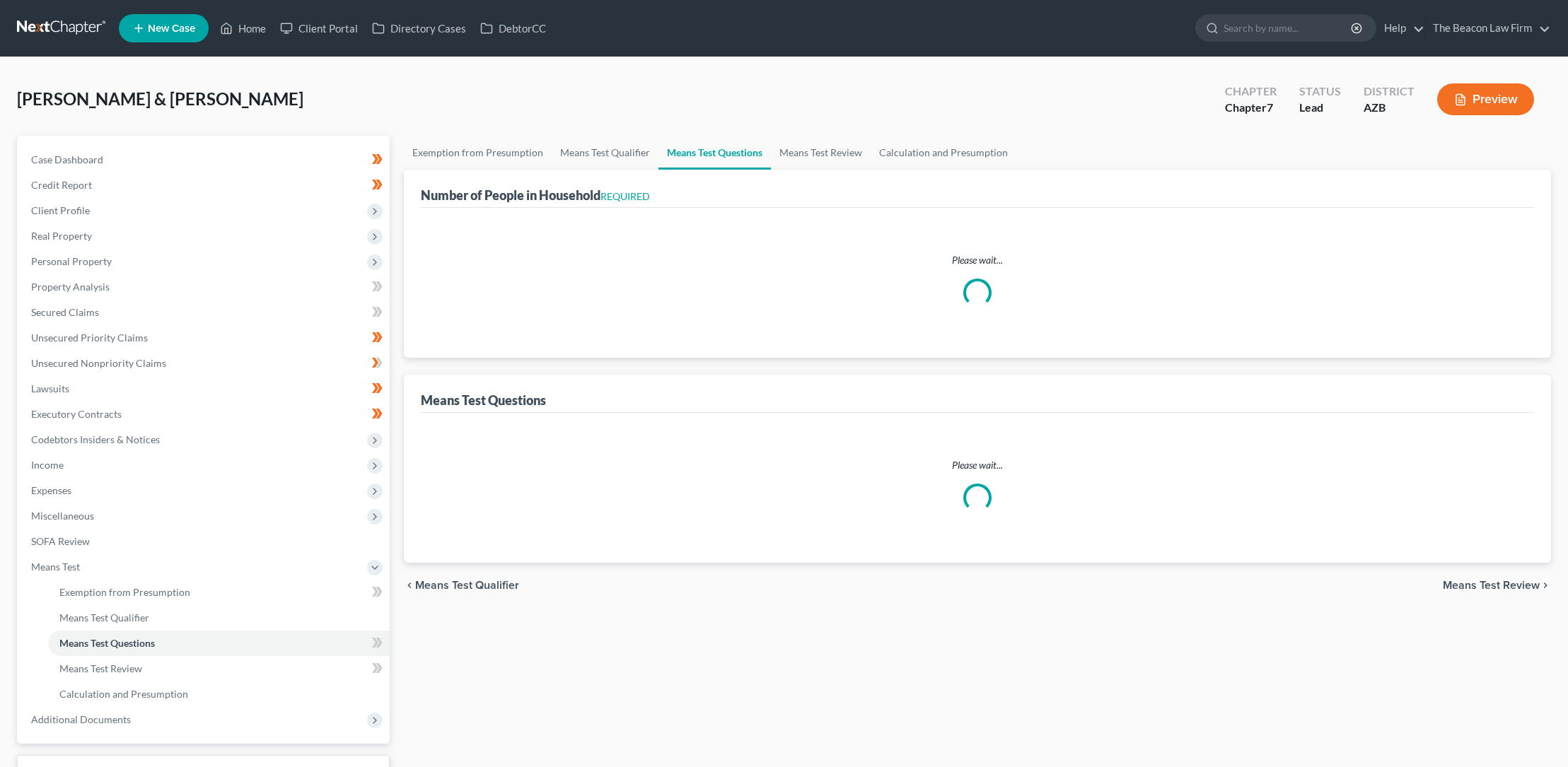
select select "0"
select select "60"
select select "1"
select select "60"
select select "1"
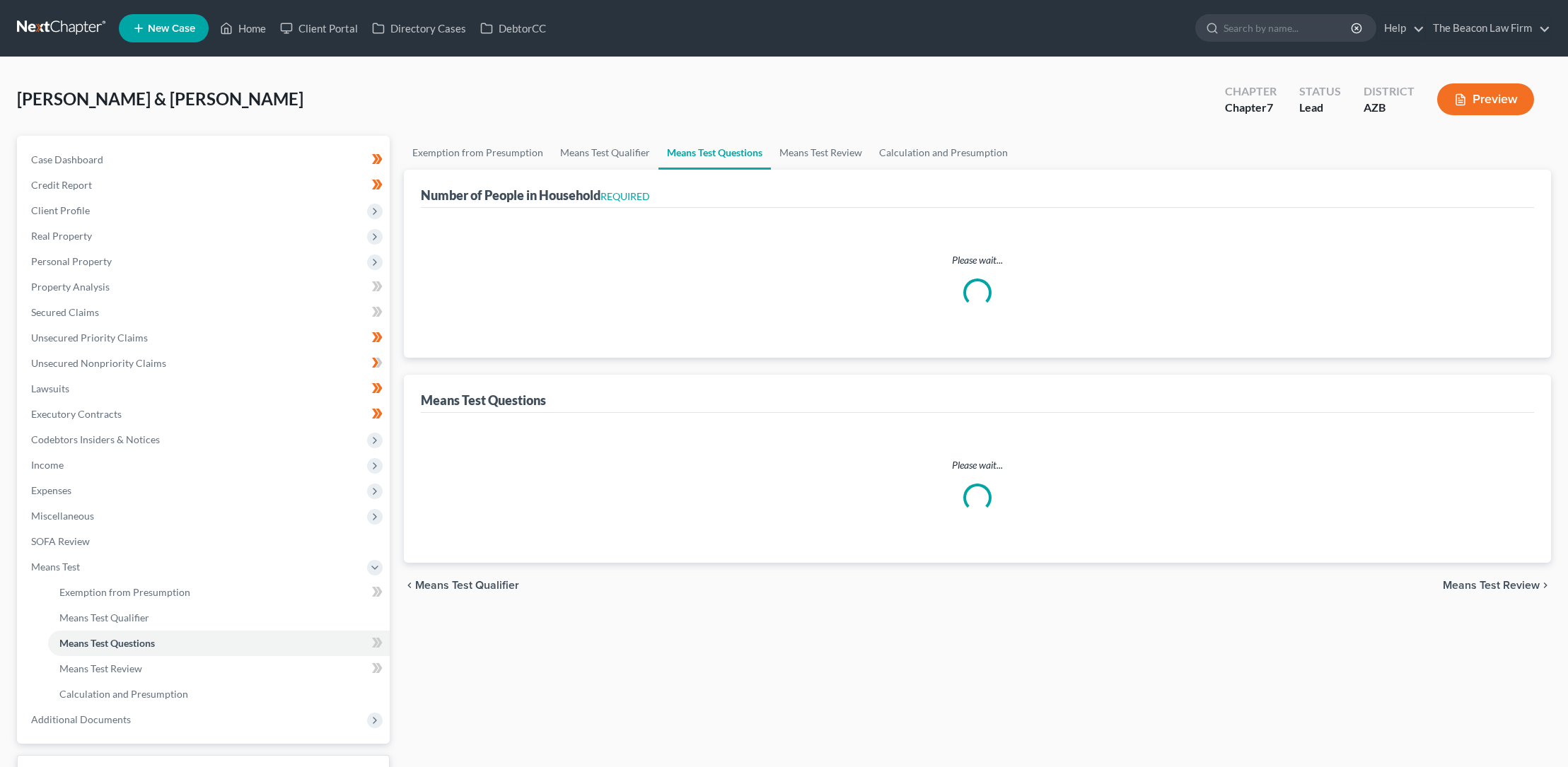
select select "1"
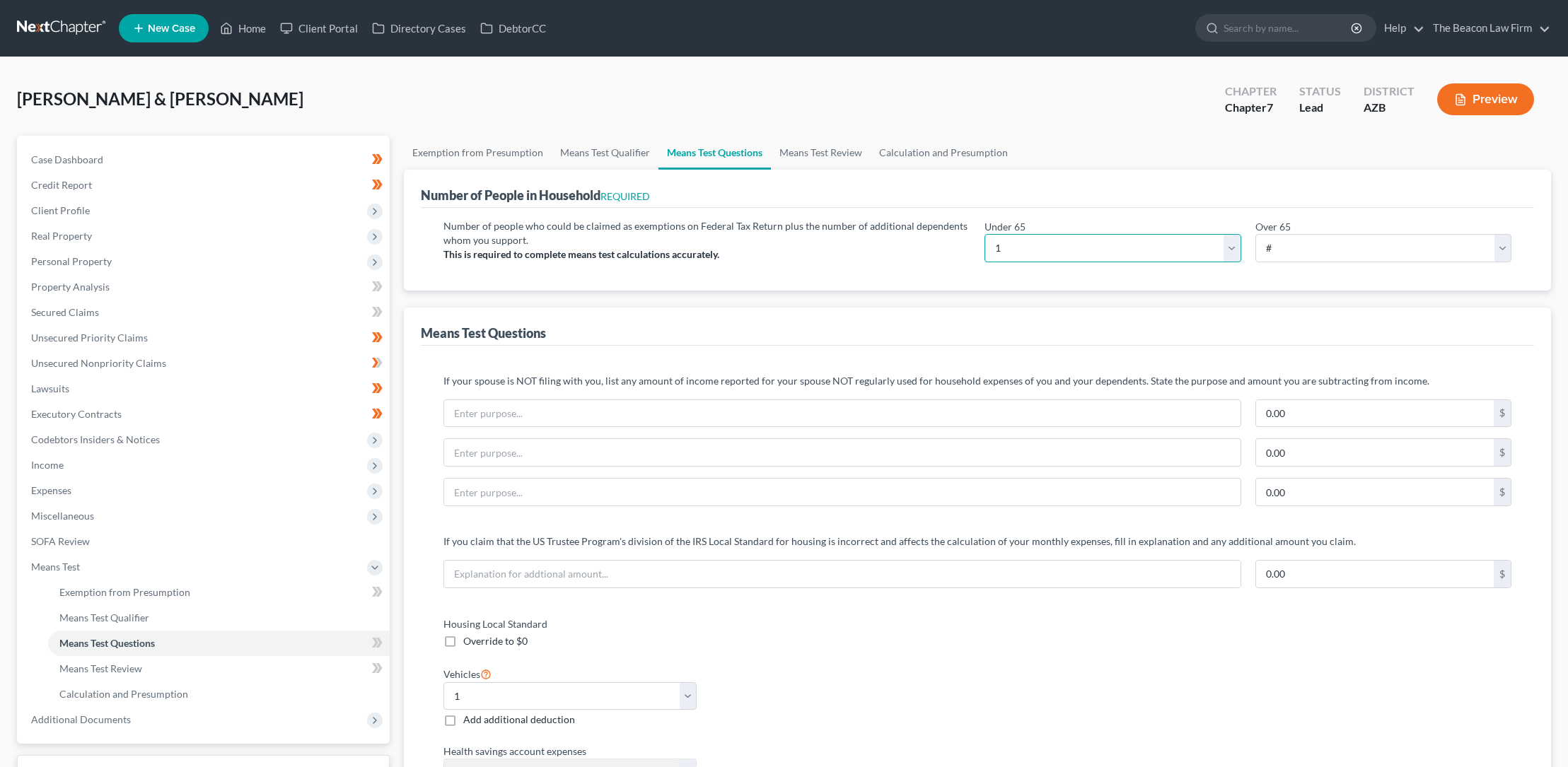
click at [1022, 243] on select "# 0 1 2 3 4 5 6 7 8 9 10" at bounding box center [1112, 248] width 256 height 29
select select "3"
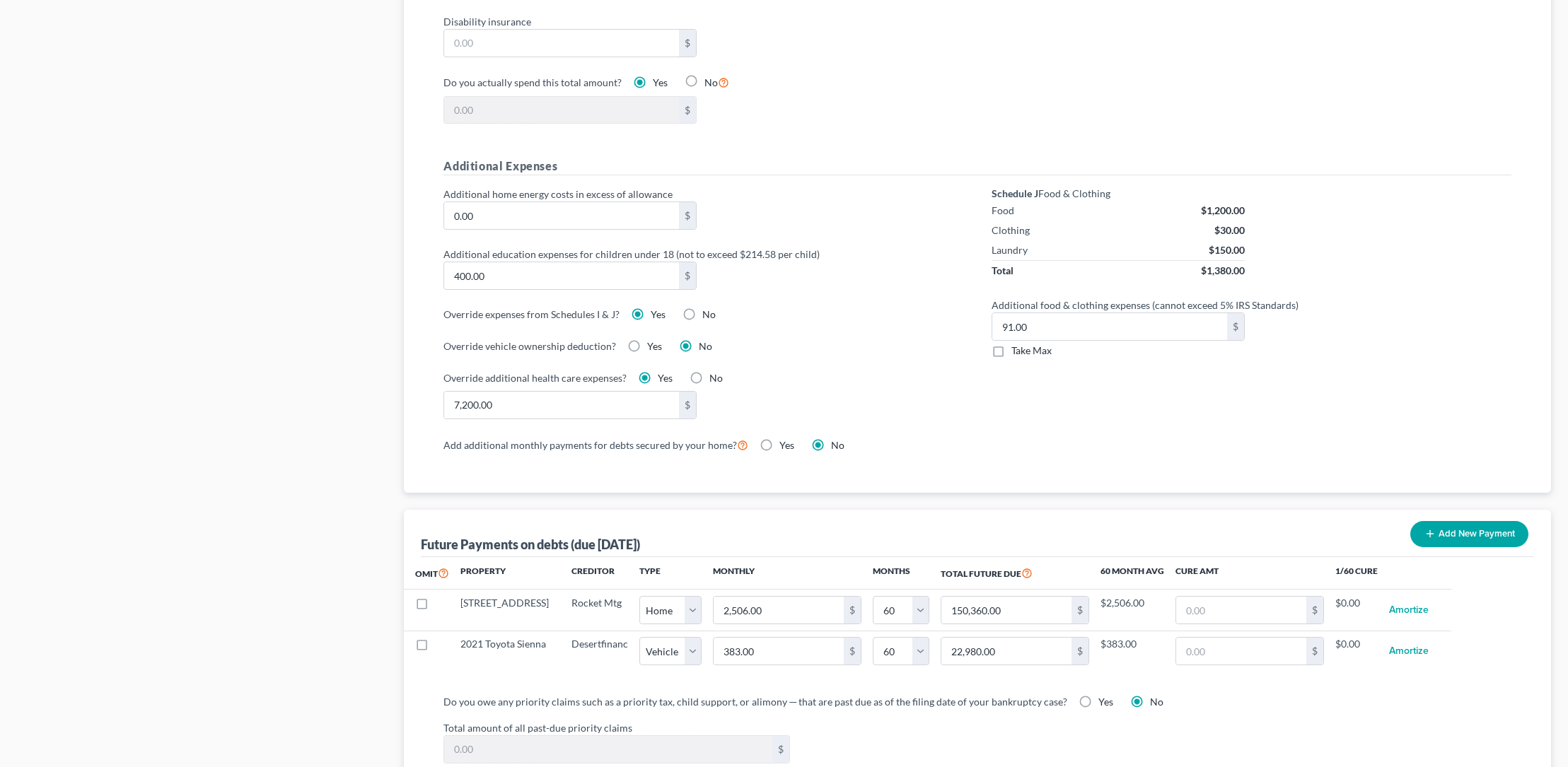
scroll to position [909, 0]
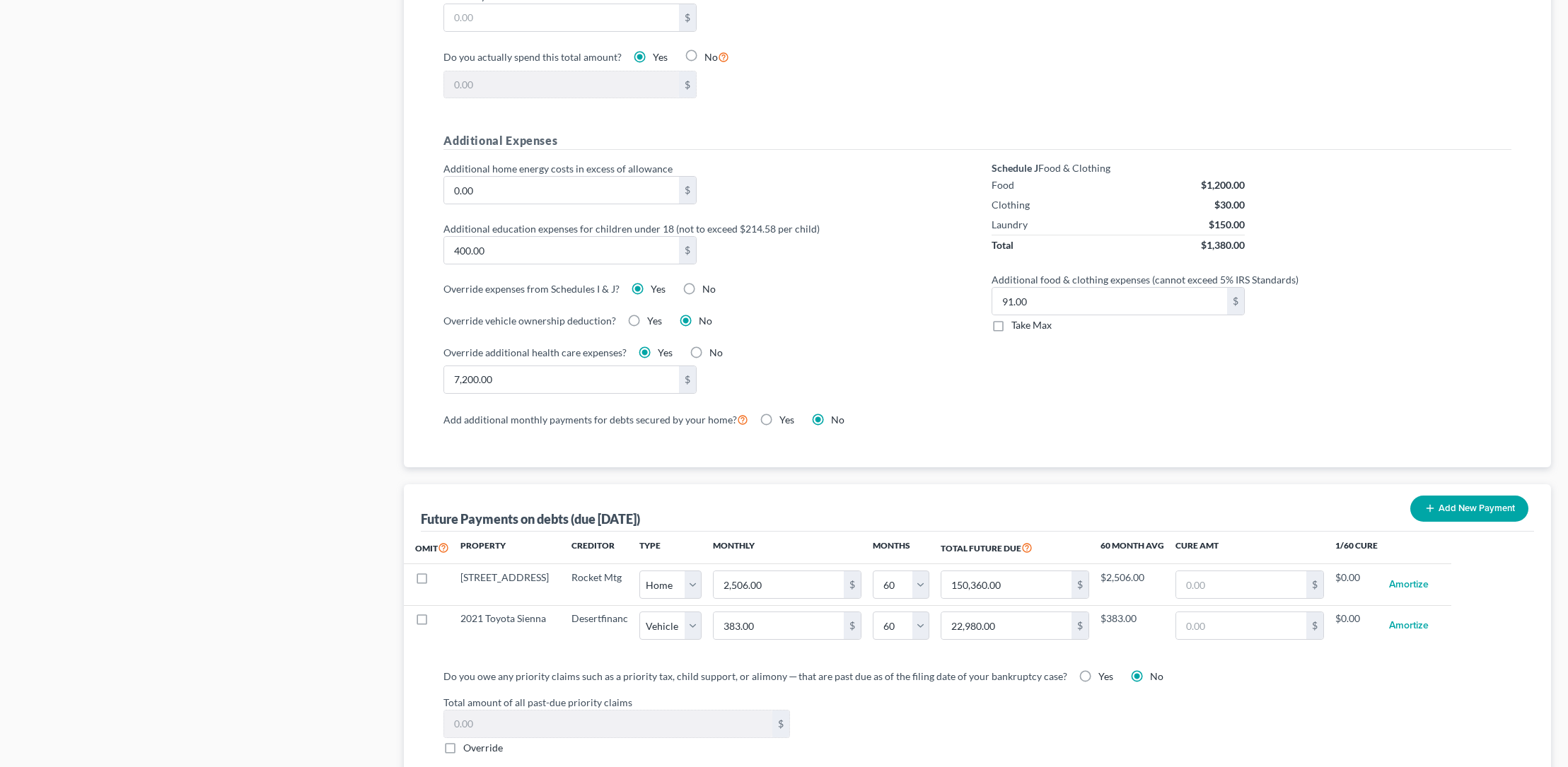
click at [1011, 324] on label "Take Max" at bounding box center [1031, 325] width 40 height 14
click at [1017, 324] on input "Take Max" at bounding box center [1021, 322] width 9 height 9
checkbox input "true"
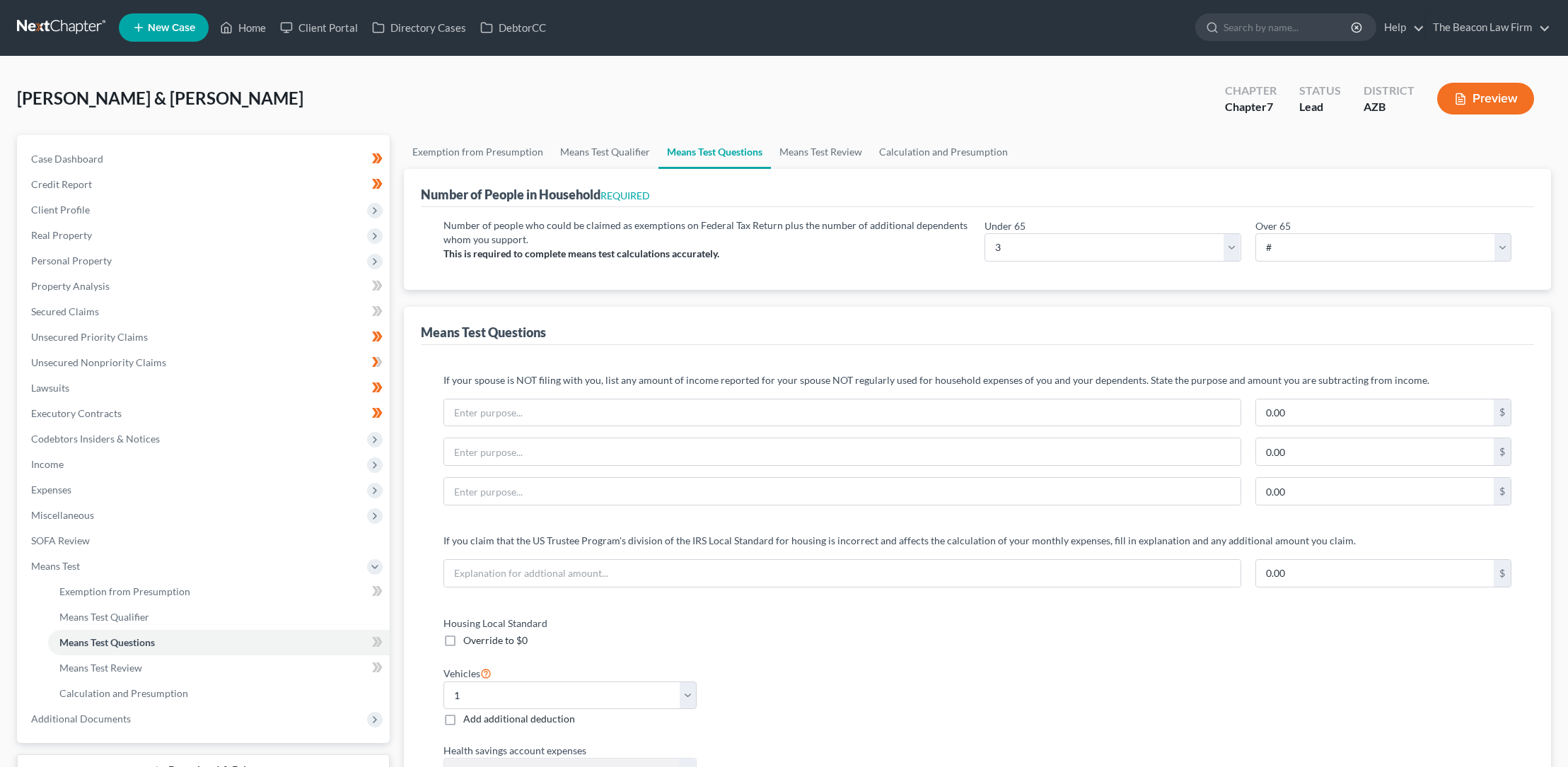
scroll to position [0, 0]
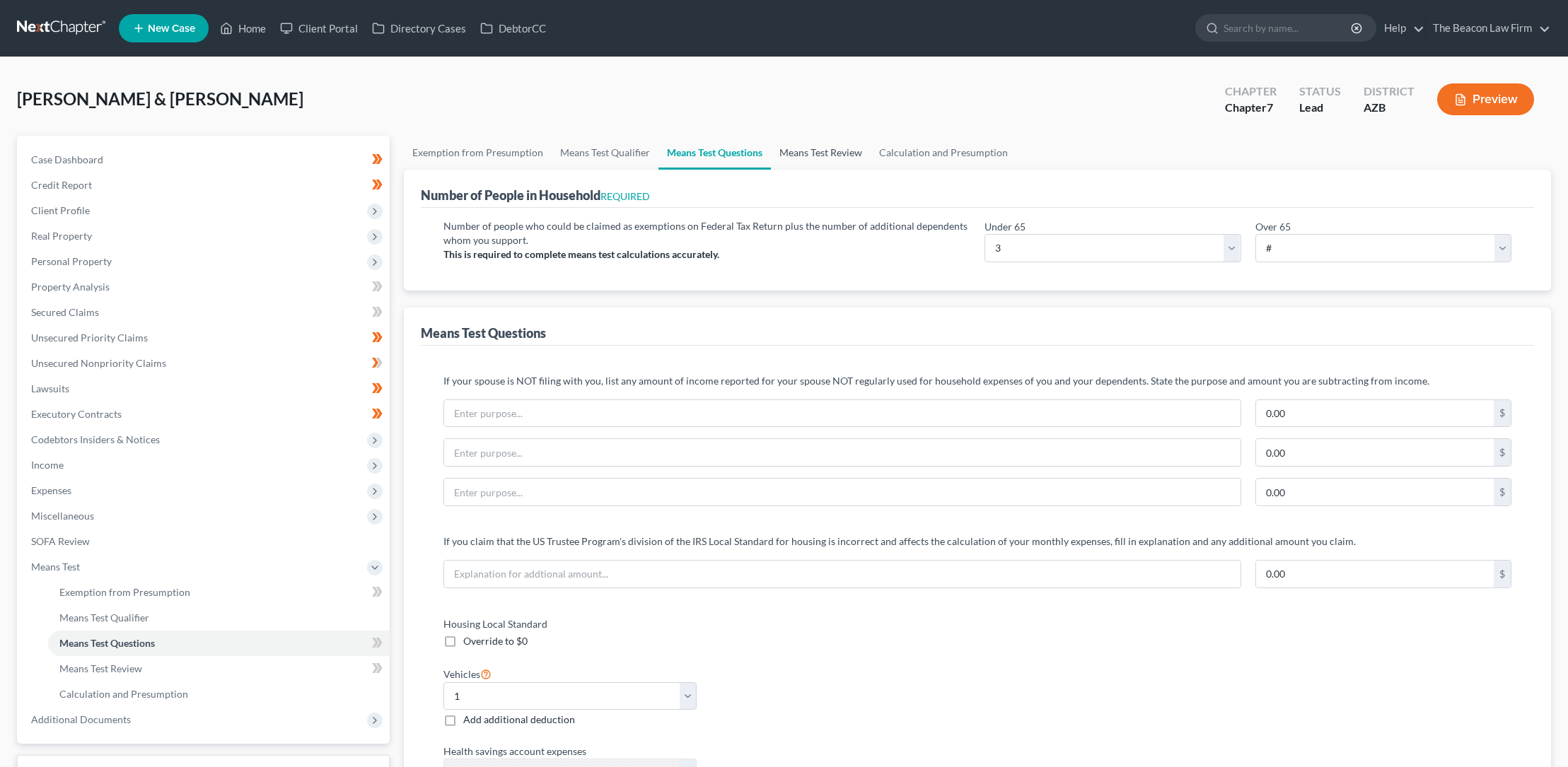
click at [819, 150] on link "Means Test Review" at bounding box center [820, 152] width 100 height 34
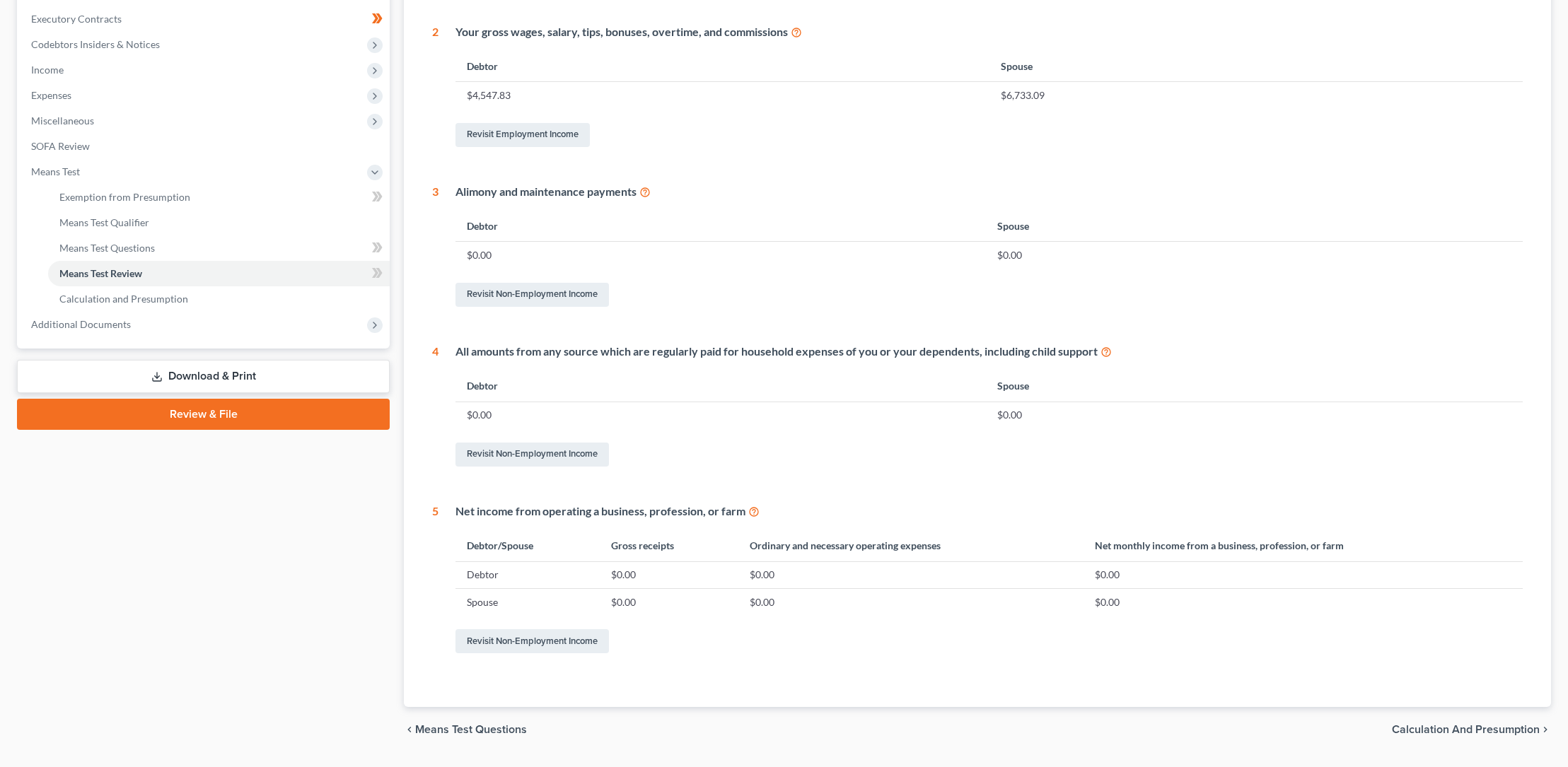
scroll to position [433, 0]
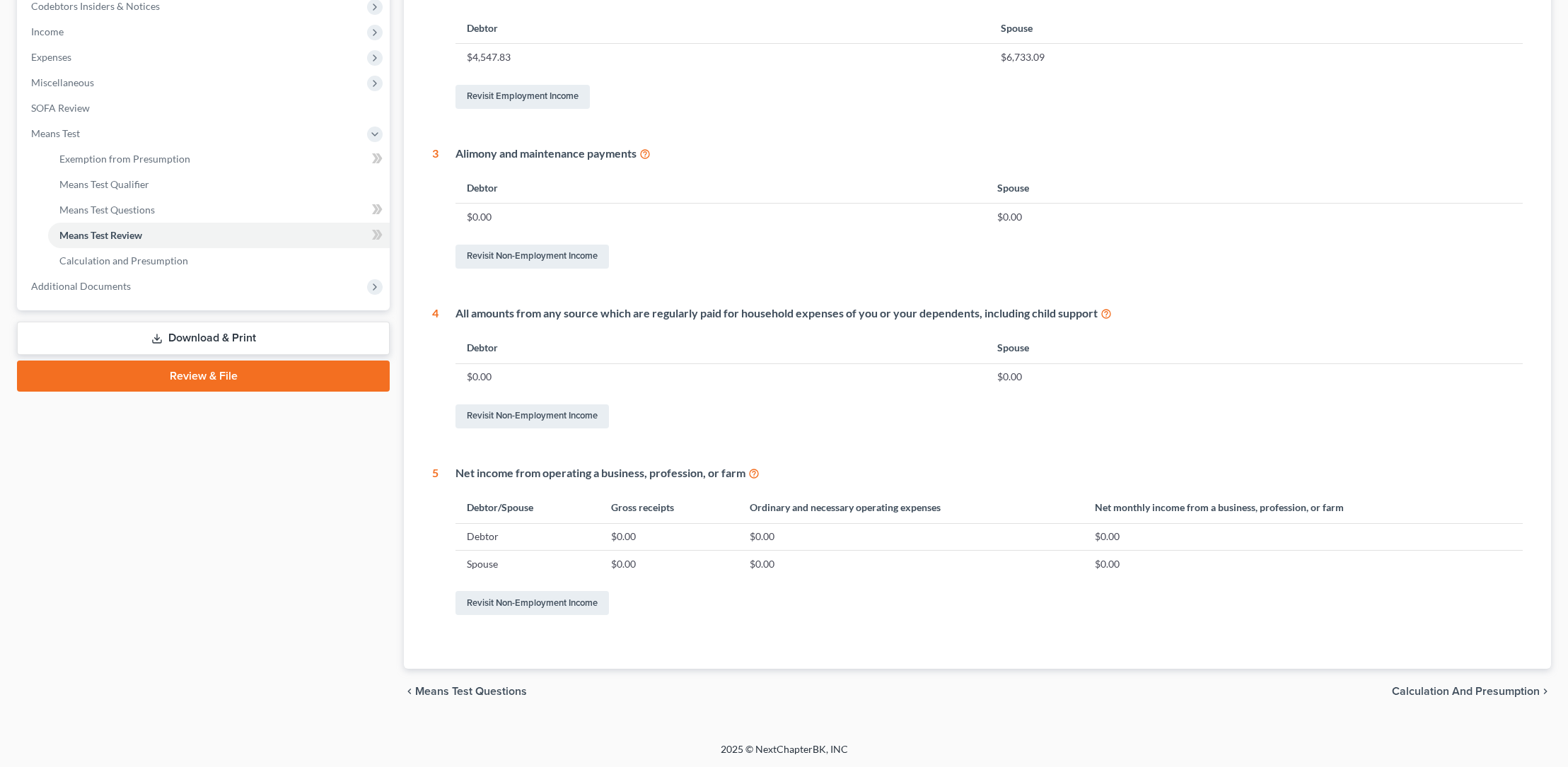
click at [1401, 686] on span "Calculation and Presumption" at bounding box center [1465, 692] width 148 height 11
